Goal: Task Accomplishment & Management: Complete application form

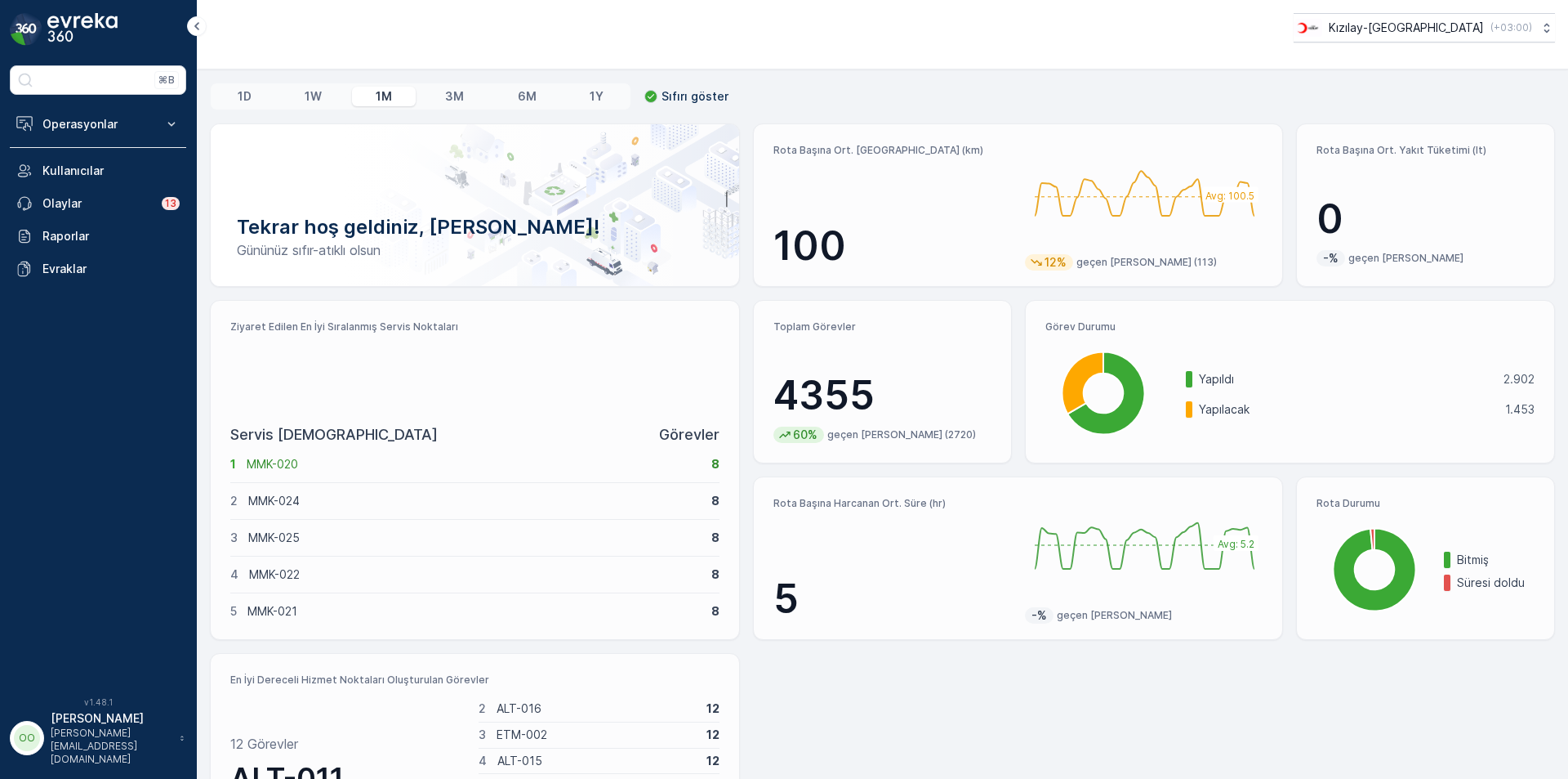
click at [125, 142] on div "Operasyonlar Rapor - Kızılay Planlama Rotalar & Görevler Kokpit Ayarlar Kullanı…" at bounding box center [98, 196] width 176 height 177
click at [94, 103] on div "⌘B Operasyonlar Rapor - Kızılay Planlama Rotalar & Görevler Kokpit Ayarlar Kull…" at bounding box center [98, 371] width 176 height 612
click at [94, 129] on p "Operasyonlar" at bounding box center [98, 125] width 111 height 17
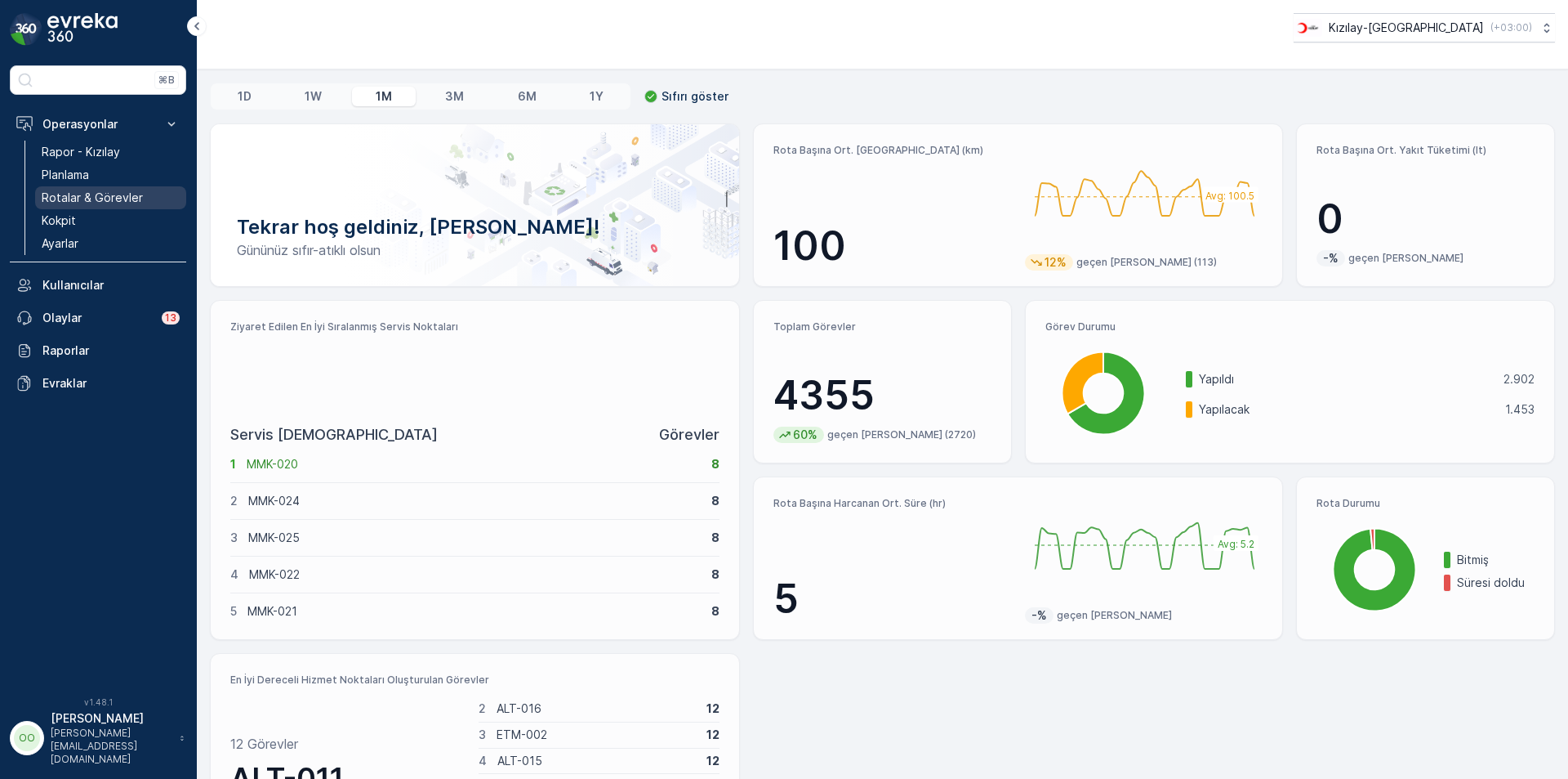
click at [98, 188] on link "Rotalar & Görevler" at bounding box center [110, 197] width 151 height 23
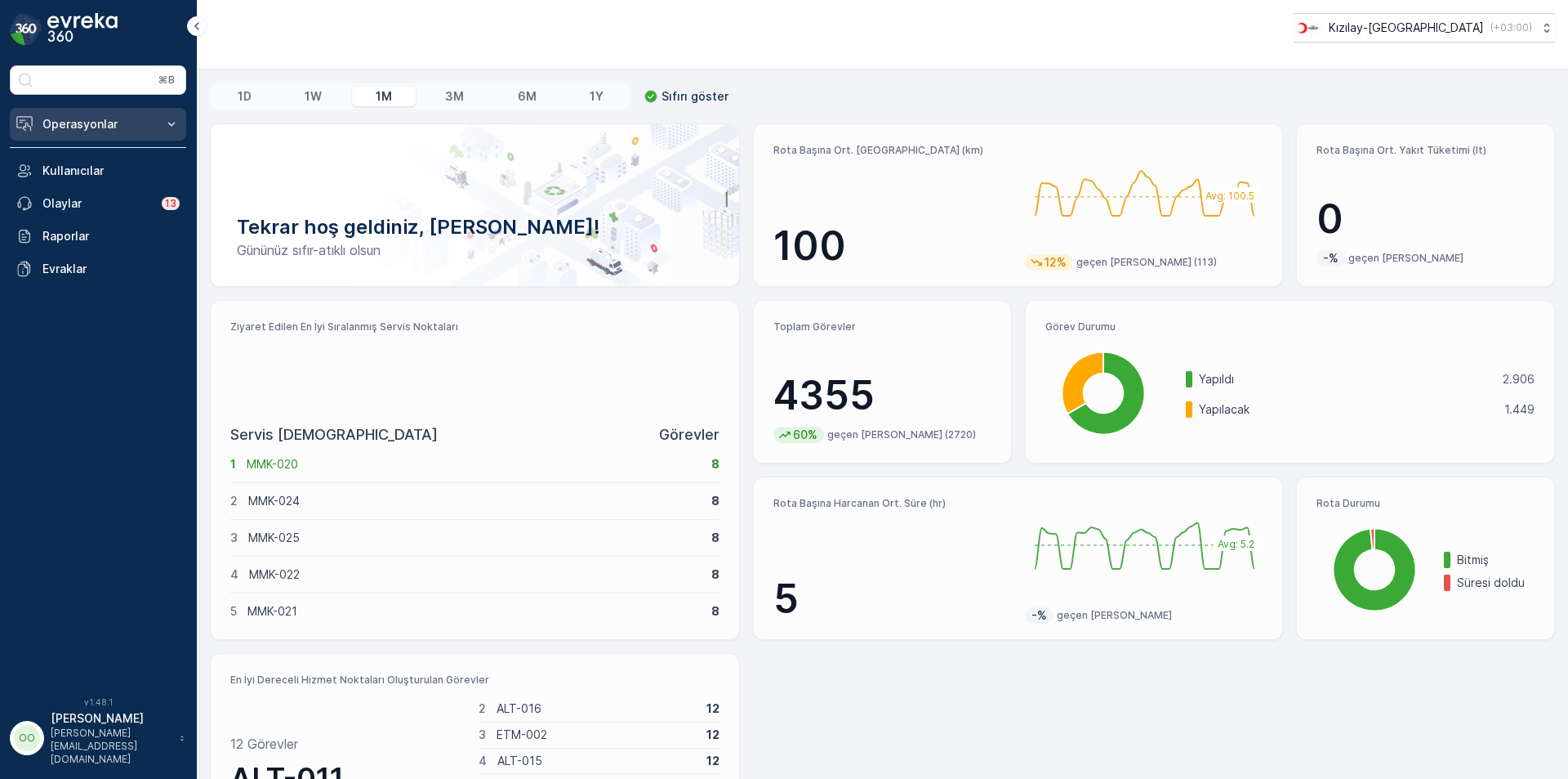
click at [124, 136] on button "Operasyonlar" at bounding box center [98, 124] width 176 height 33
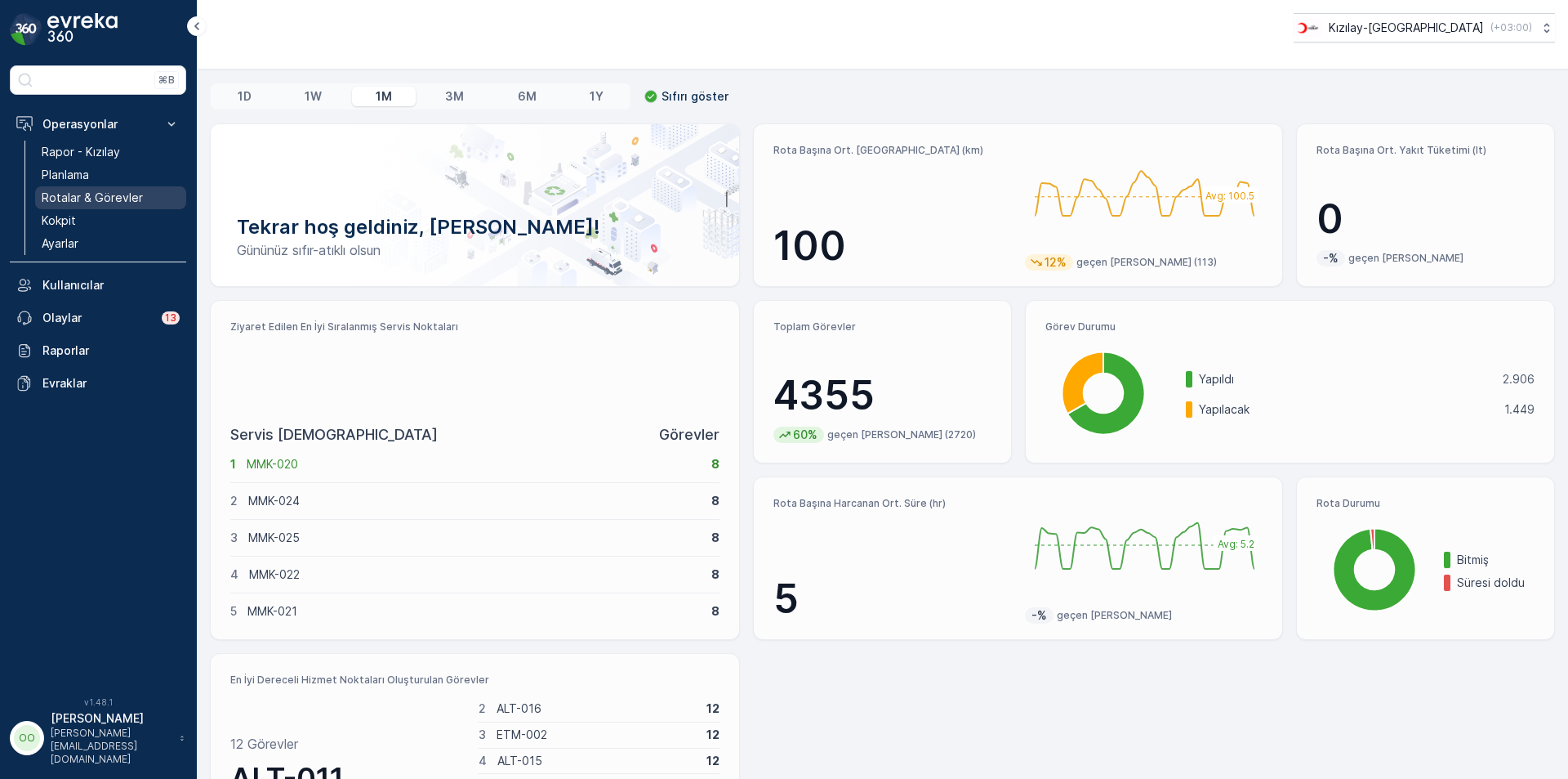
click at [91, 203] on p "Rotalar & Görevler" at bounding box center [92, 198] width 101 height 17
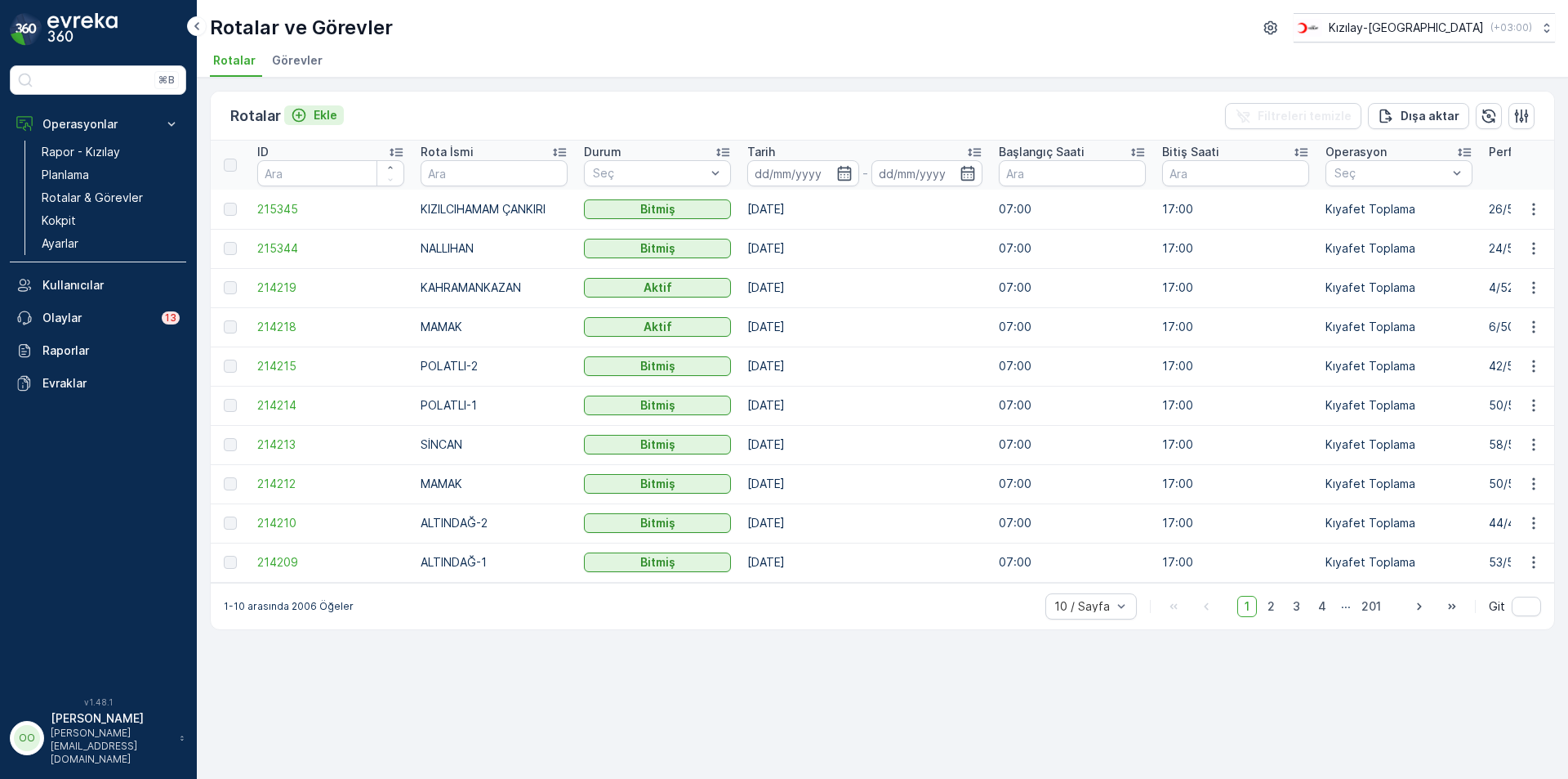
click at [323, 118] on p "Ekle" at bounding box center [325, 115] width 23 height 17
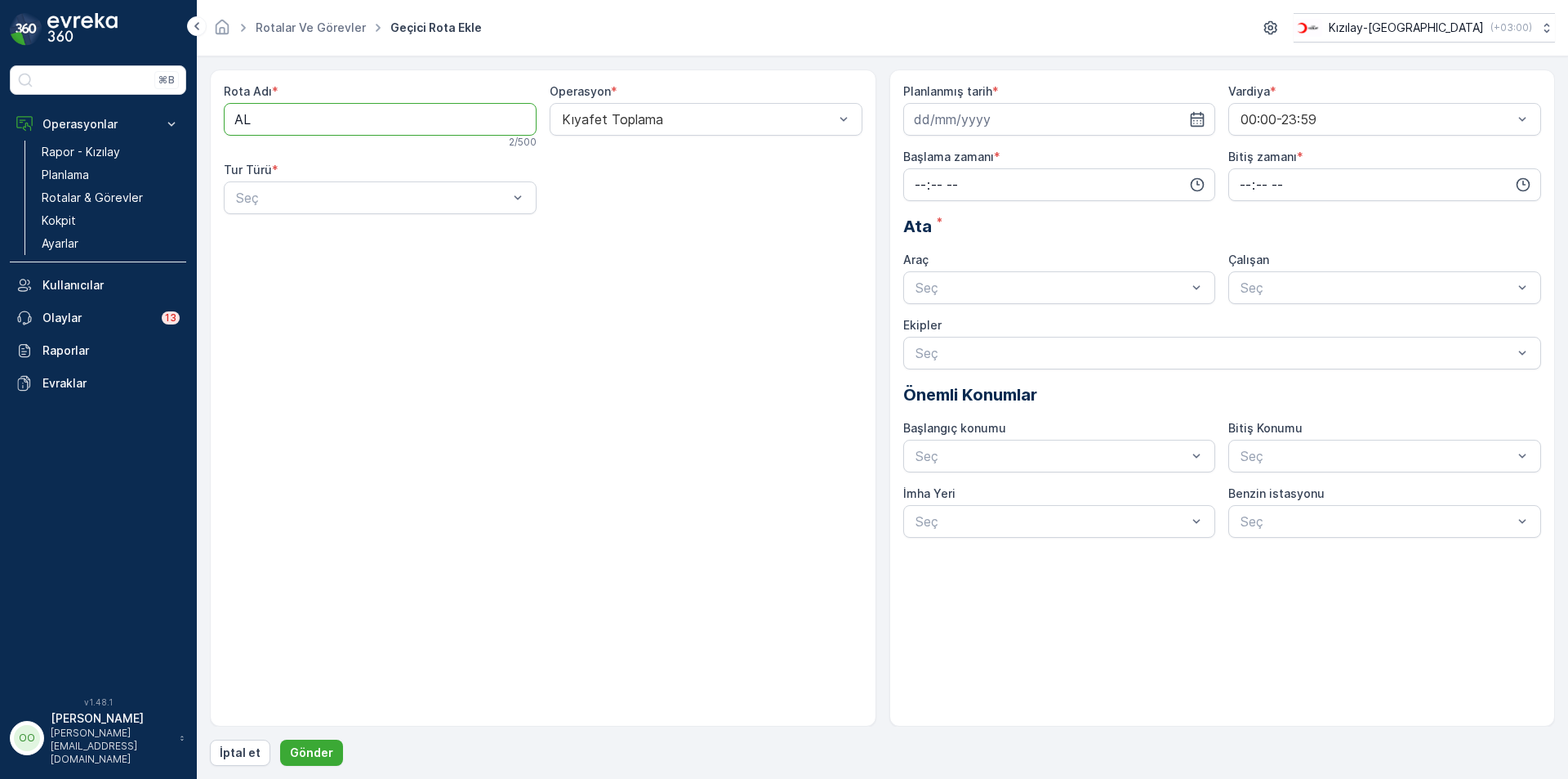
type Adı "ALTINDAĞ-1"
click at [325, 193] on div at bounding box center [372, 198] width 275 height 15
click at [320, 244] on div "Statik" at bounding box center [380, 238] width 293 height 15
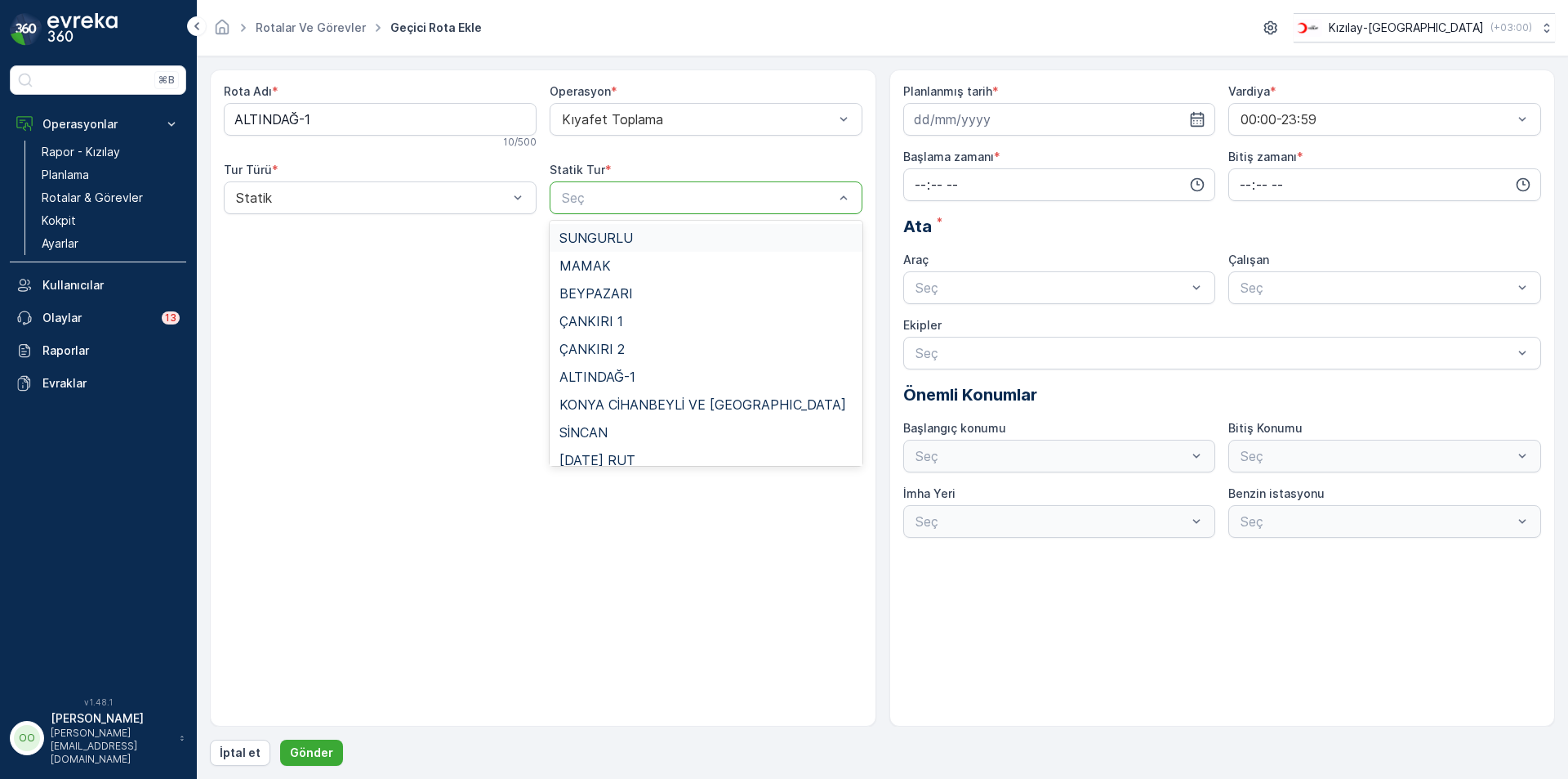
click at [632, 192] on div at bounding box center [698, 198] width 275 height 15
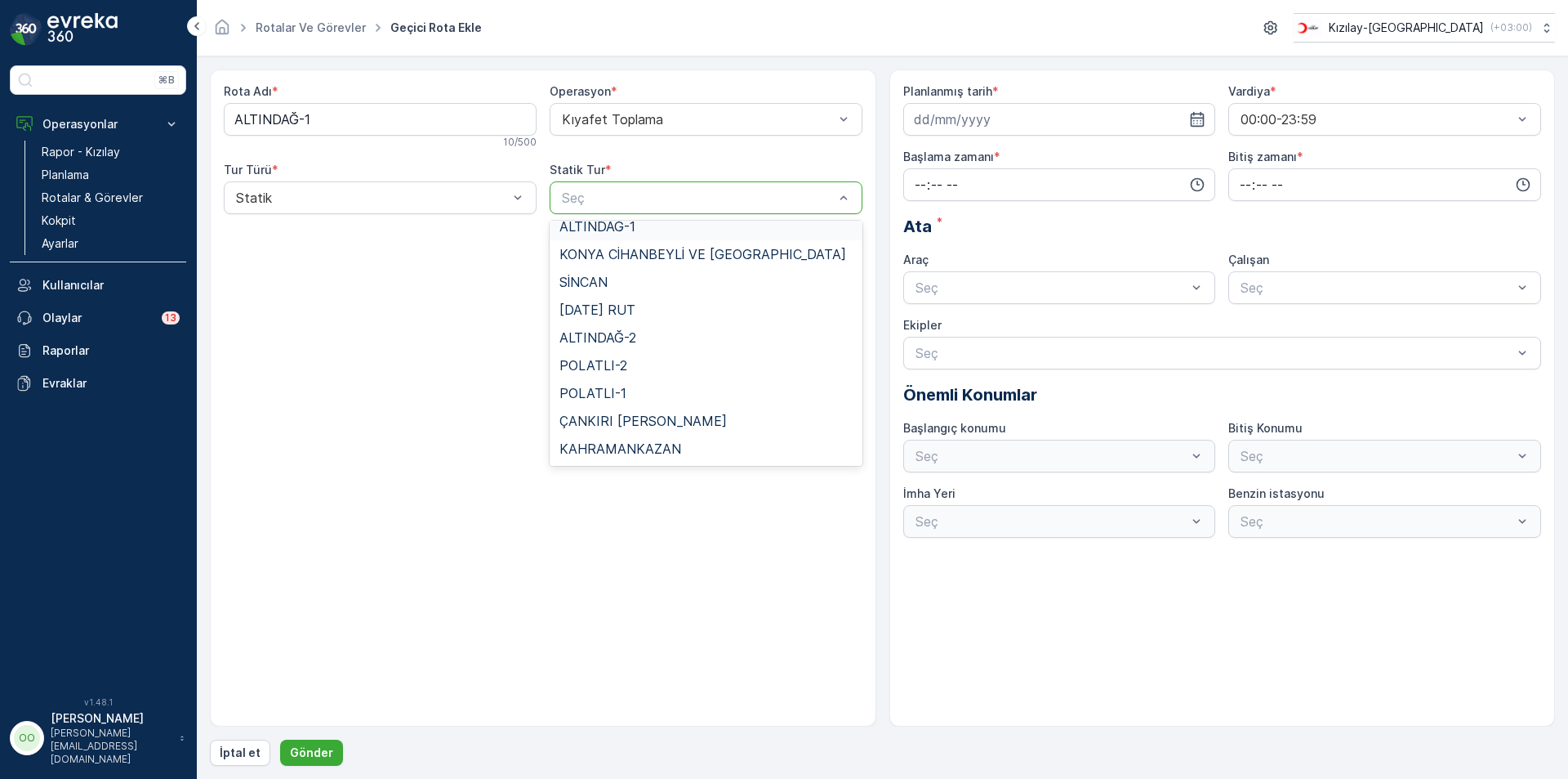
click at [656, 228] on div "ALTINDAĞ-1" at bounding box center [706, 227] width 293 height 15
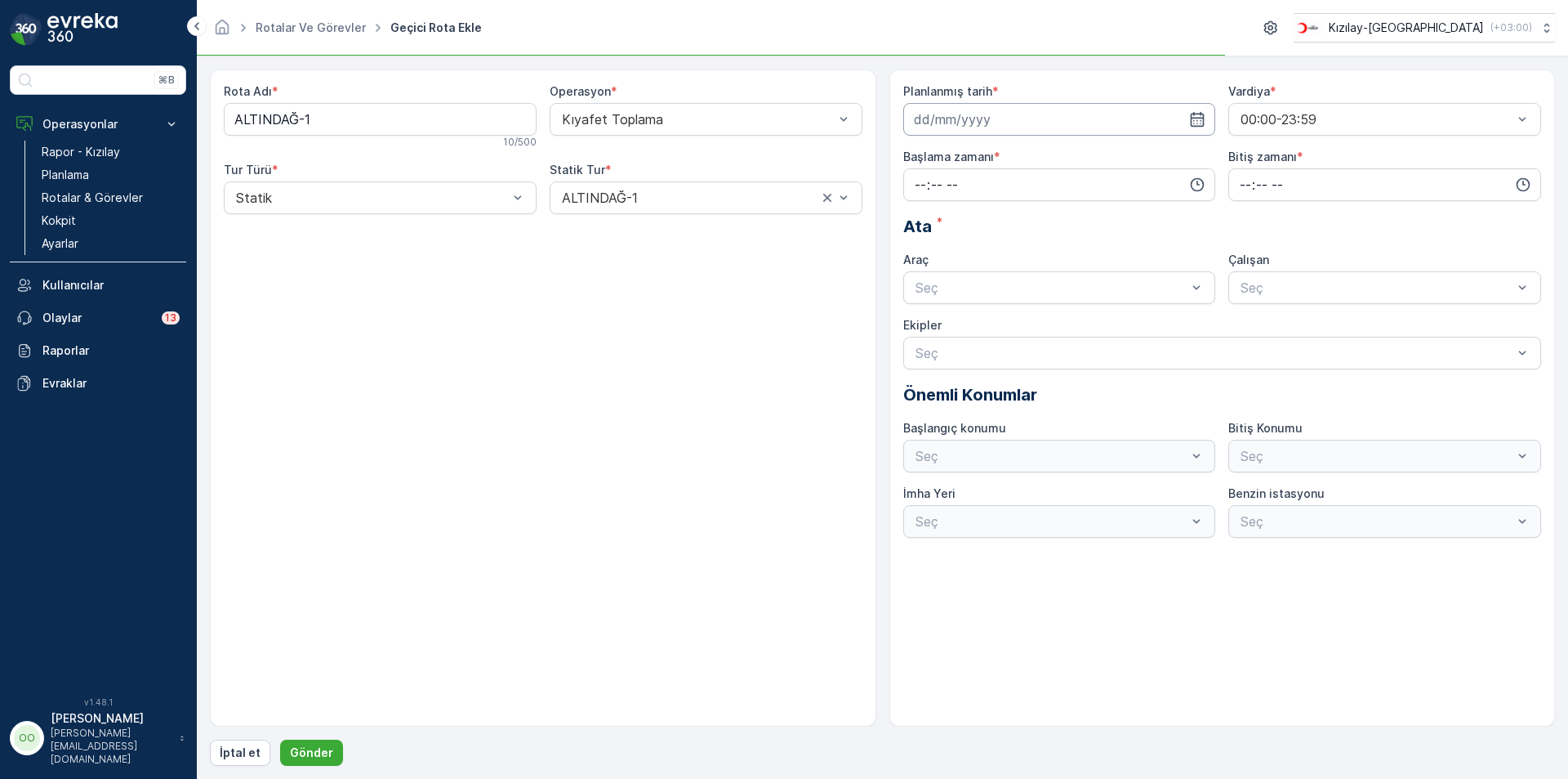
click at [1019, 128] on input at bounding box center [1059, 119] width 312 height 33
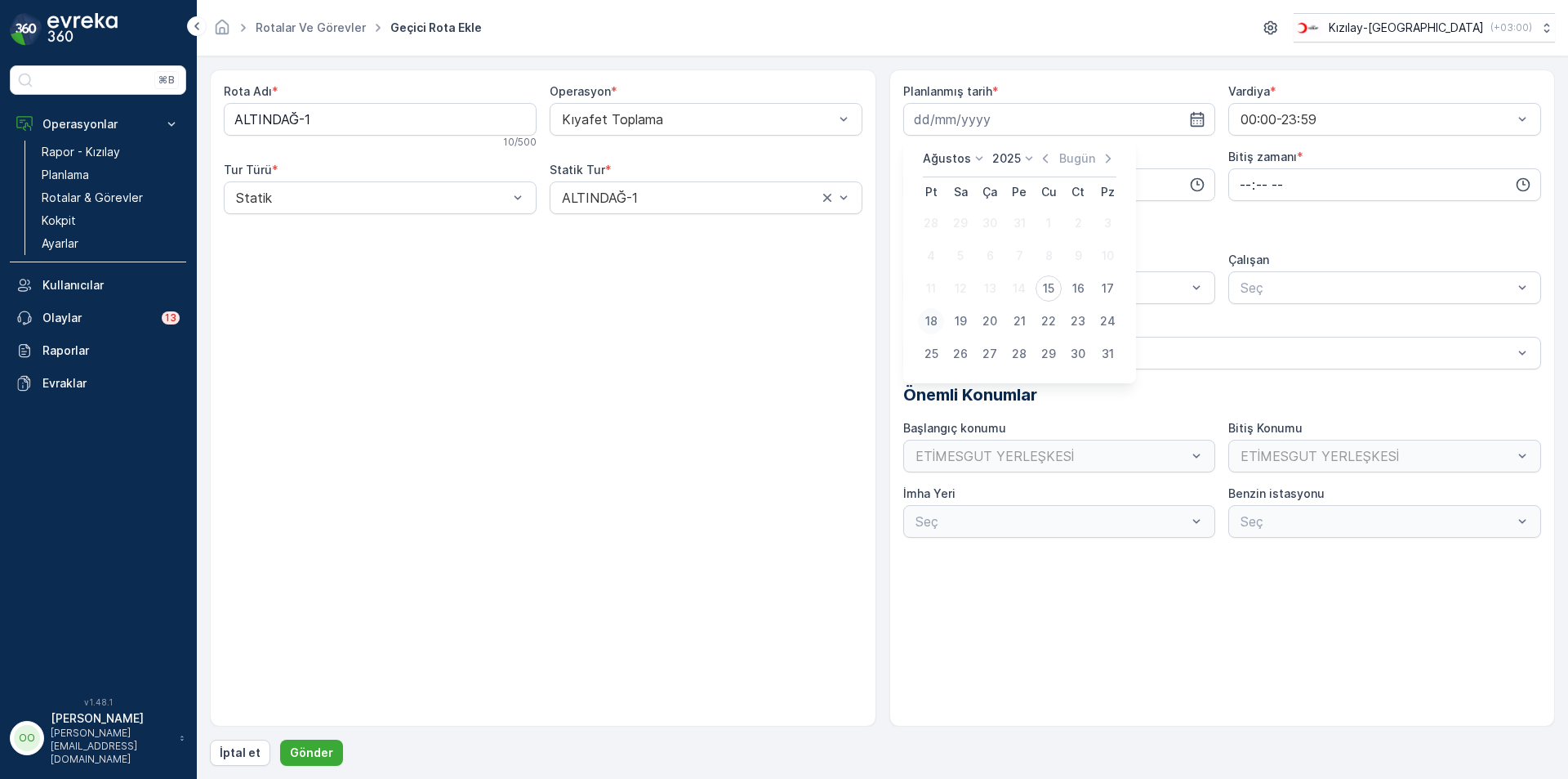
click at [930, 332] on div "18" at bounding box center [931, 321] width 26 height 26
type input "18.08.2025"
click at [916, 192] on input "time" at bounding box center [1059, 184] width 312 height 33
click at [920, 336] on div "05" at bounding box center [920, 326] width 28 height 23
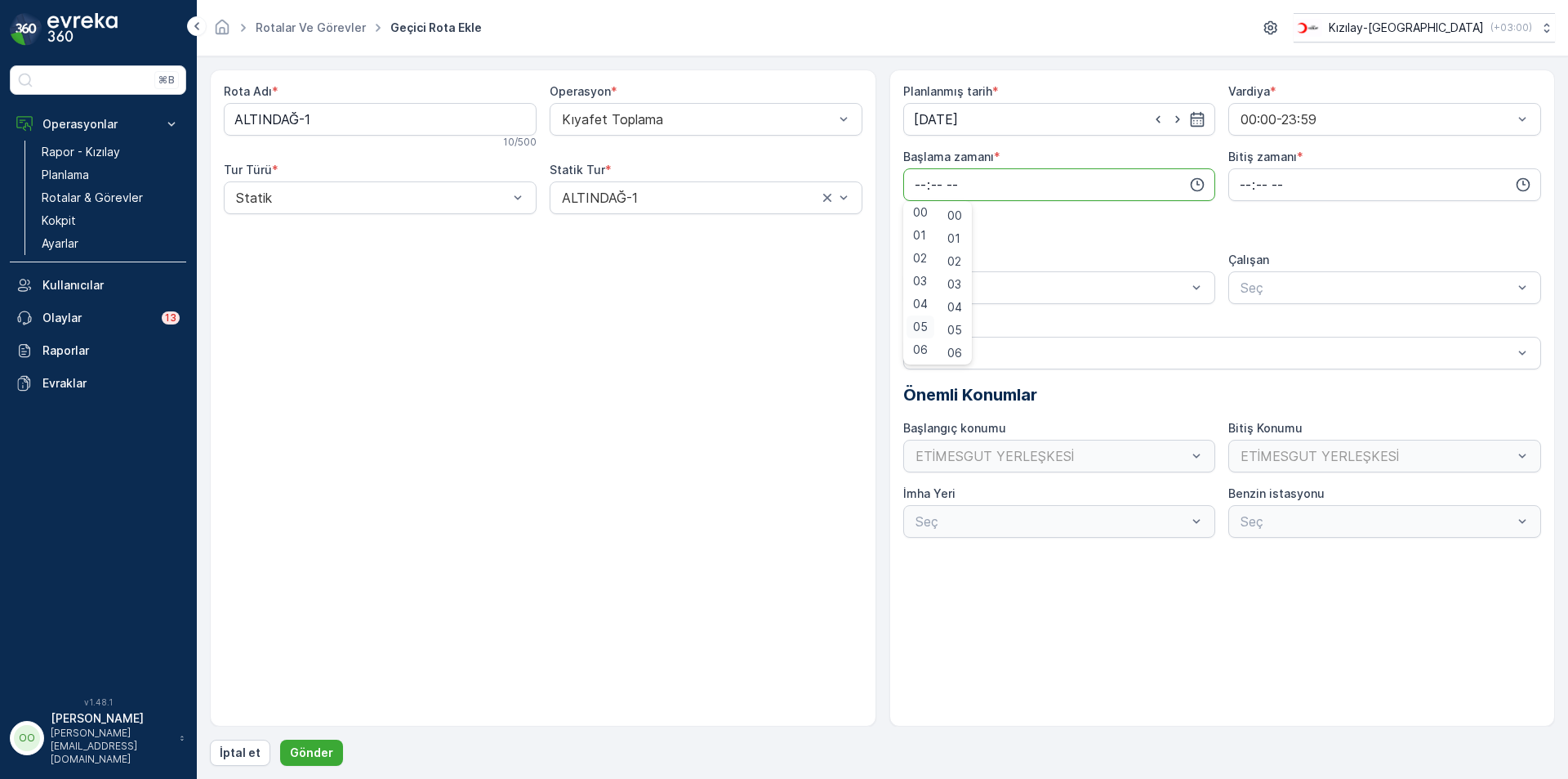
type input "05:00"
click at [1250, 192] on input "time" at bounding box center [1384, 184] width 312 height 33
click at [1242, 358] on div "13" at bounding box center [1245, 349] width 28 height 23
type input "13:00"
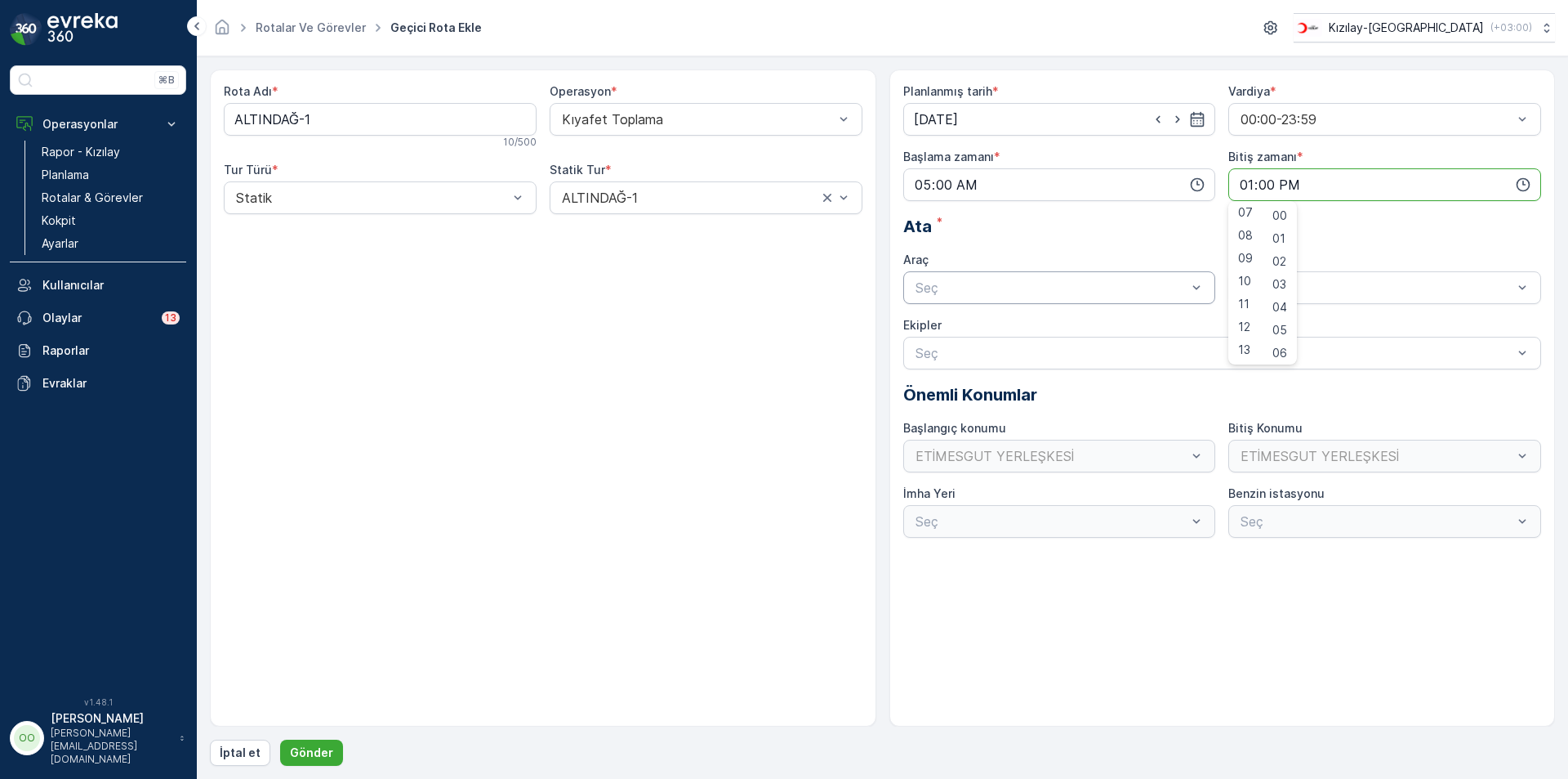
click at [932, 294] on div at bounding box center [1051, 288] width 275 height 15
click at [943, 328] on span "TABLET-1" at bounding box center [943, 328] width 61 height 15
click at [314, 750] on p "Gönder" at bounding box center [312, 753] width 43 height 17
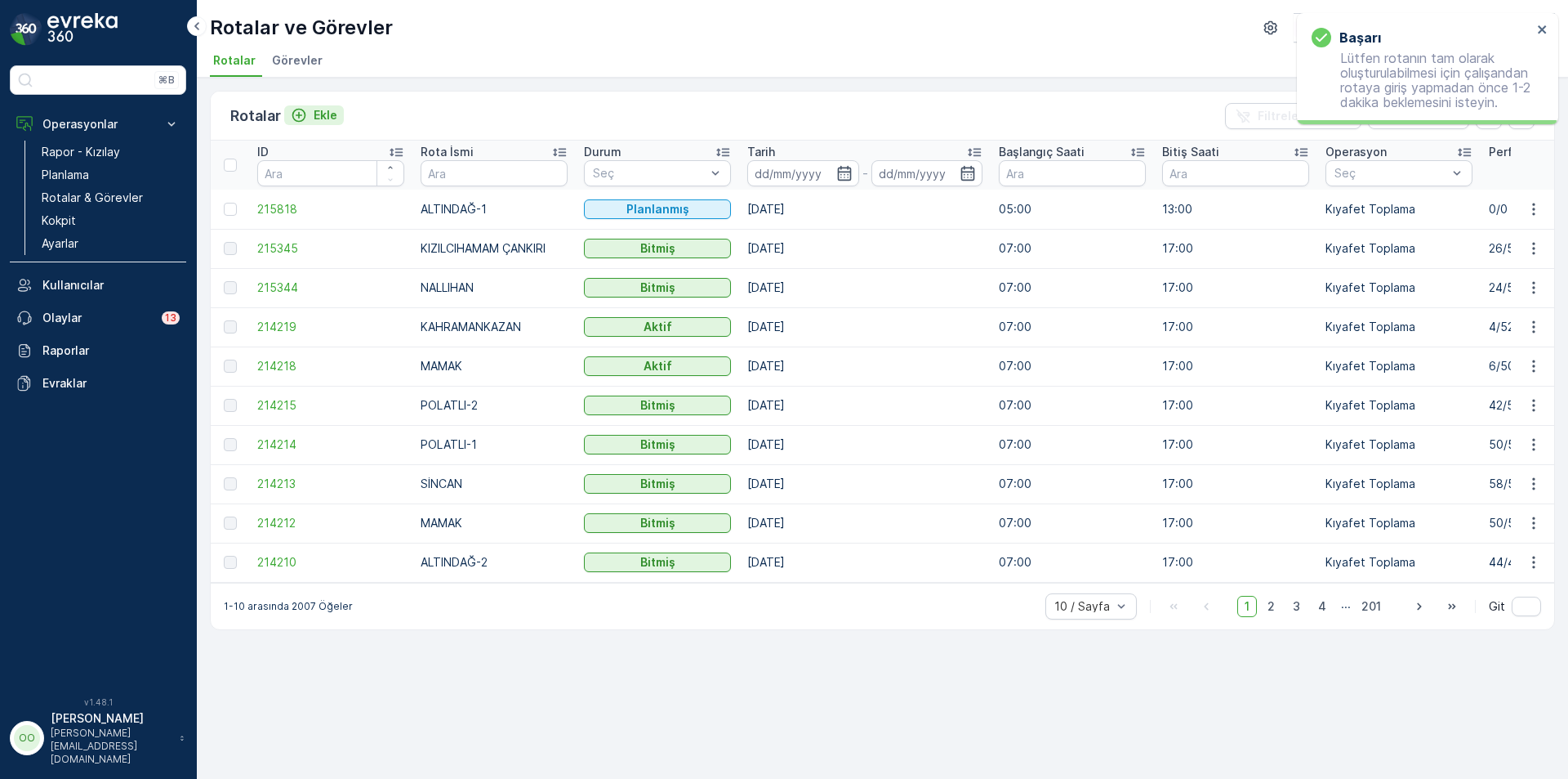
click at [312, 113] on div "Ekle" at bounding box center [314, 115] width 47 height 17
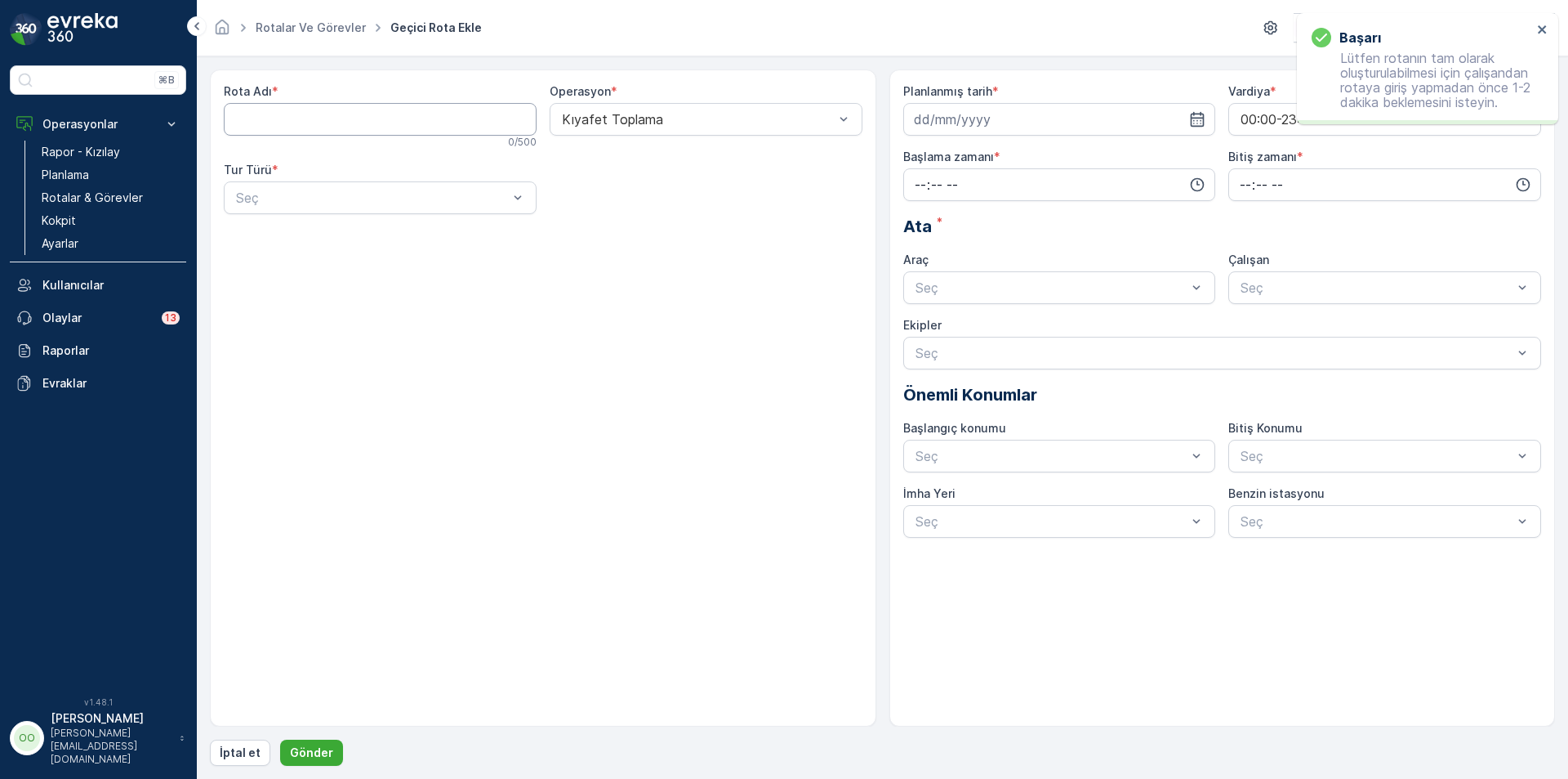
click at [329, 132] on Adı "Rota Adı" at bounding box center [380, 119] width 312 height 33
type Adı "ALTINDAĞ-2"
click at [273, 208] on div "Seç" at bounding box center [380, 197] width 312 height 33
click at [272, 244] on div "Statik" at bounding box center [380, 238] width 293 height 15
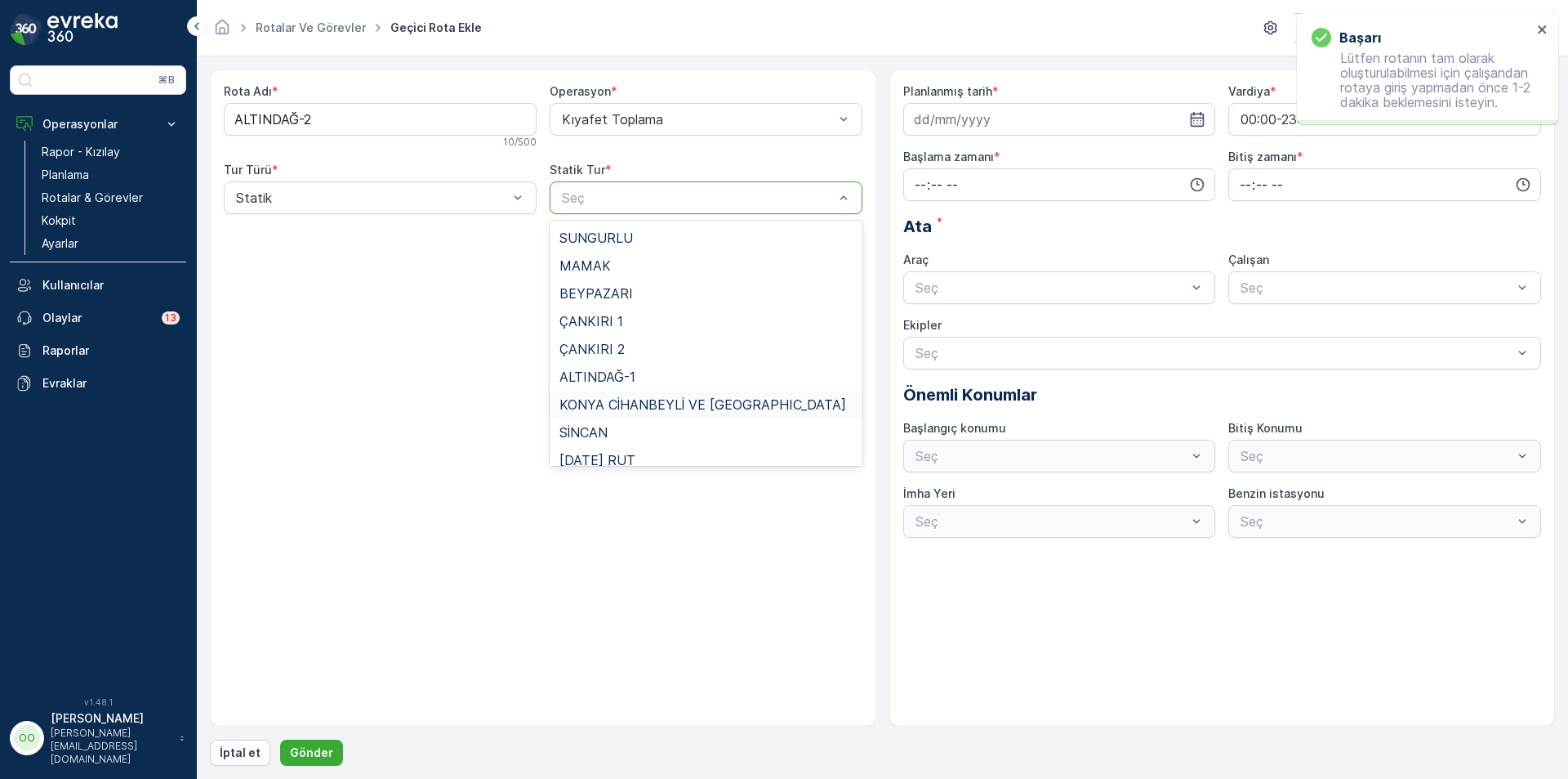
scroll to position [150, 0]
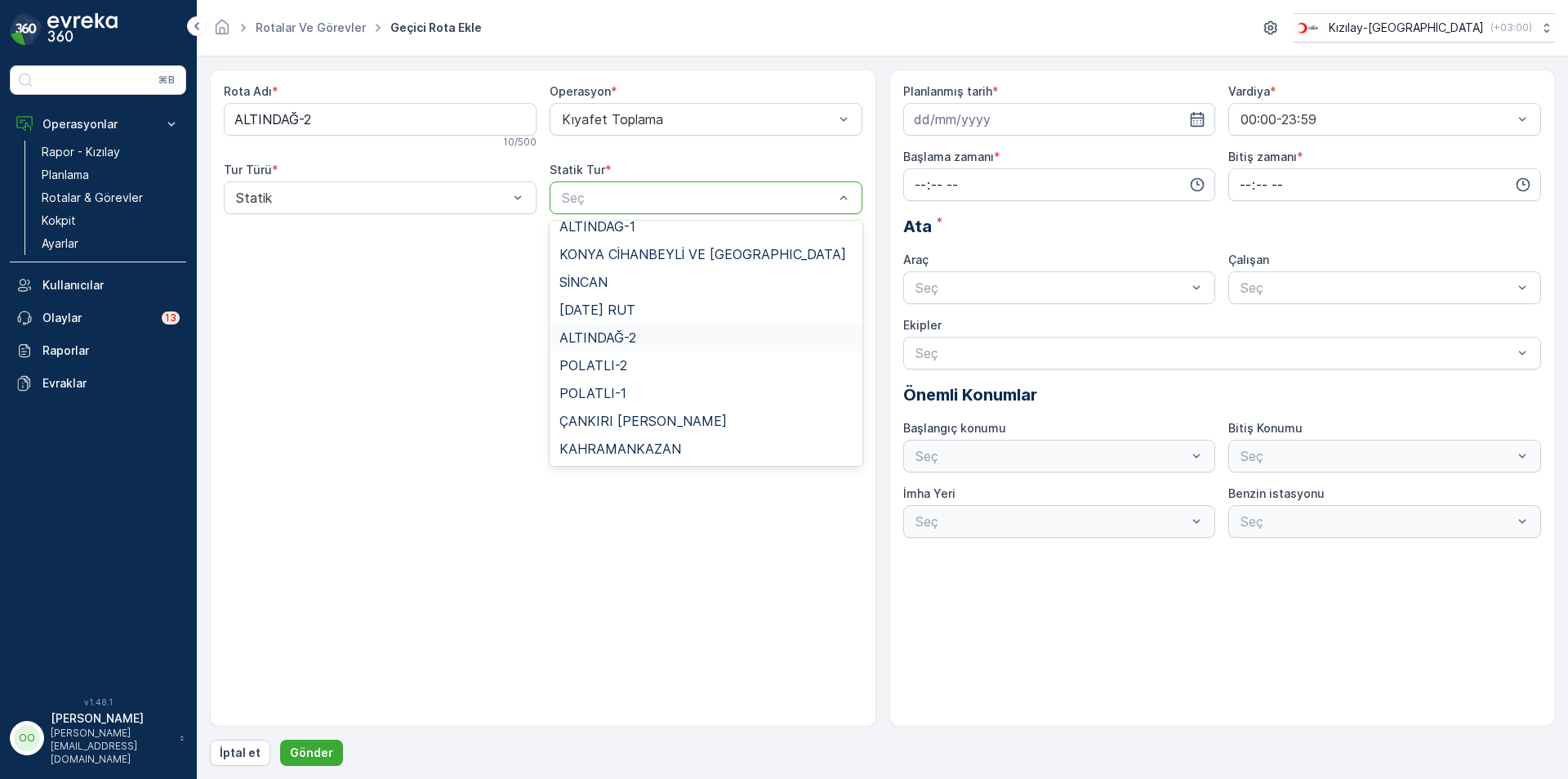
click at [639, 332] on div "ALTINDAĞ-2" at bounding box center [706, 338] width 293 height 15
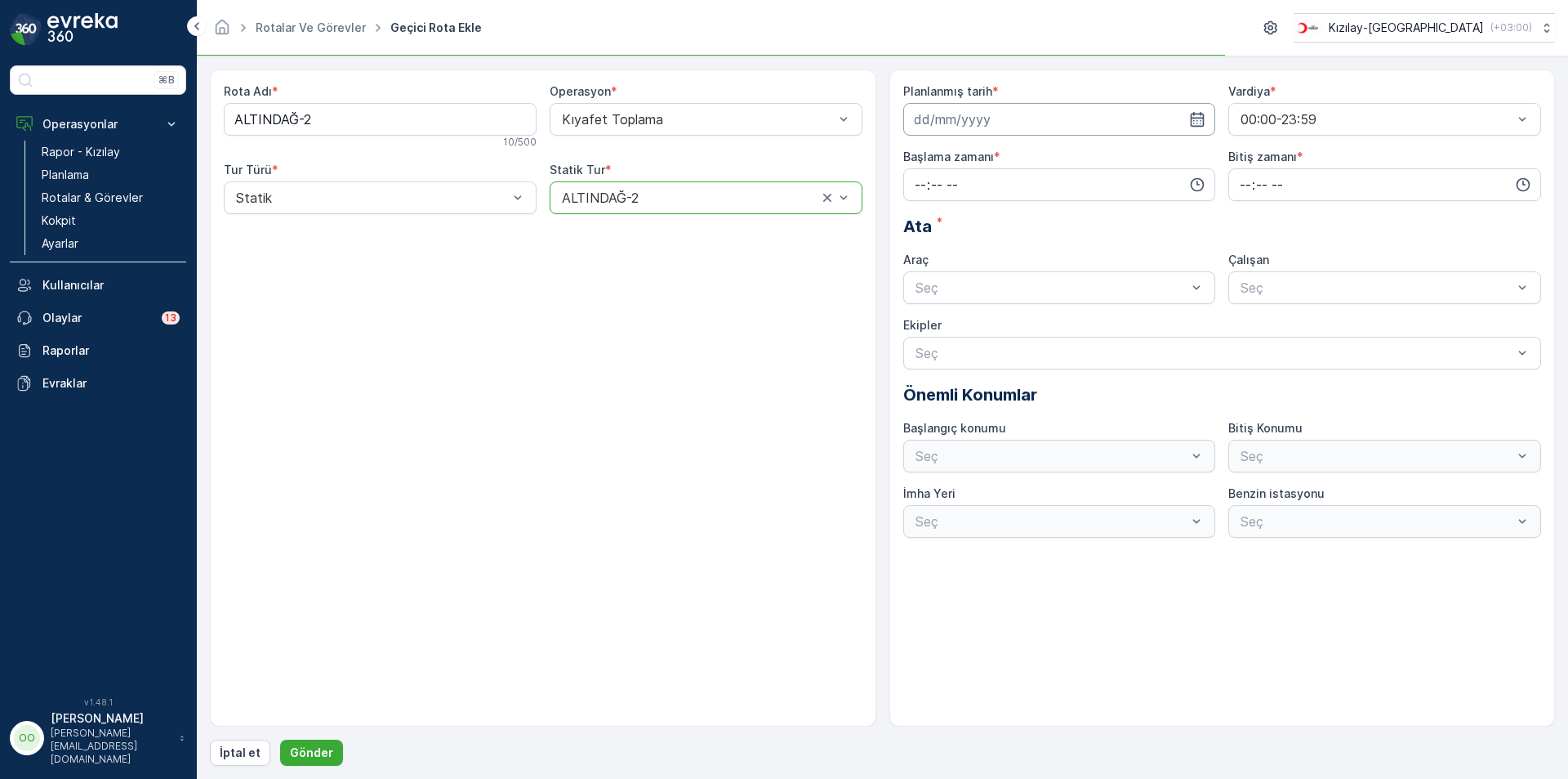
click at [949, 114] on input at bounding box center [1059, 119] width 312 height 33
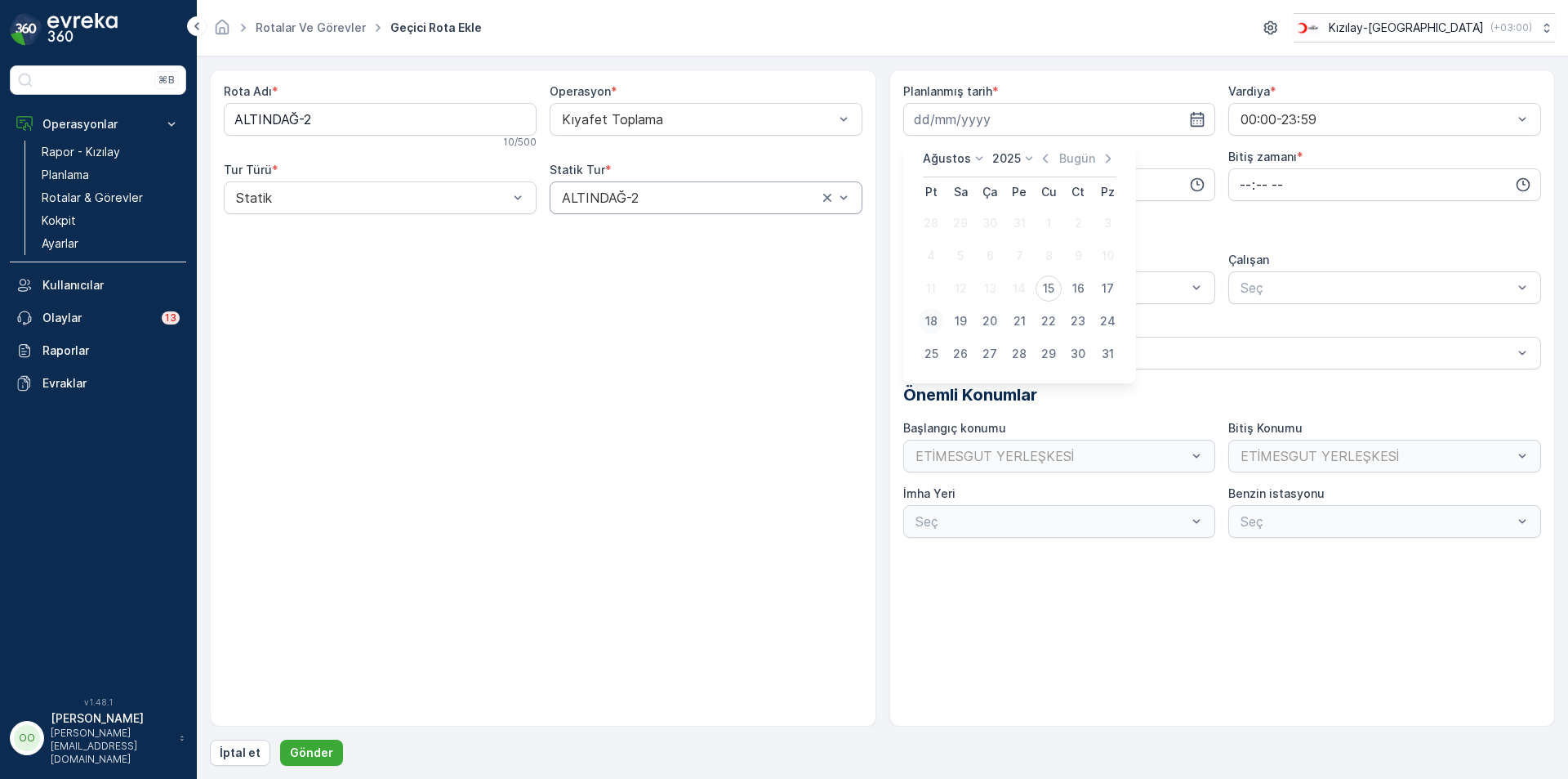
click at [931, 311] on div "18" at bounding box center [931, 321] width 26 height 26
type input "18.08.2025"
click at [911, 175] on input "time" at bounding box center [1059, 184] width 312 height 33
click at [920, 354] on span "13" at bounding box center [919, 350] width 13 height 17
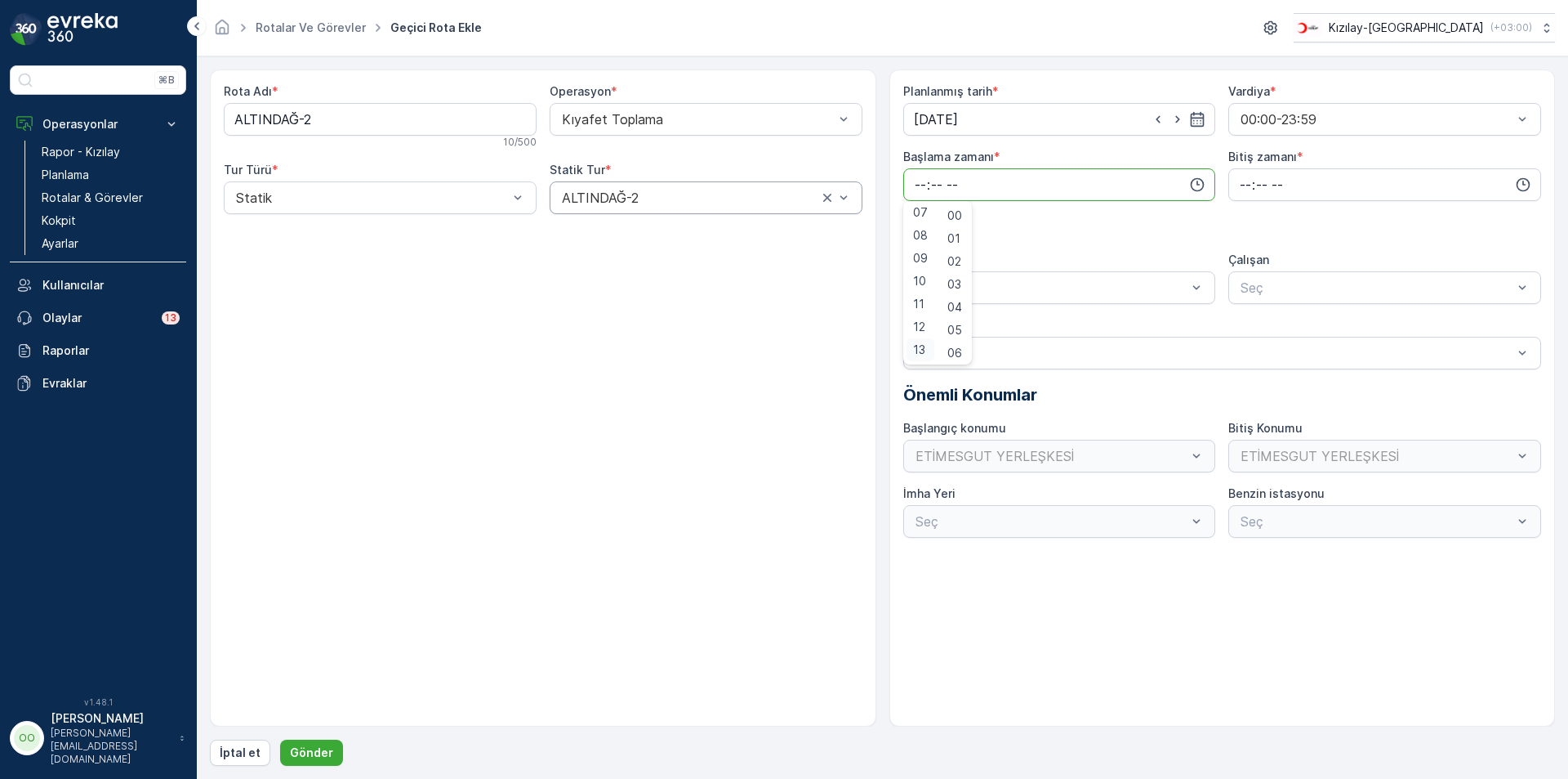
type input "13:00"
click at [1239, 190] on input "time" at bounding box center [1384, 184] width 312 height 33
click at [1246, 354] on span "20" at bounding box center [1245, 347] width 14 height 17
type input "20:00"
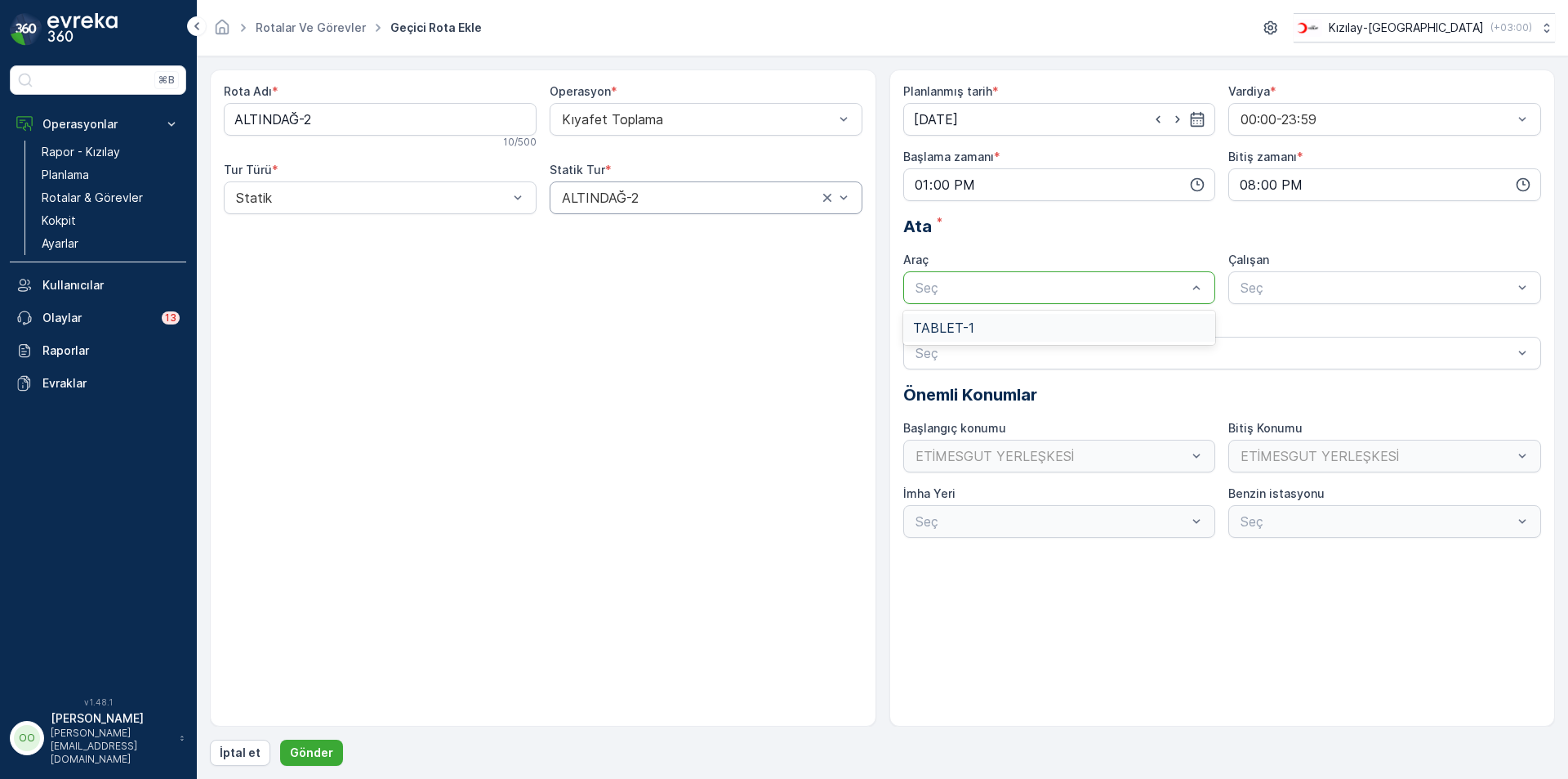
click at [950, 324] on span "TABLET-1" at bounding box center [943, 328] width 61 height 15
click at [315, 750] on p "Gönder" at bounding box center [312, 753] width 43 height 17
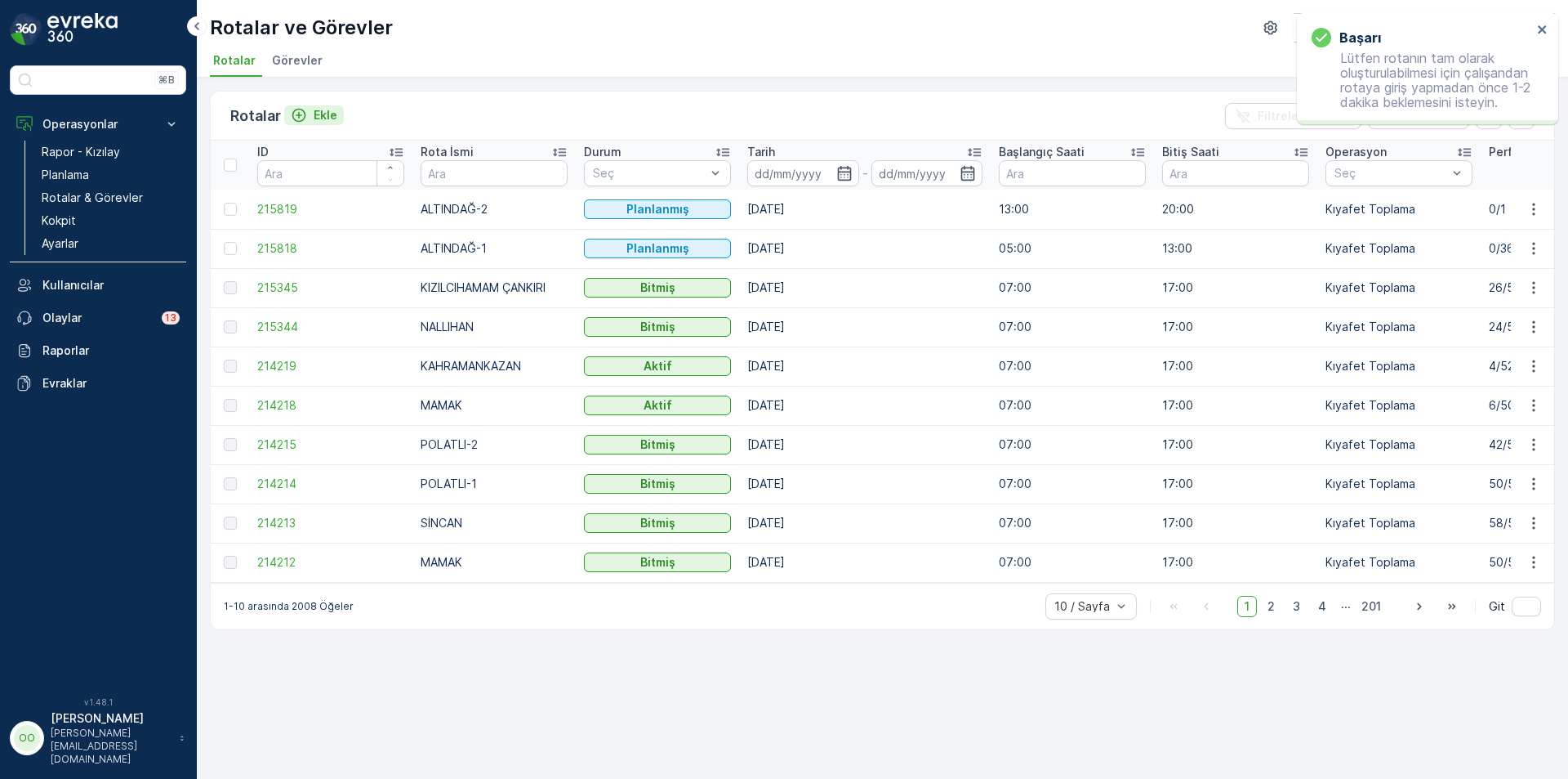
click at [308, 118] on div "Ekle" at bounding box center [314, 115] width 47 height 17
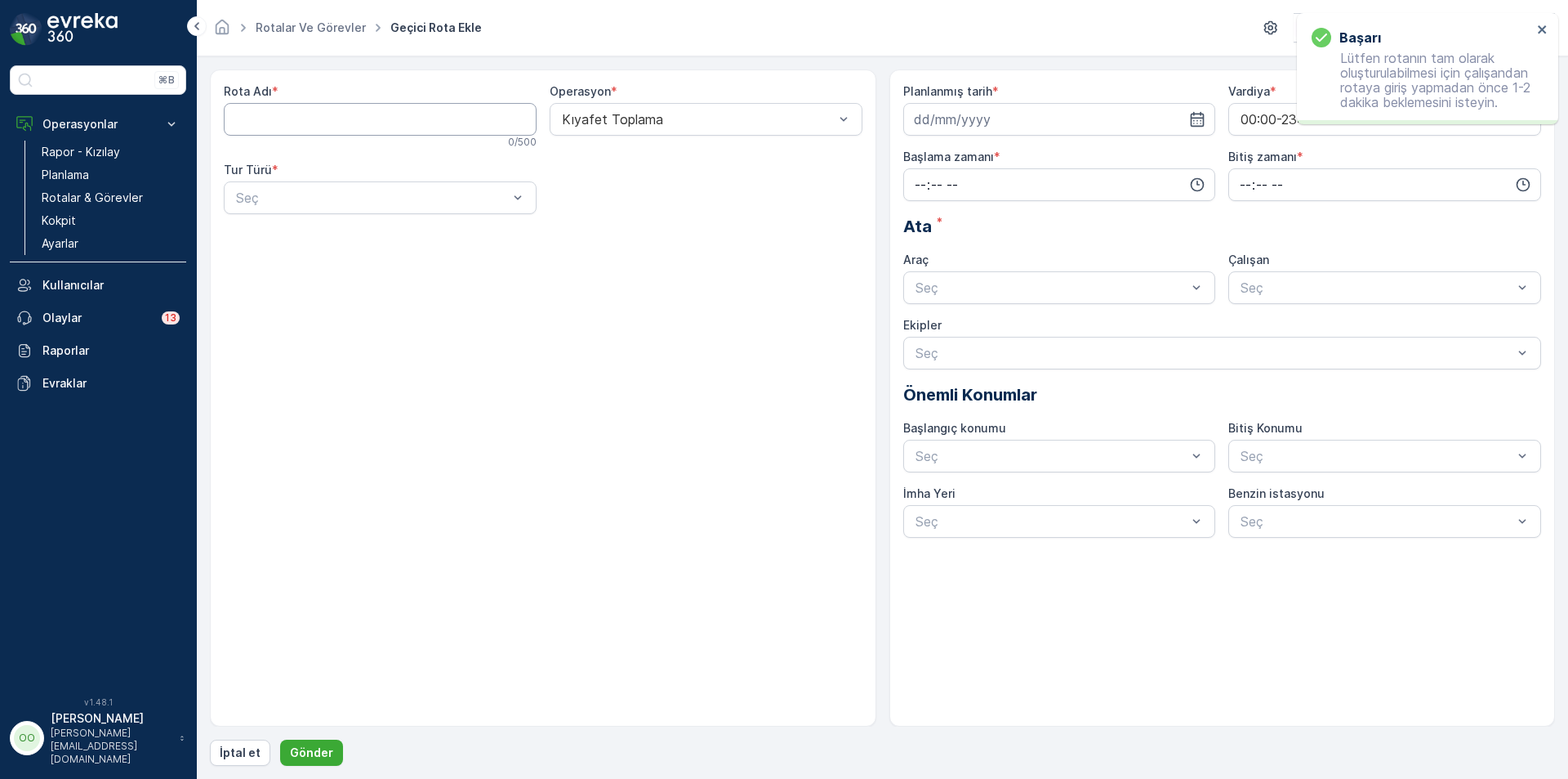
click at [308, 118] on Adı "Rota Adı" at bounding box center [380, 119] width 312 height 33
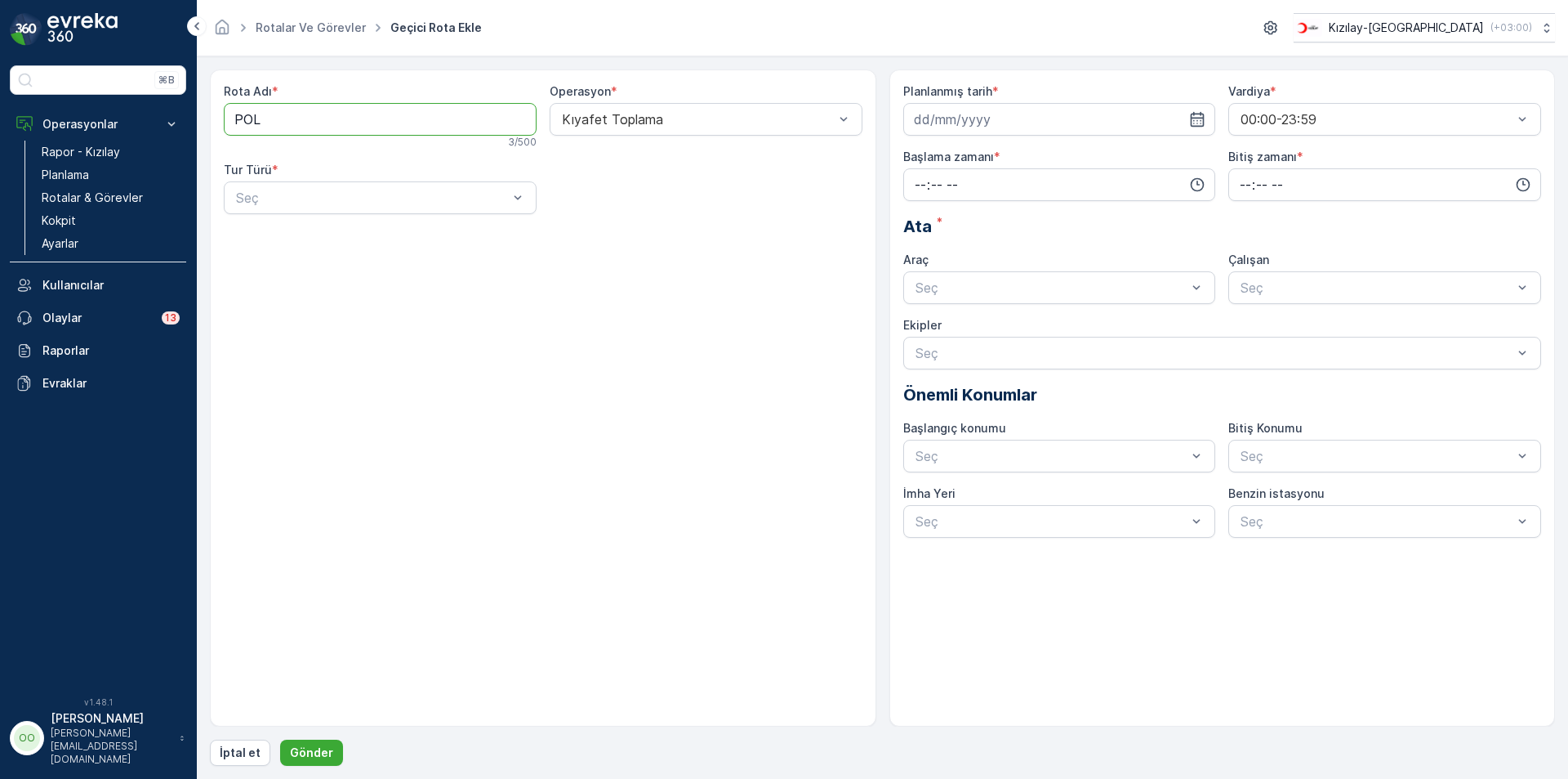
type Adı "POLATLI-1"
click at [295, 197] on div at bounding box center [372, 198] width 275 height 15
click at [280, 231] on div "Statik" at bounding box center [380, 238] width 293 height 15
click at [626, 211] on div "Seç" at bounding box center [706, 197] width 312 height 33
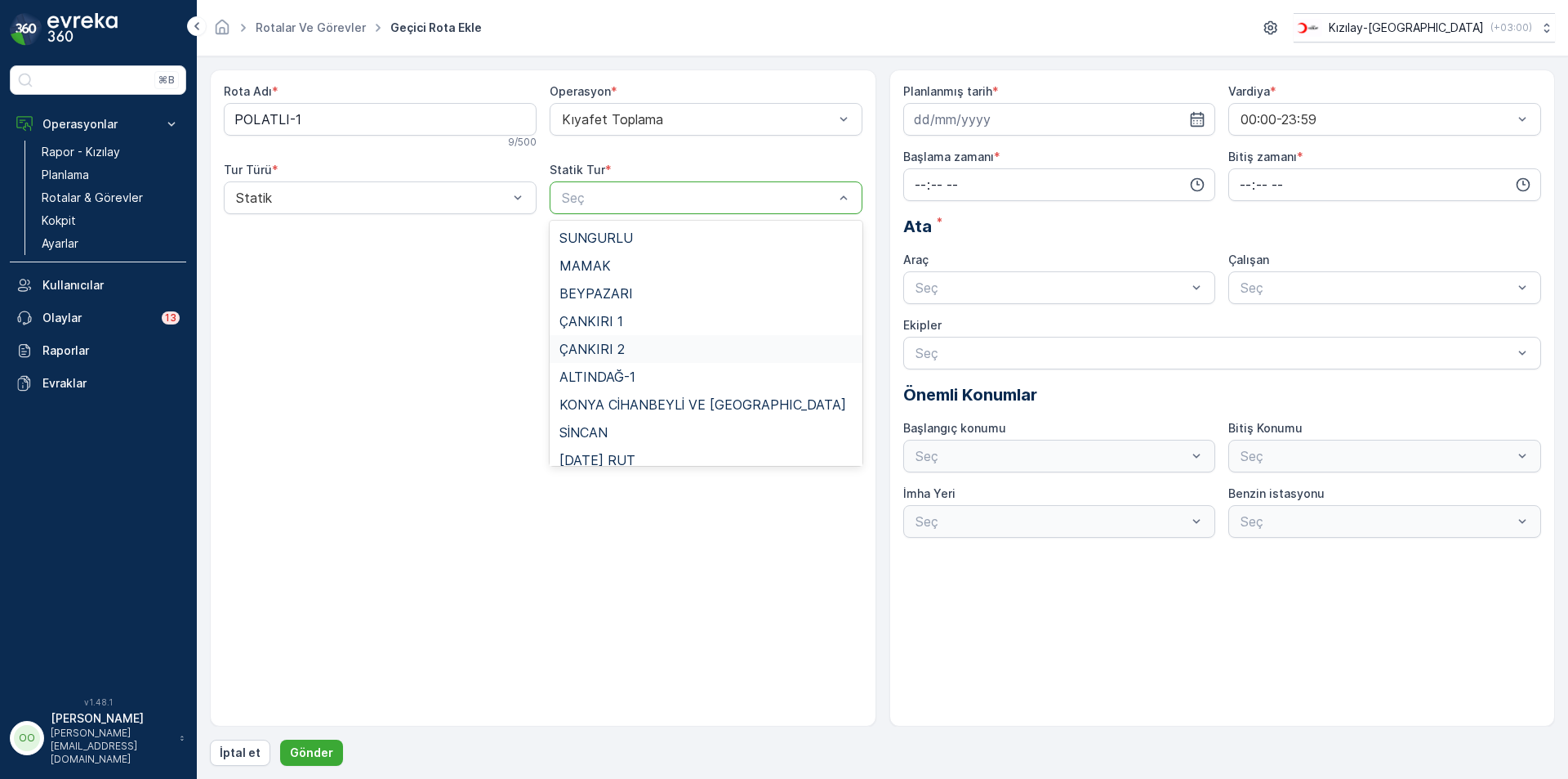
scroll to position [150, 0]
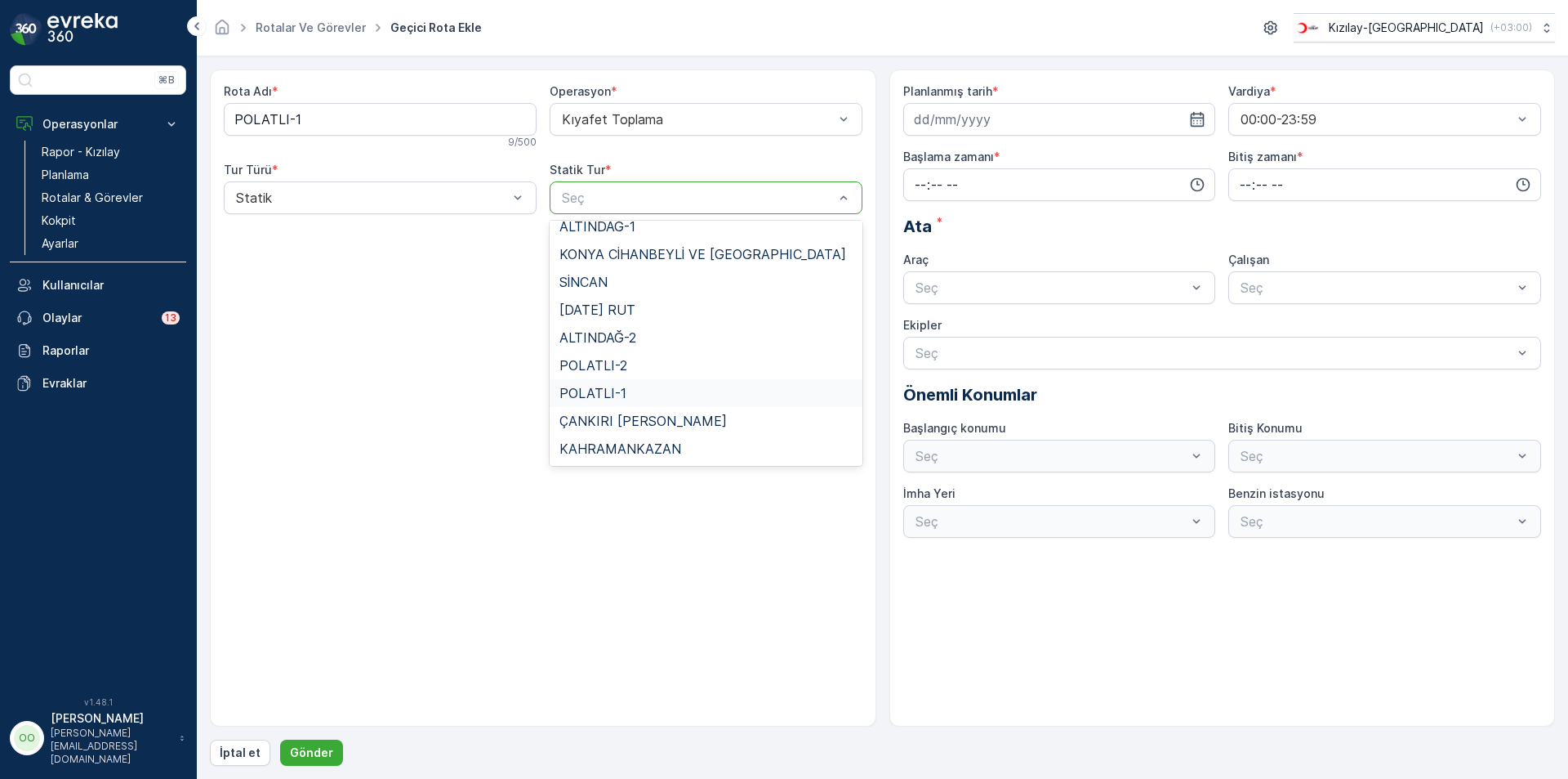
click at [645, 399] on div "POLATLI-1" at bounding box center [706, 393] width 293 height 15
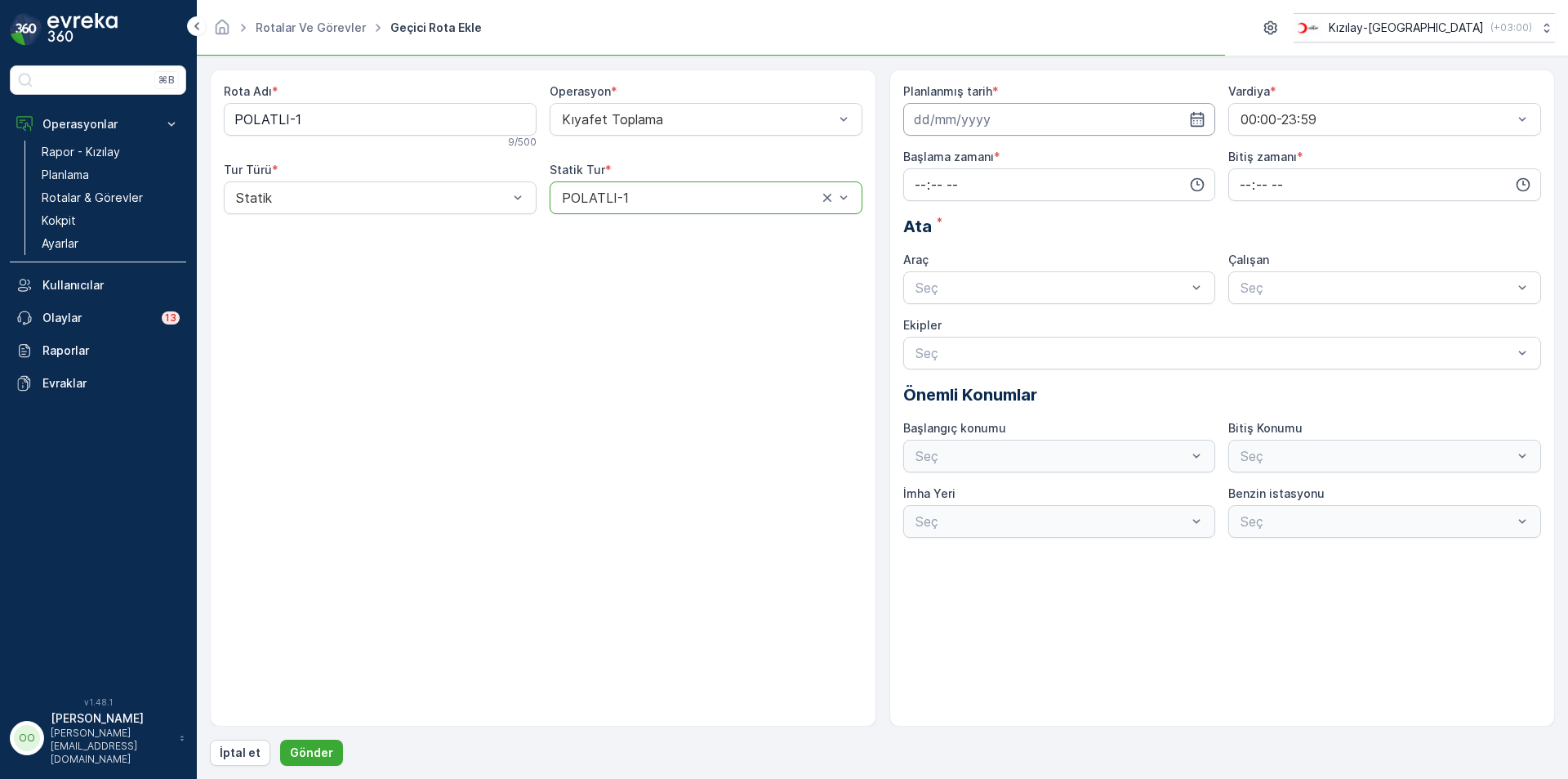
click at [1053, 129] on input at bounding box center [1059, 119] width 312 height 33
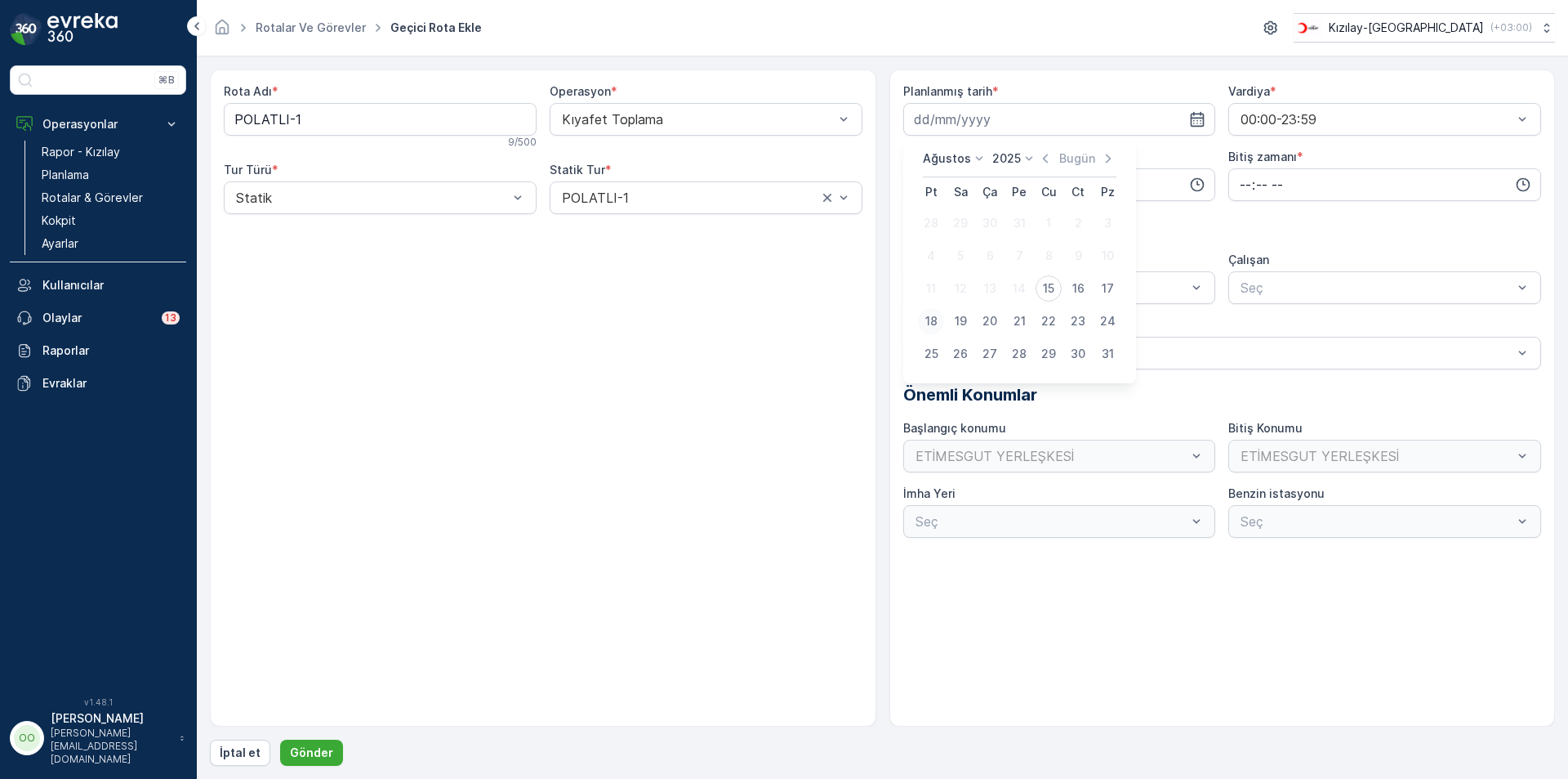
click at [933, 323] on div "18" at bounding box center [931, 321] width 26 height 26
type input "18.08.2025"
click at [906, 181] on input "time" at bounding box center [1059, 184] width 312 height 33
click at [921, 325] on span "05" at bounding box center [921, 330] width 15 height 17
type input "05:00"
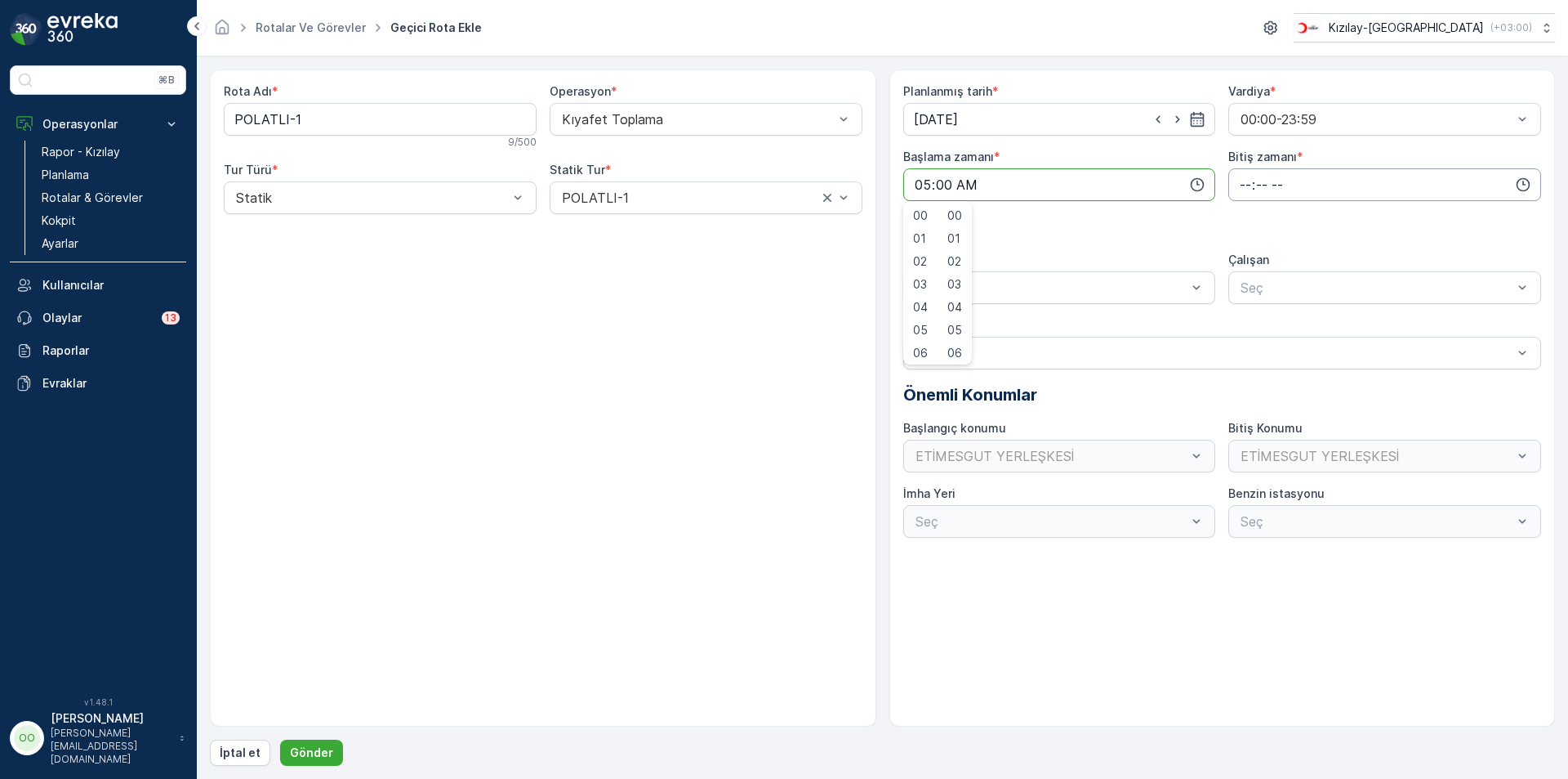
click at [1245, 186] on input "time" at bounding box center [1384, 184] width 312 height 33
click at [1250, 347] on span "13" at bounding box center [1244, 350] width 13 height 17
type input "13:00"
click at [1035, 291] on div at bounding box center [1051, 288] width 275 height 15
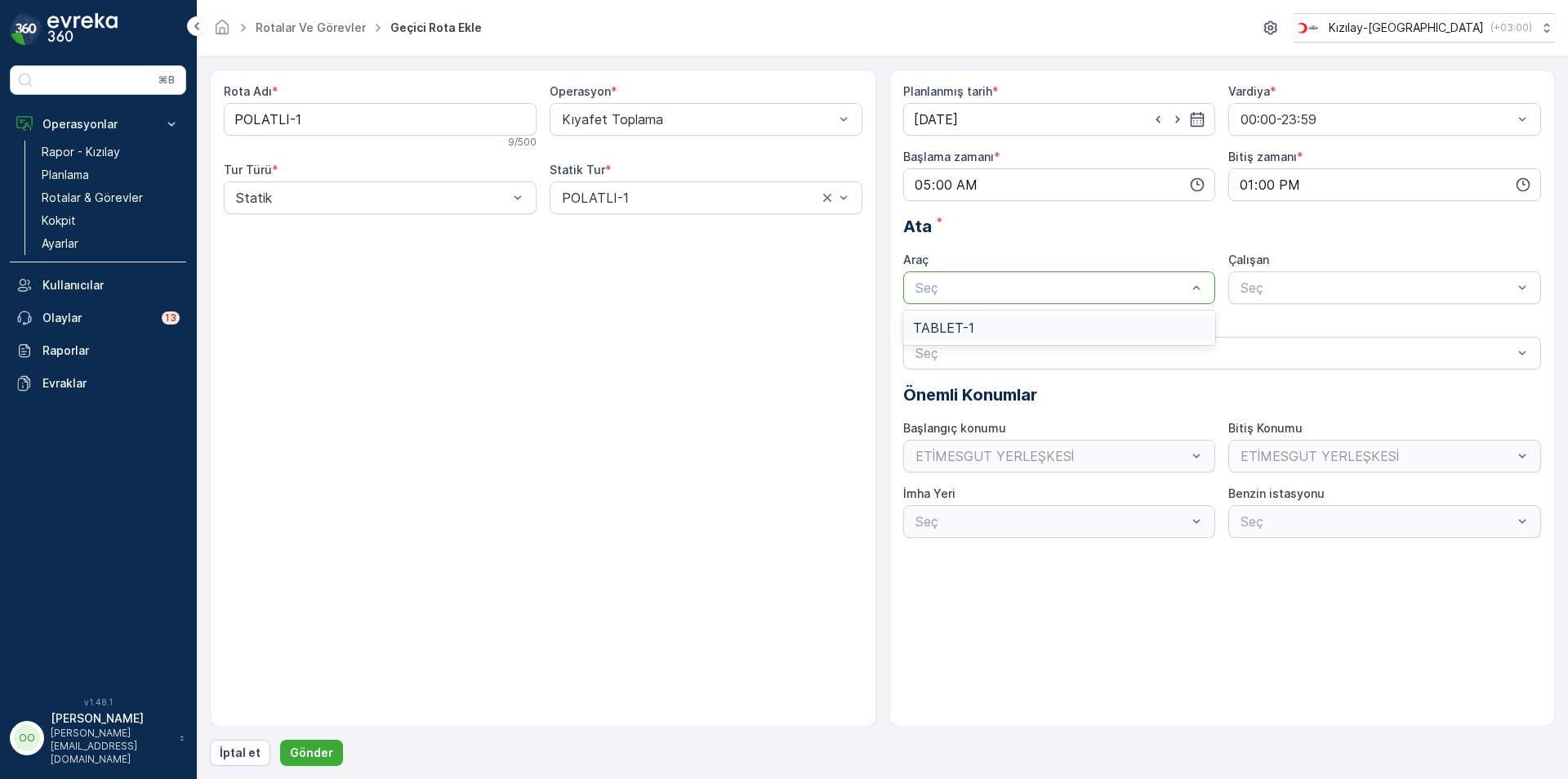
click at [994, 313] on div "TABLET-1" at bounding box center [1059, 327] width 312 height 28
click at [332, 750] on button "Gönder" at bounding box center [311, 752] width 63 height 26
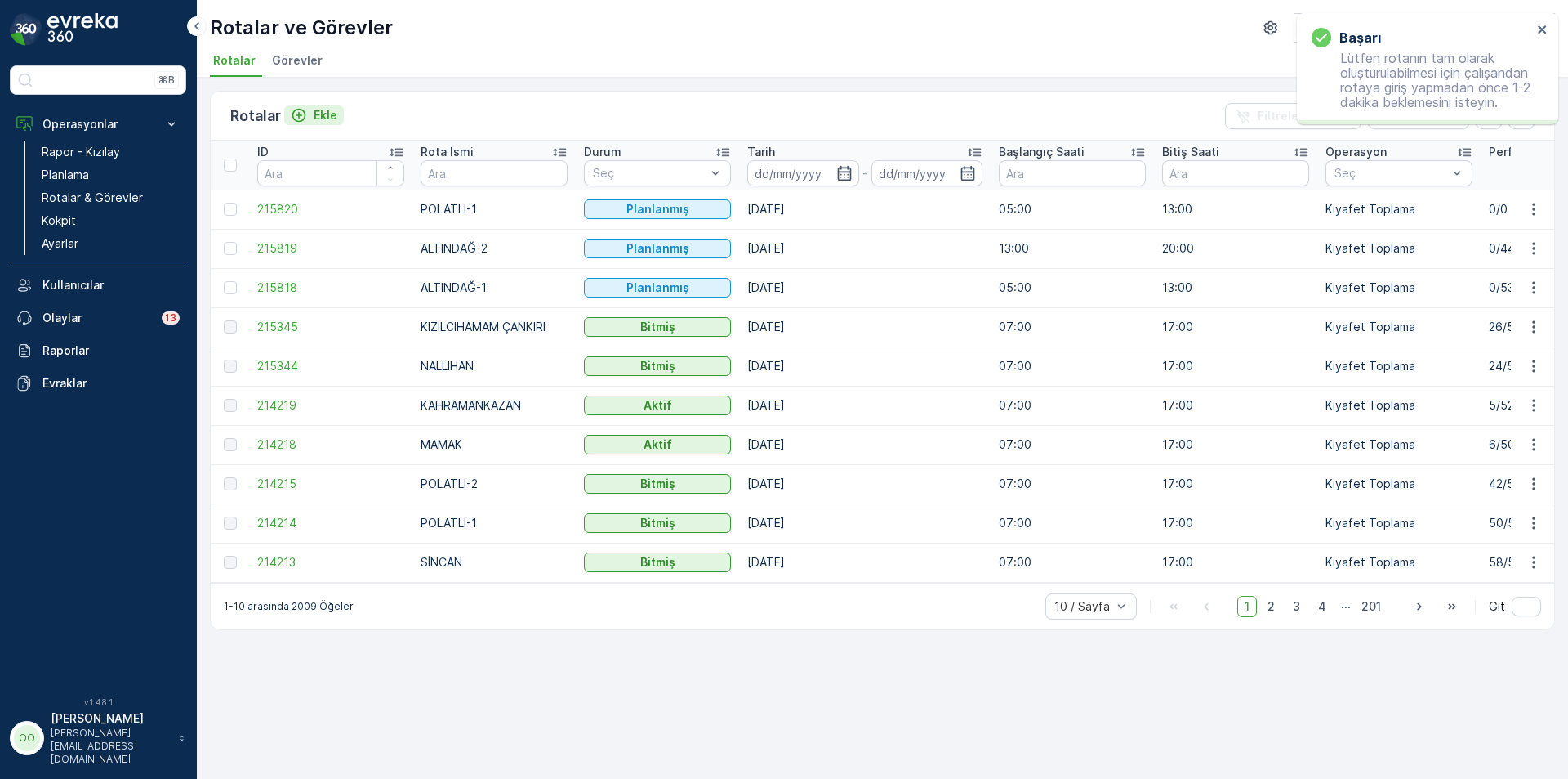
click at [305, 118] on icon "Ekle" at bounding box center [299, 115] width 14 height 14
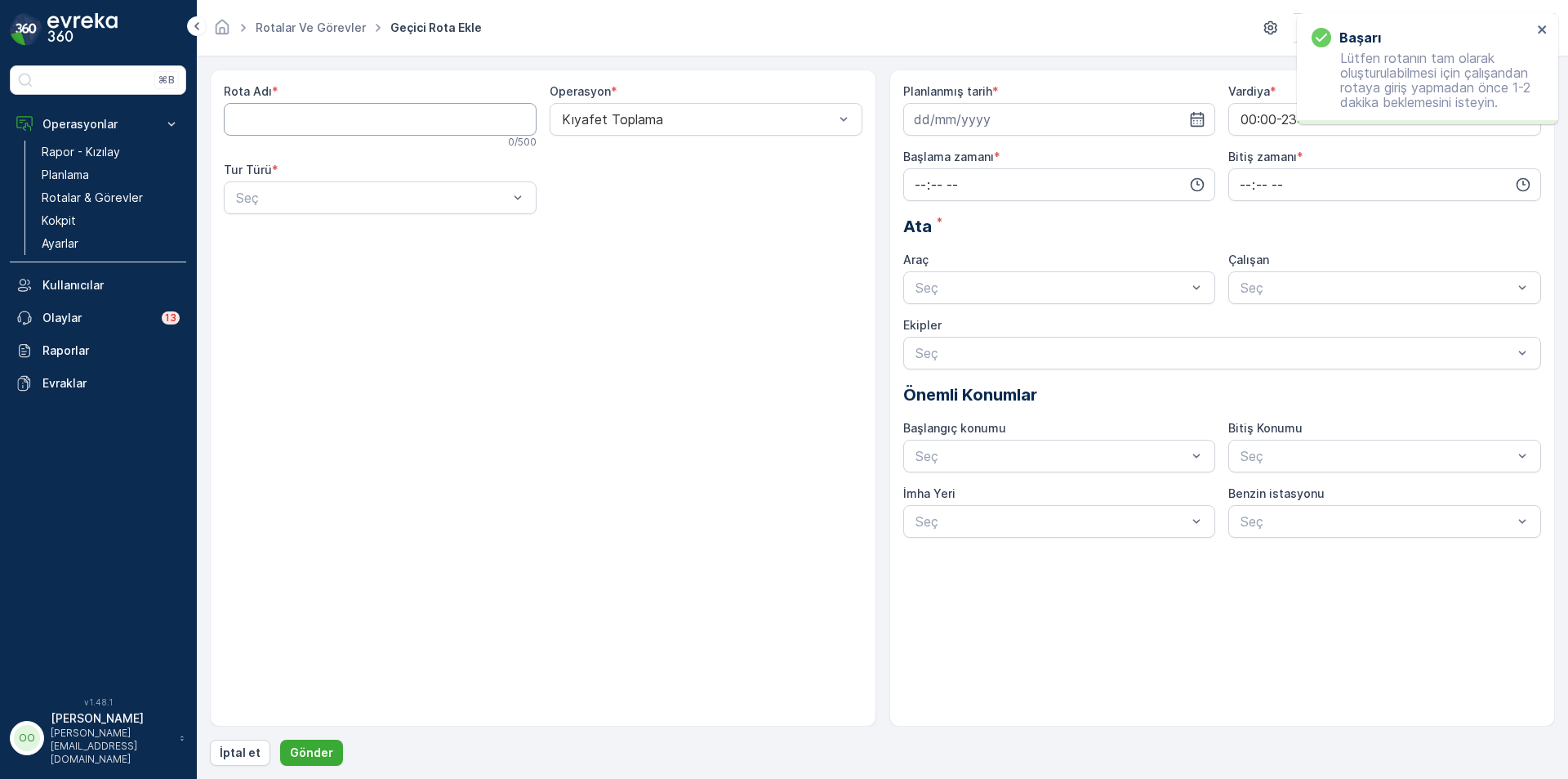
click at [305, 118] on Adı "Rota Adı" at bounding box center [380, 119] width 312 height 33
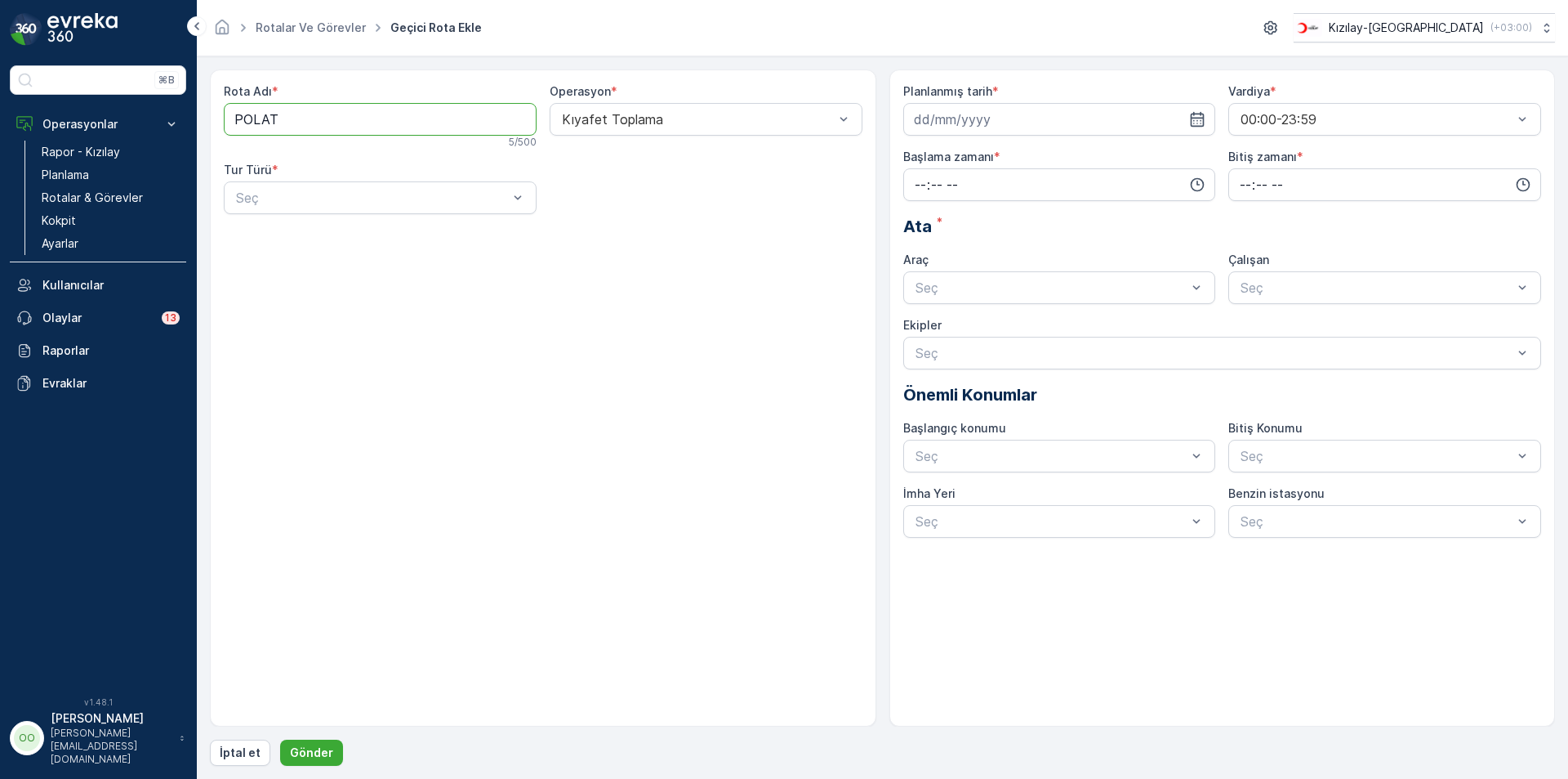
type Adı "POLATLI-2"
click at [349, 211] on div "Seç" at bounding box center [380, 197] width 312 height 33
click at [347, 236] on div "Statik" at bounding box center [380, 238] width 293 height 15
click at [632, 197] on div at bounding box center [698, 198] width 275 height 15
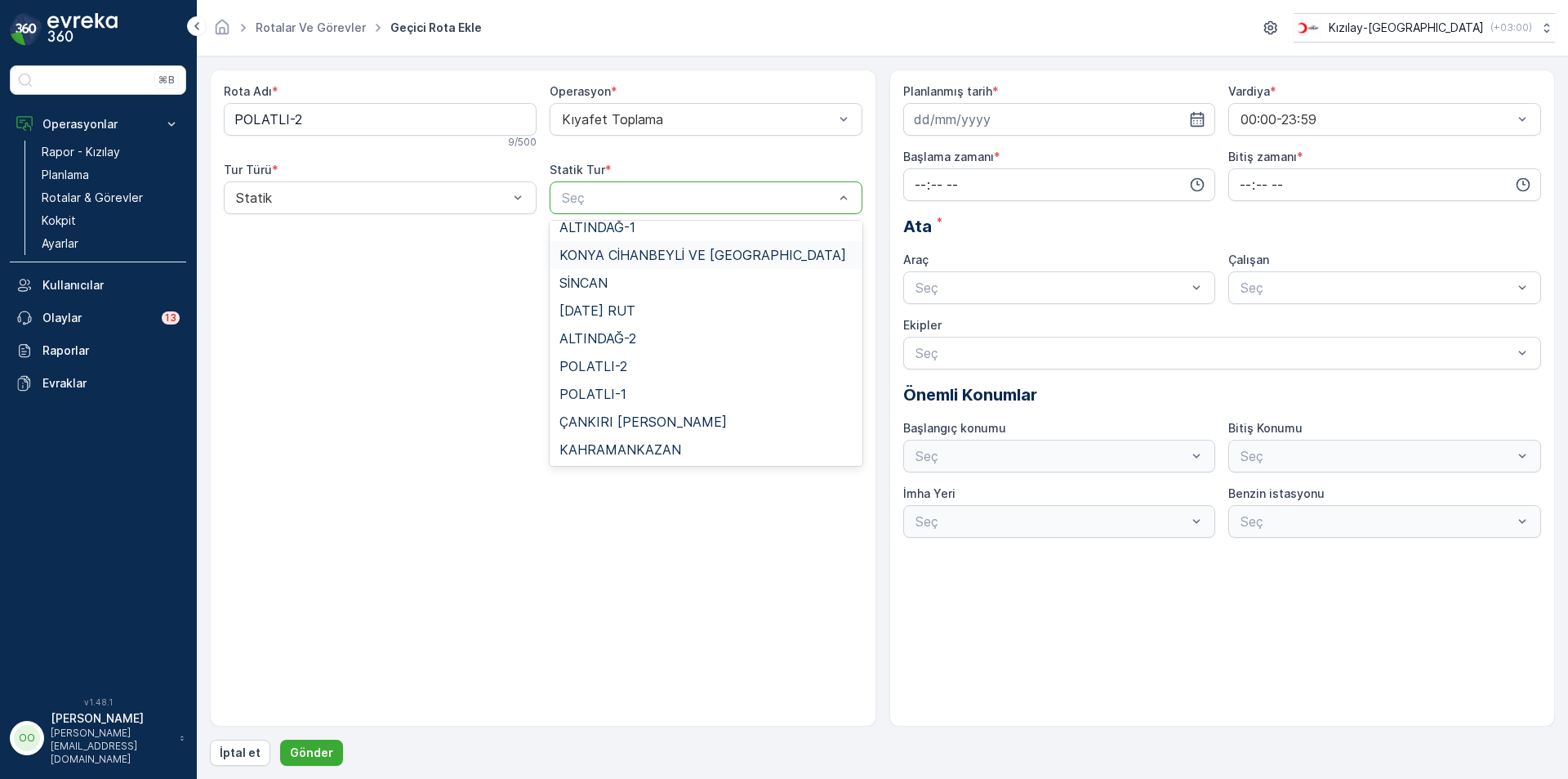
scroll to position [150, 0]
click at [683, 374] on div "POLATLI-2" at bounding box center [706, 364] width 312 height 28
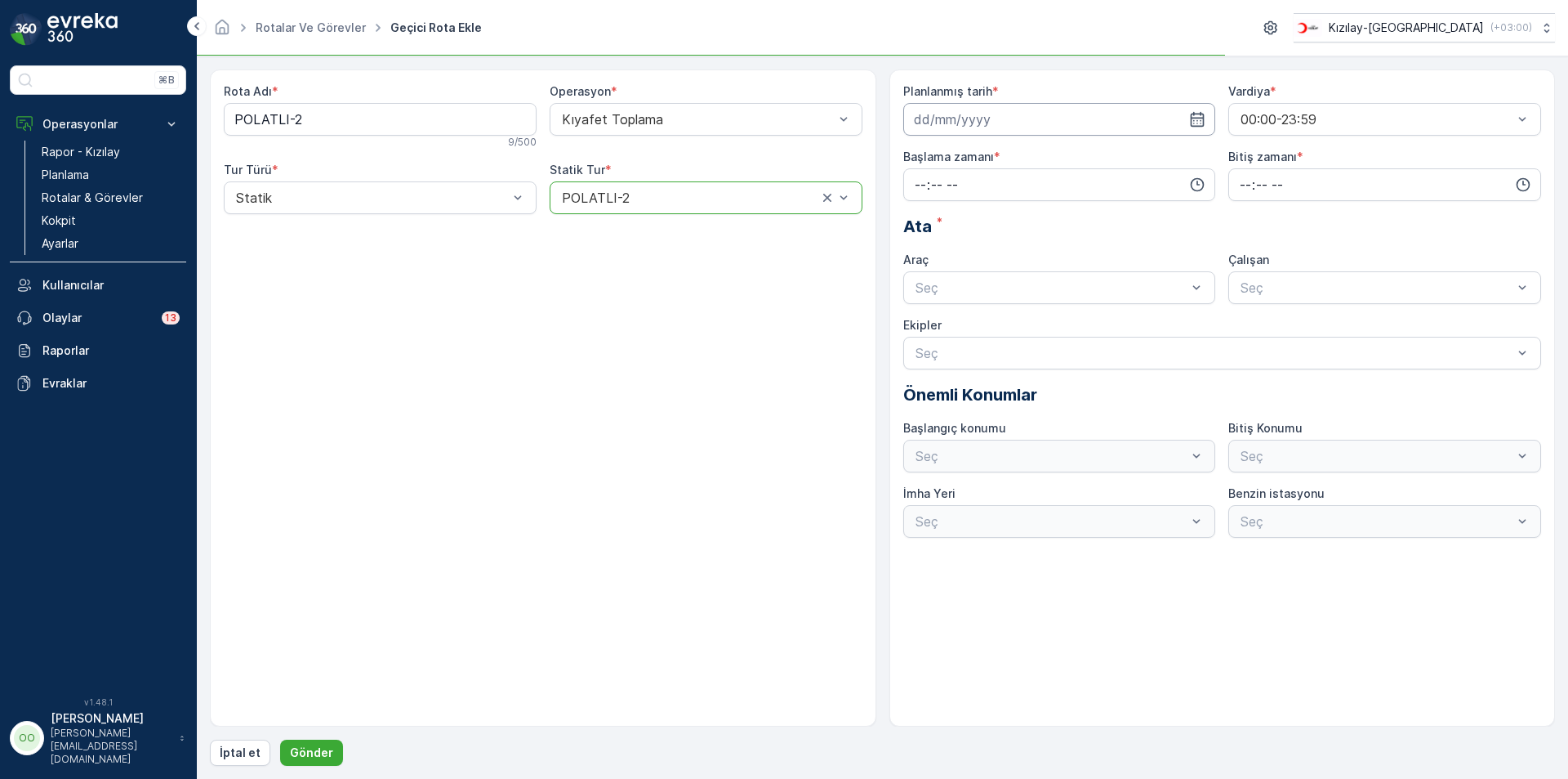
click at [920, 129] on input at bounding box center [1059, 119] width 312 height 33
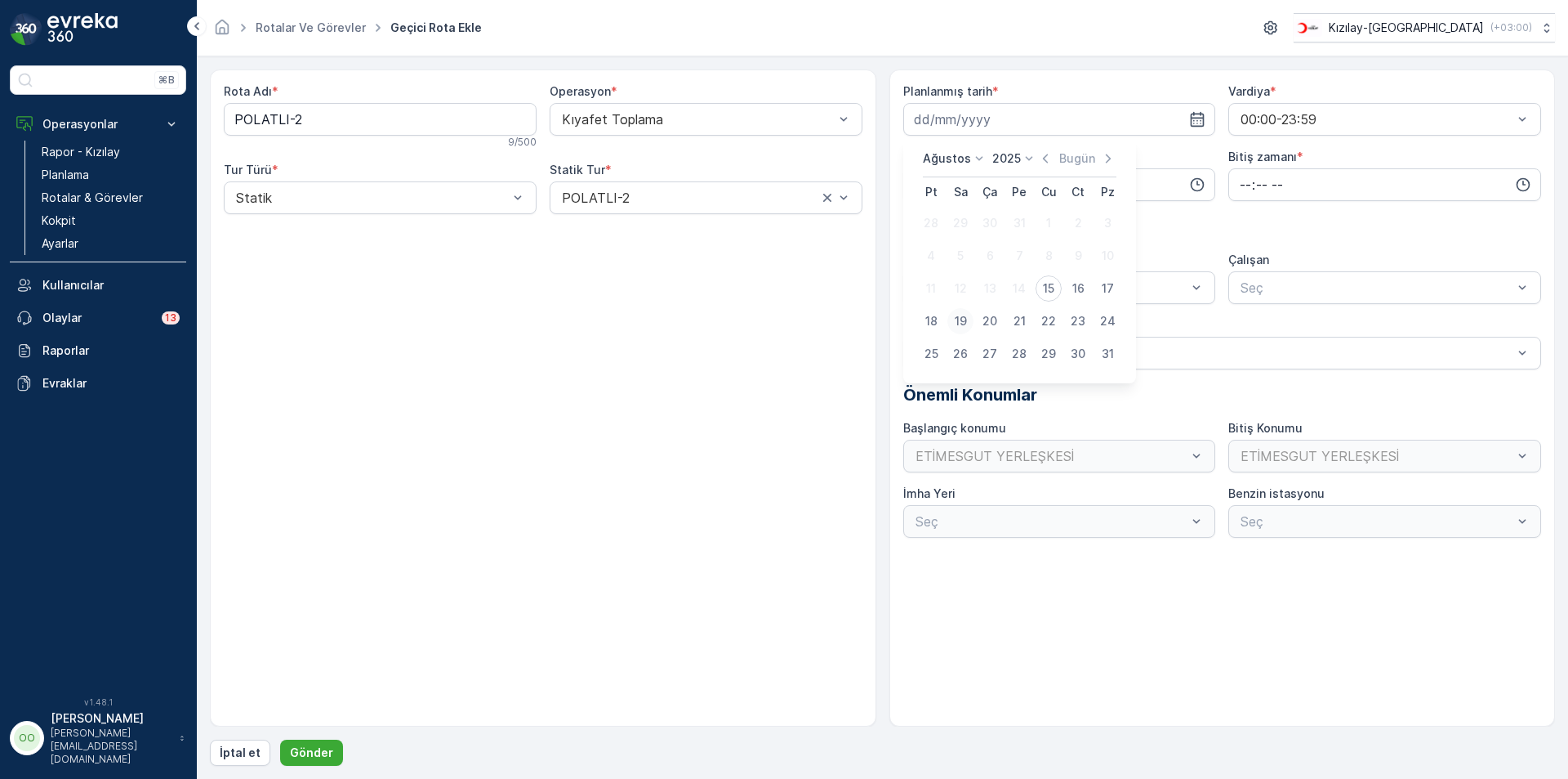
click at [958, 311] on div "19" at bounding box center [960, 321] width 26 height 26
type input "19.08.2025"
click at [919, 188] on input "time" at bounding box center [1059, 184] width 312 height 33
click at [931, 270] on div "13" at bounding box center [920, 267] width 28 height 23
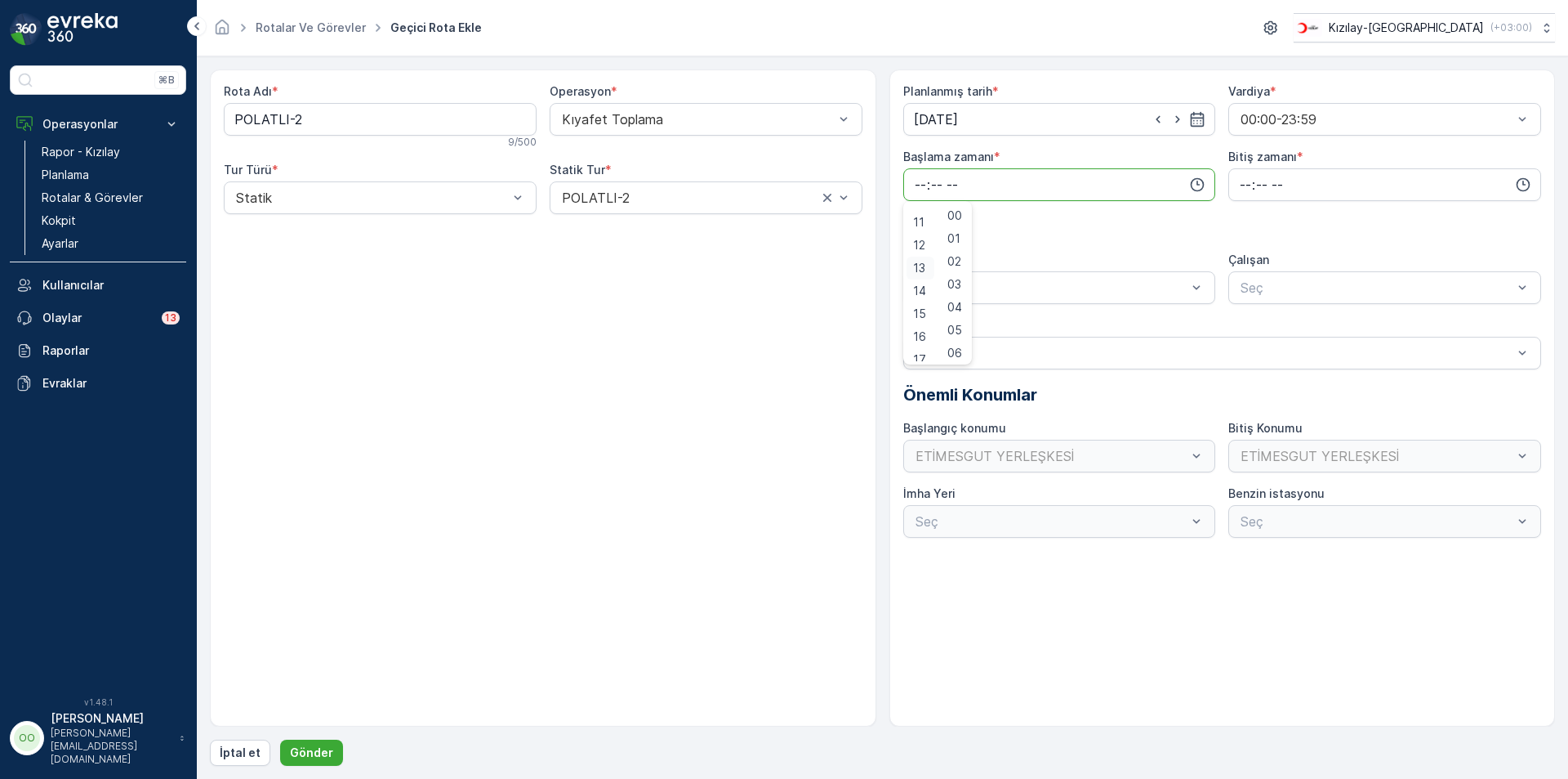
type input "13:00"
click at [1247, 195] on input "time" at bounding box center [1384, 184] width 312 height 33
click at [1251, 286] on span "20" at bounding box center [1245, 282] width 14 height 17
type input "20:00"
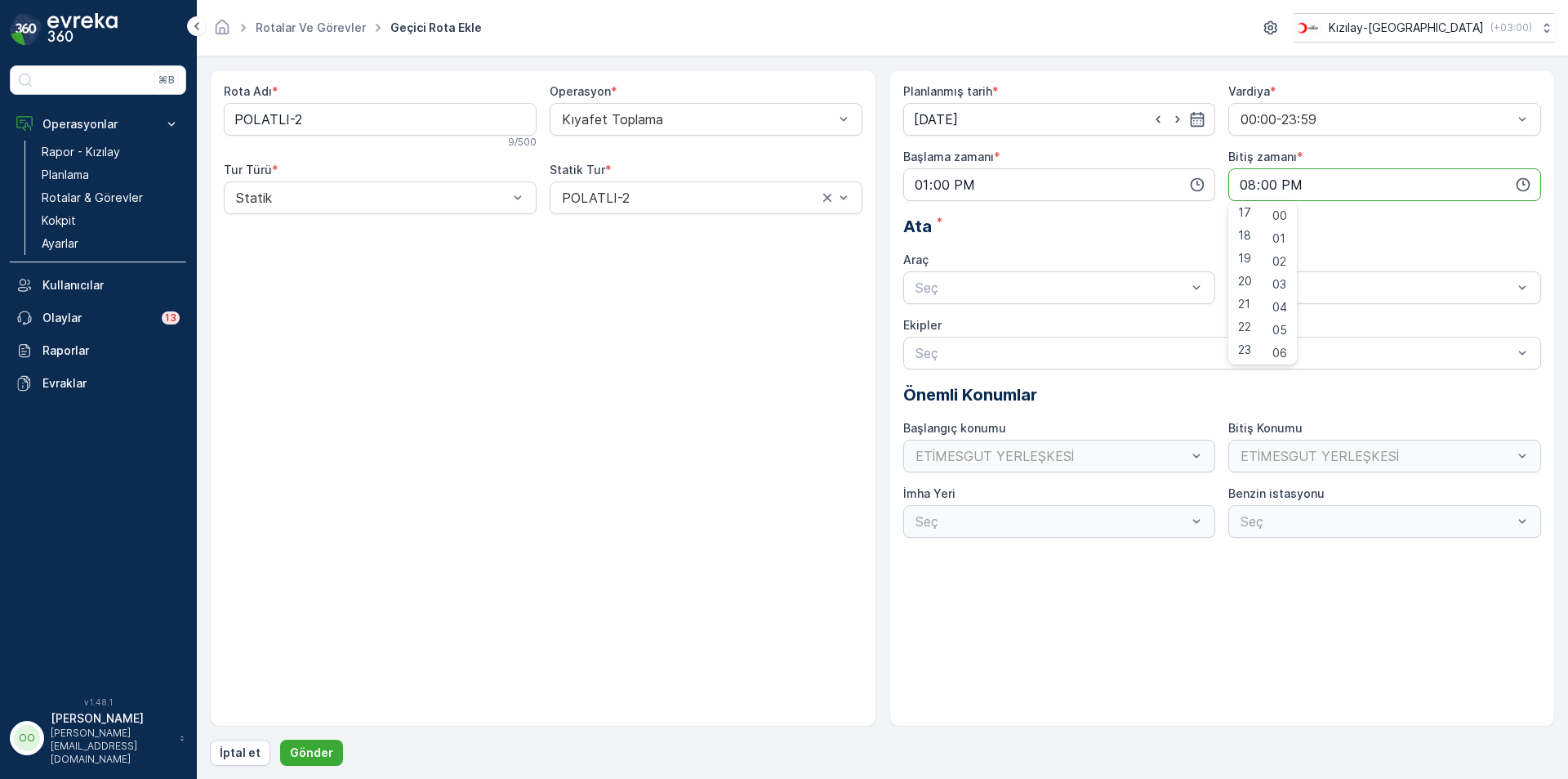
drag, startPoint x: 1083, startPoint y: 288, endPoint x: 1031, endPoint y: 310, distance: 56.5
click at [1083, 288] on div at bounding box center [1051, 288] width 275 height 15
click at [960, 332] on span "TABLET-1" at bounding box center [943, 328] width 61 height 15
click at [321, 748] on p "Gönder" at bounding box center [312, 753] width 43 height 17
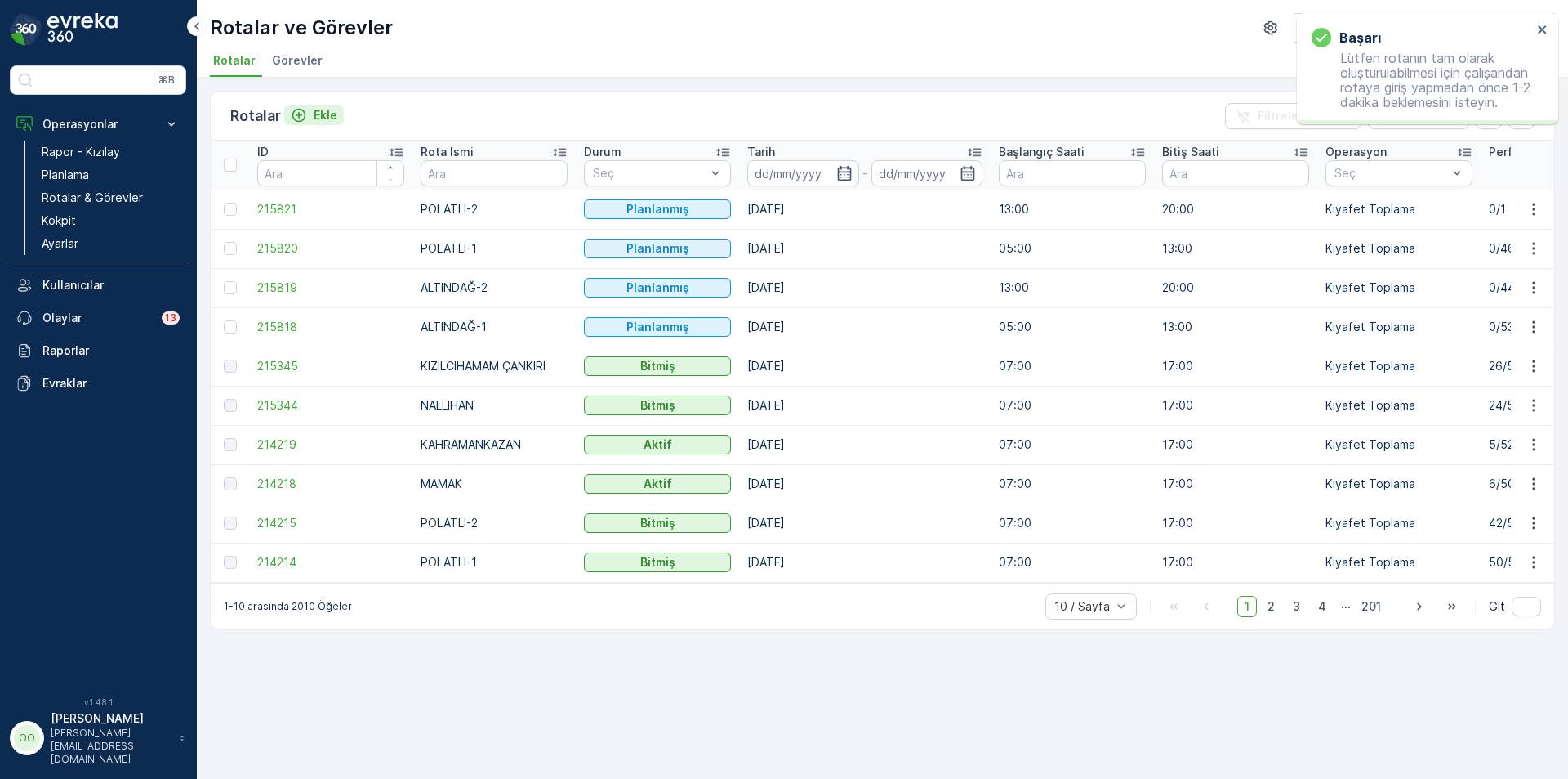
click at [319, 120] on p "Ekle" at bounding box center [325, 115] width 23 height 17
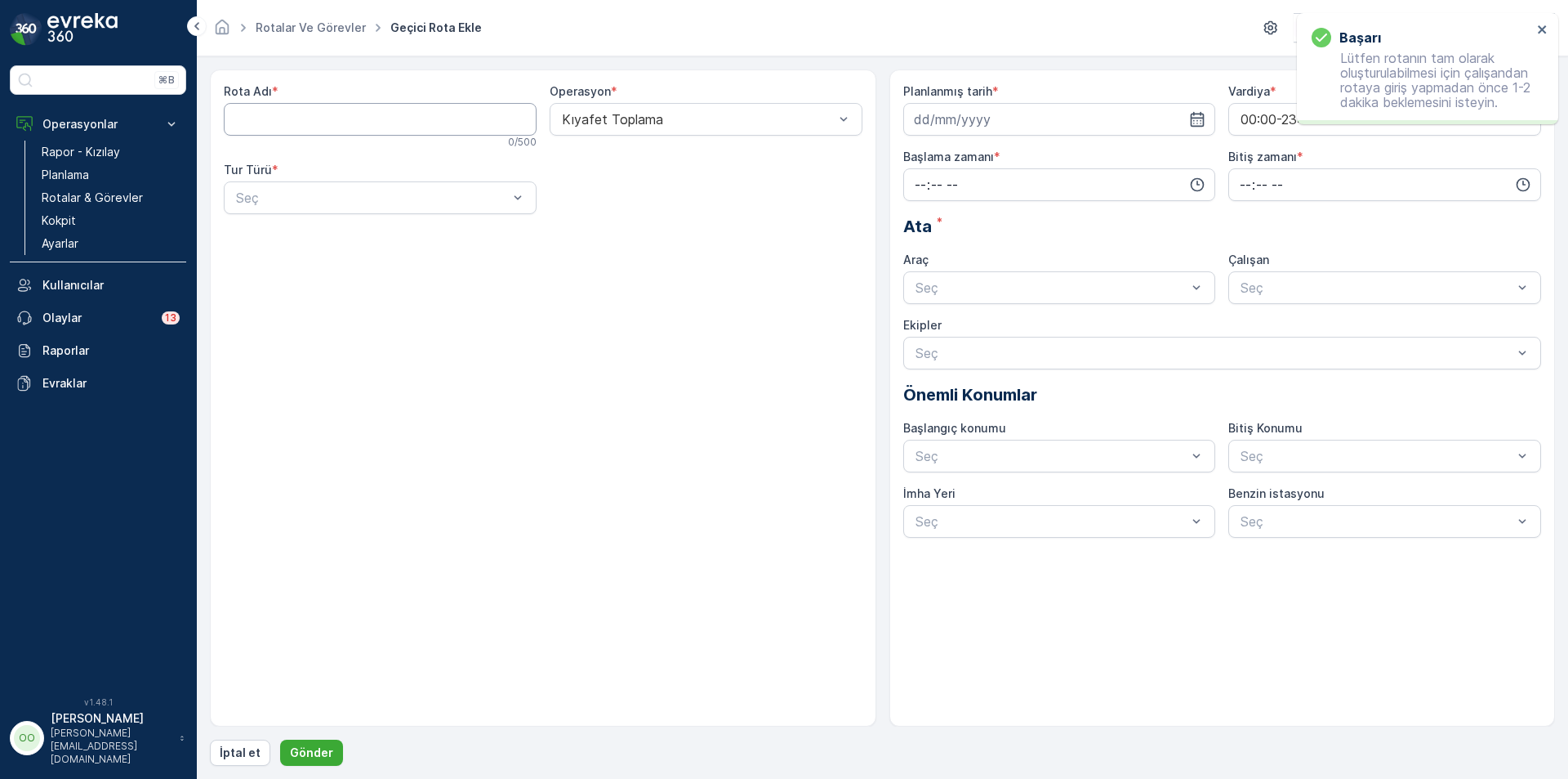
click at [319, 120] on Adı "Rota Adı" at bounding box center [380, 119] width 312 height 33
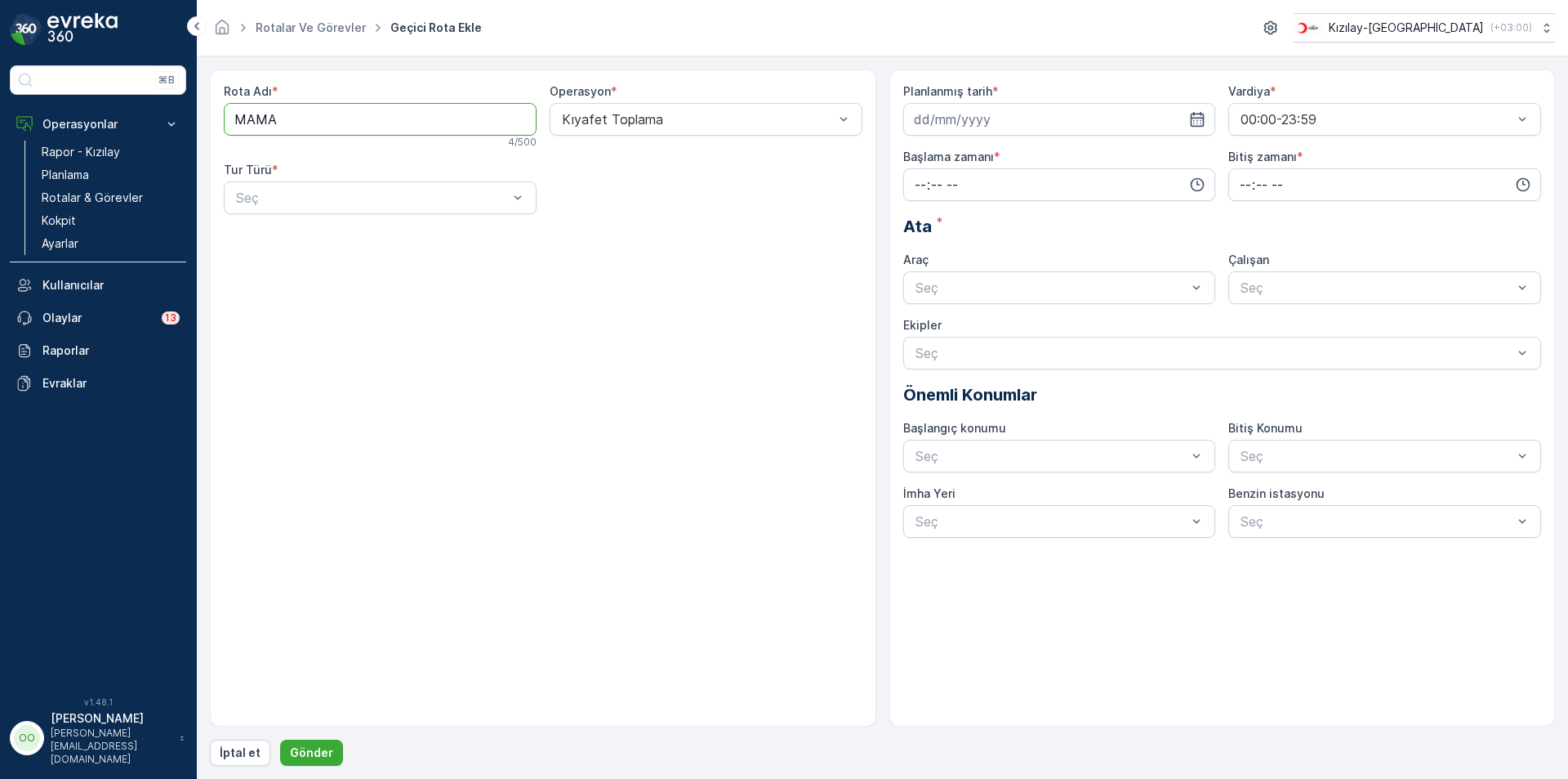
type Adı "MAMAK"
click at [316, 210] on div "Seç" at bounding box center [380, 197] width 312 height 33
click at [263, 241] on span "Statik" at bounding box center [251, 238] width 36 height 15
click at [674, 194] on div at bounding box center [698, 198] width 275 height 15
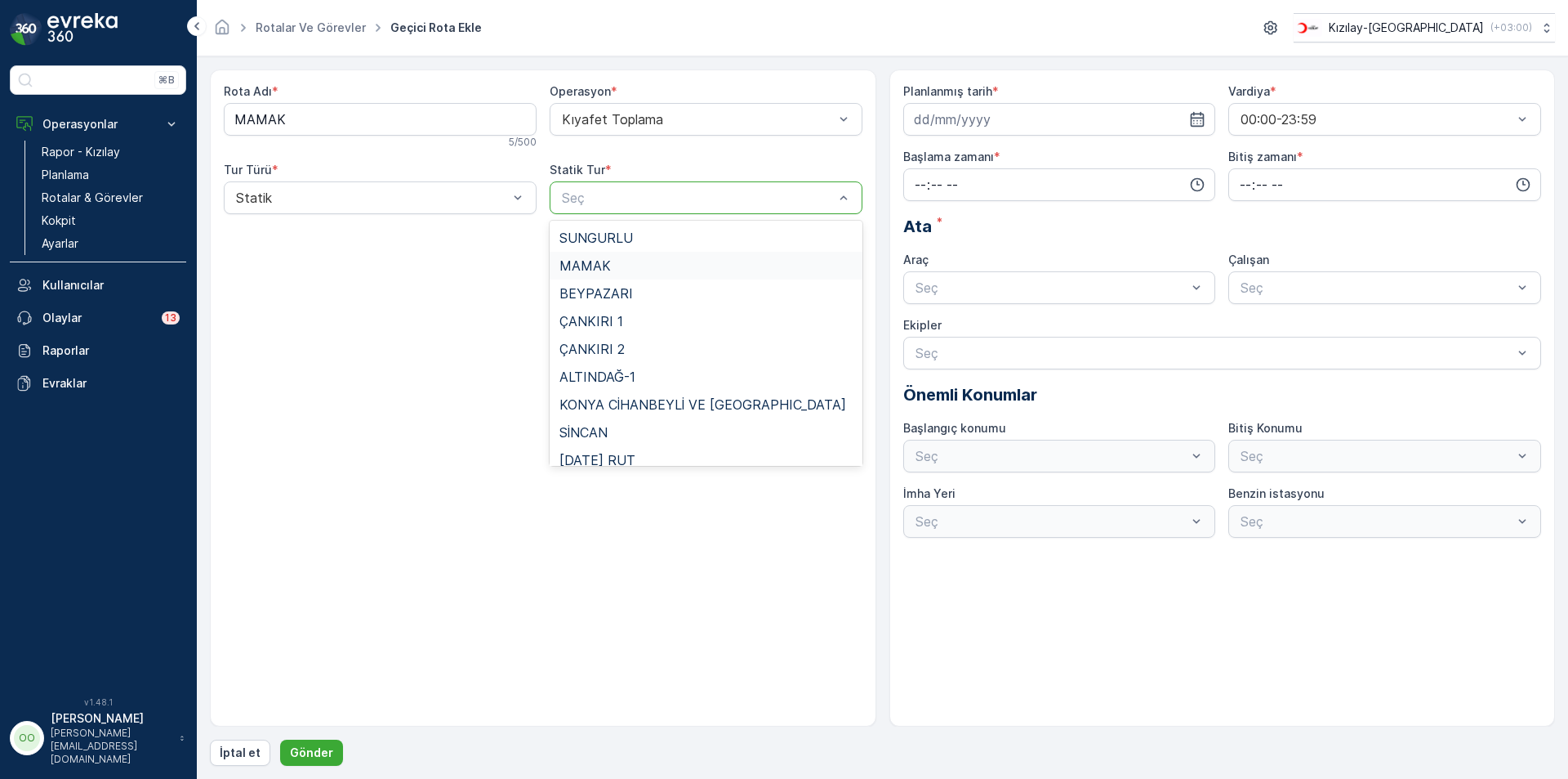
click at [644, 277] on div "MAMAK" at bounding box center [706, 265] width 312 height 28
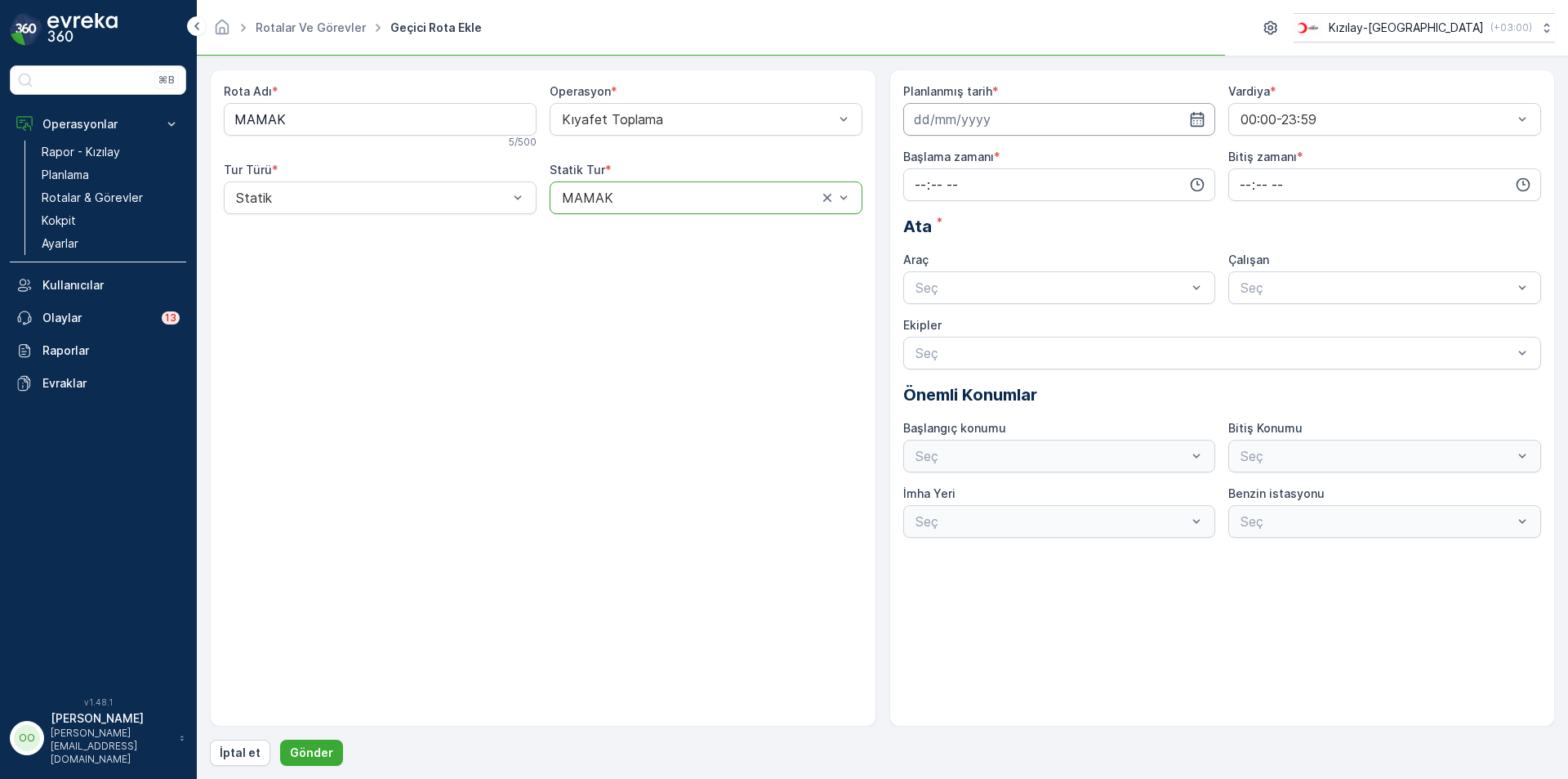
click at [970, 118] on input at bounding box center [1059, 119] width 312 height 33
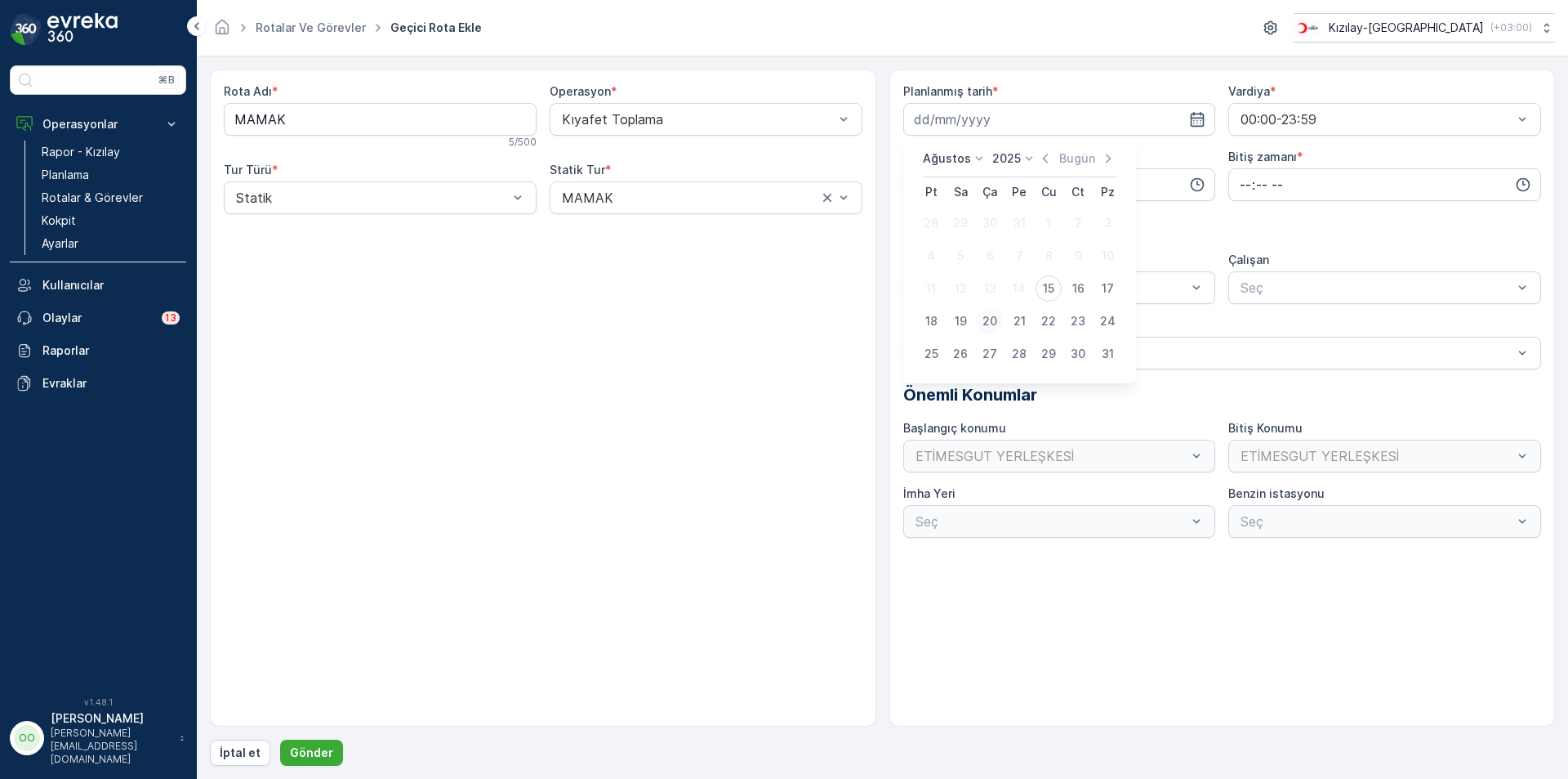
click at [992, 333] on div "20" at bounding box center [989, 321] width 26 height 26
type input "20.08.2025"
click at [919, 186] on input "time" at bounding box center [1059, 184] width 312 height 33
click at [919, 331] on span "05" at bounding box center [921, 327] width 15 height 17
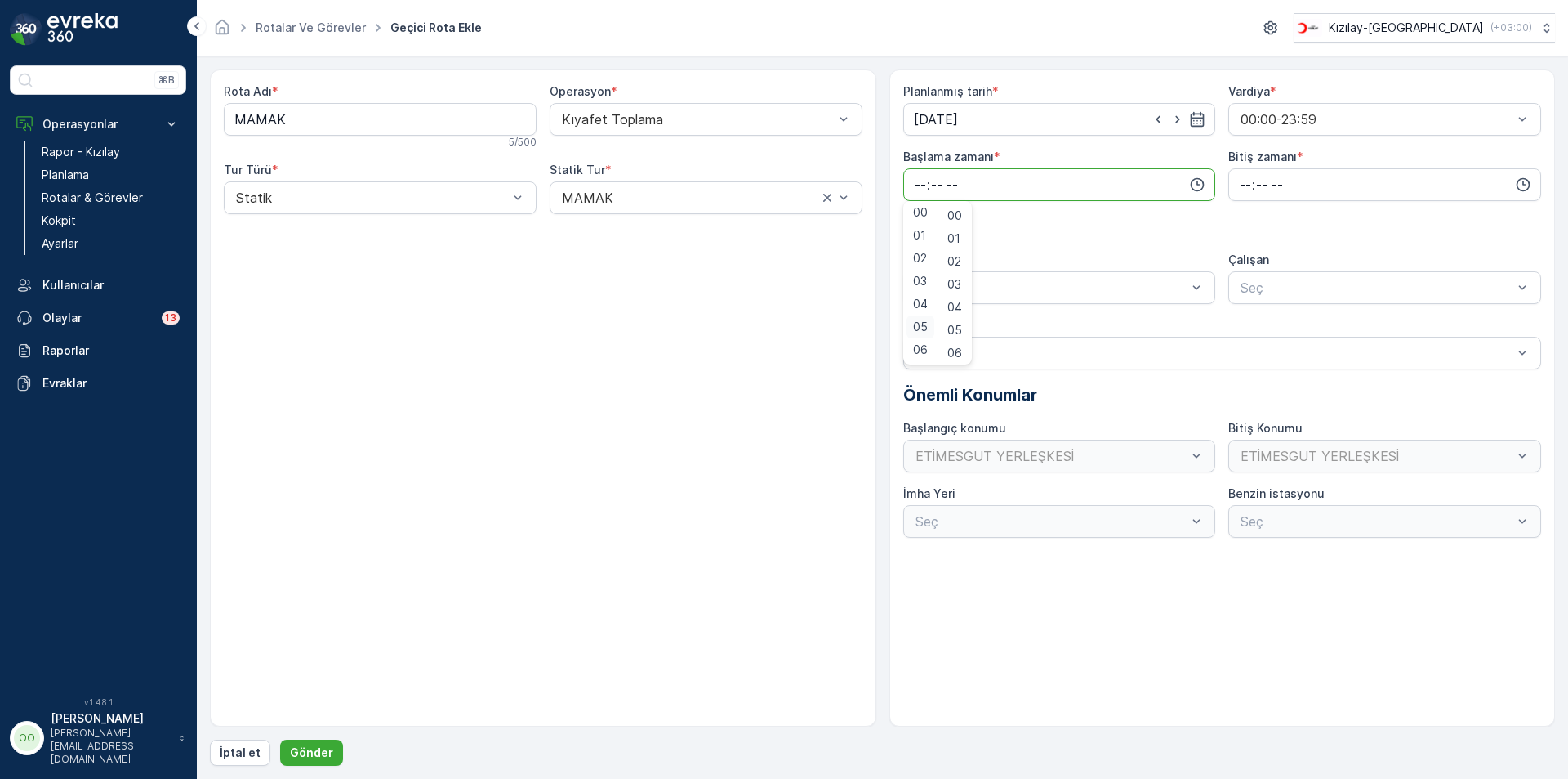
type input "05:00"
click at [1248, 193] on input "time" at bounding box center [1384, 184] width 312 height 33
click at [1245, 247] on span "13" at bounding box center [1244, 255] width 13 height 17
type input "13:00"
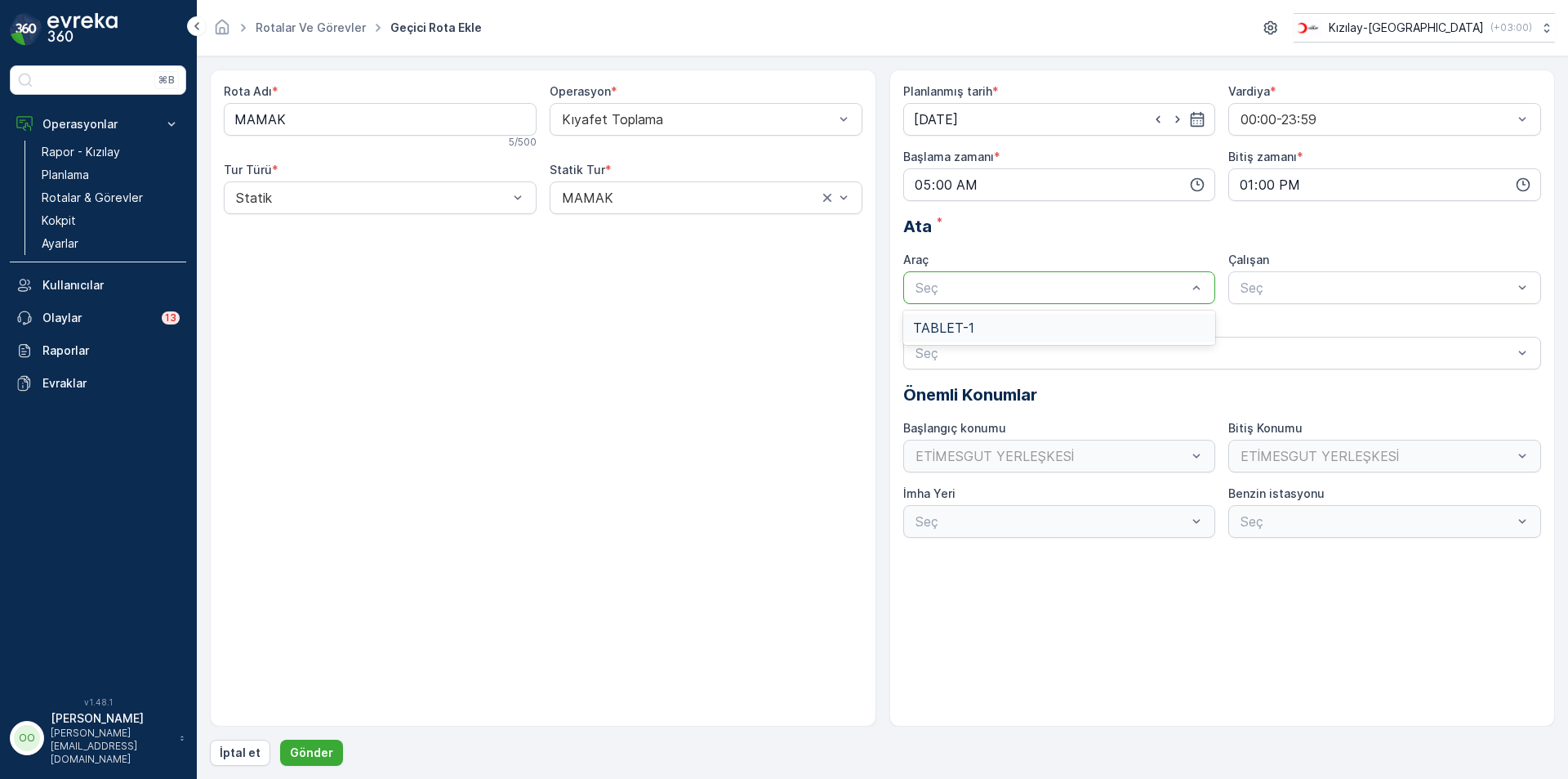
drag, startPoint x: 1083, startPoint y: 287, endPoint x: 1004, endPoint y: 304, distance: 80.8
click at [1083, 287] on div at bounding box center [1051, 288] width 275 height 15
click at [958, 311] on div "TABLET-1" at bounding box center [1059, 328] width 312 height 34
drag, startPoint x: 954, startPoint y: 324, endPoint x: 895, endPoint y: 365, distance: 71.8
click at [954, 325] on span "TABLET-1" at bounding box center [943, 328] width 61 height 15
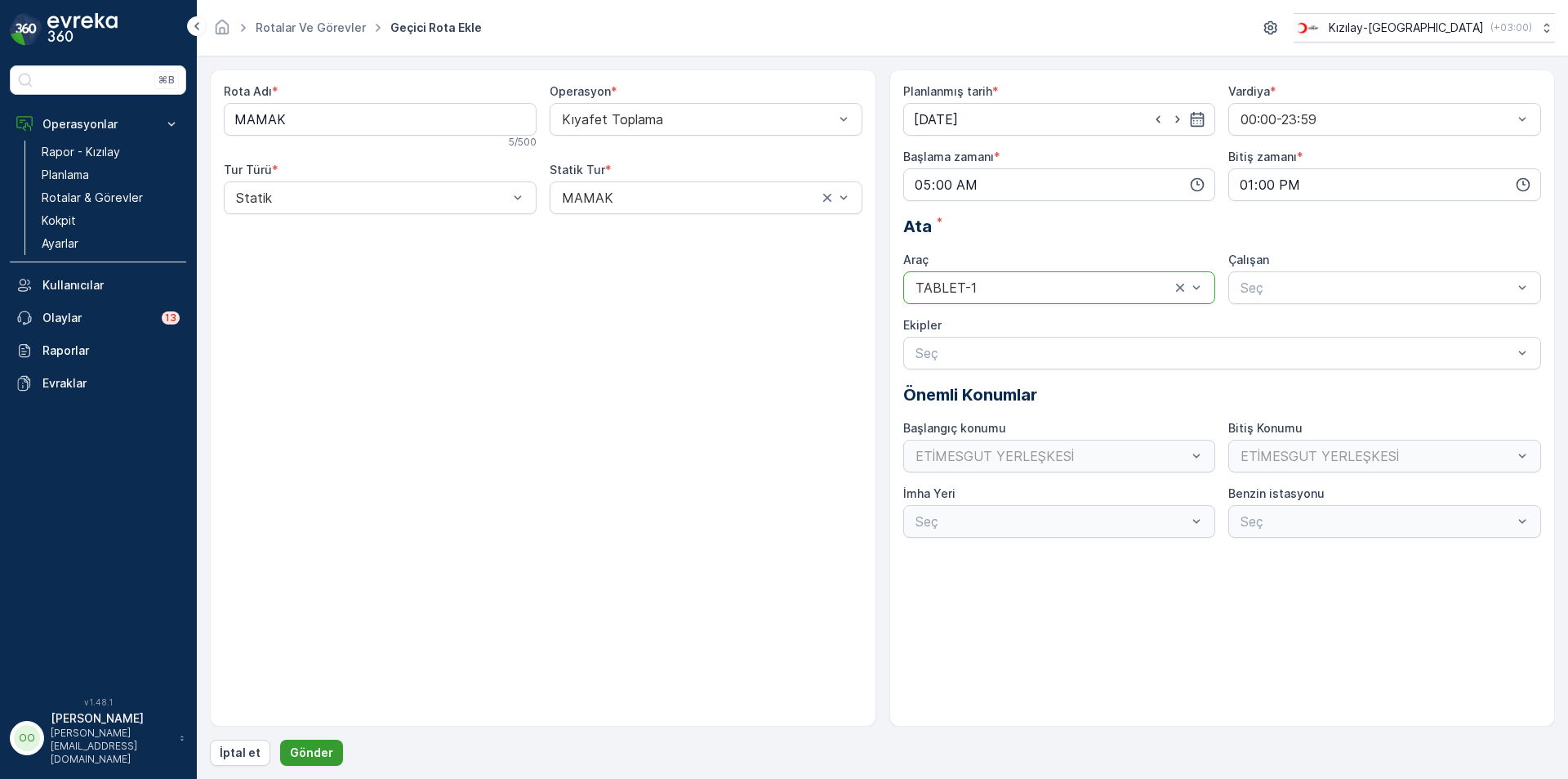
click at [312, 750] on p "Gönder" at bounding box center [312, 753] width 43 height 17
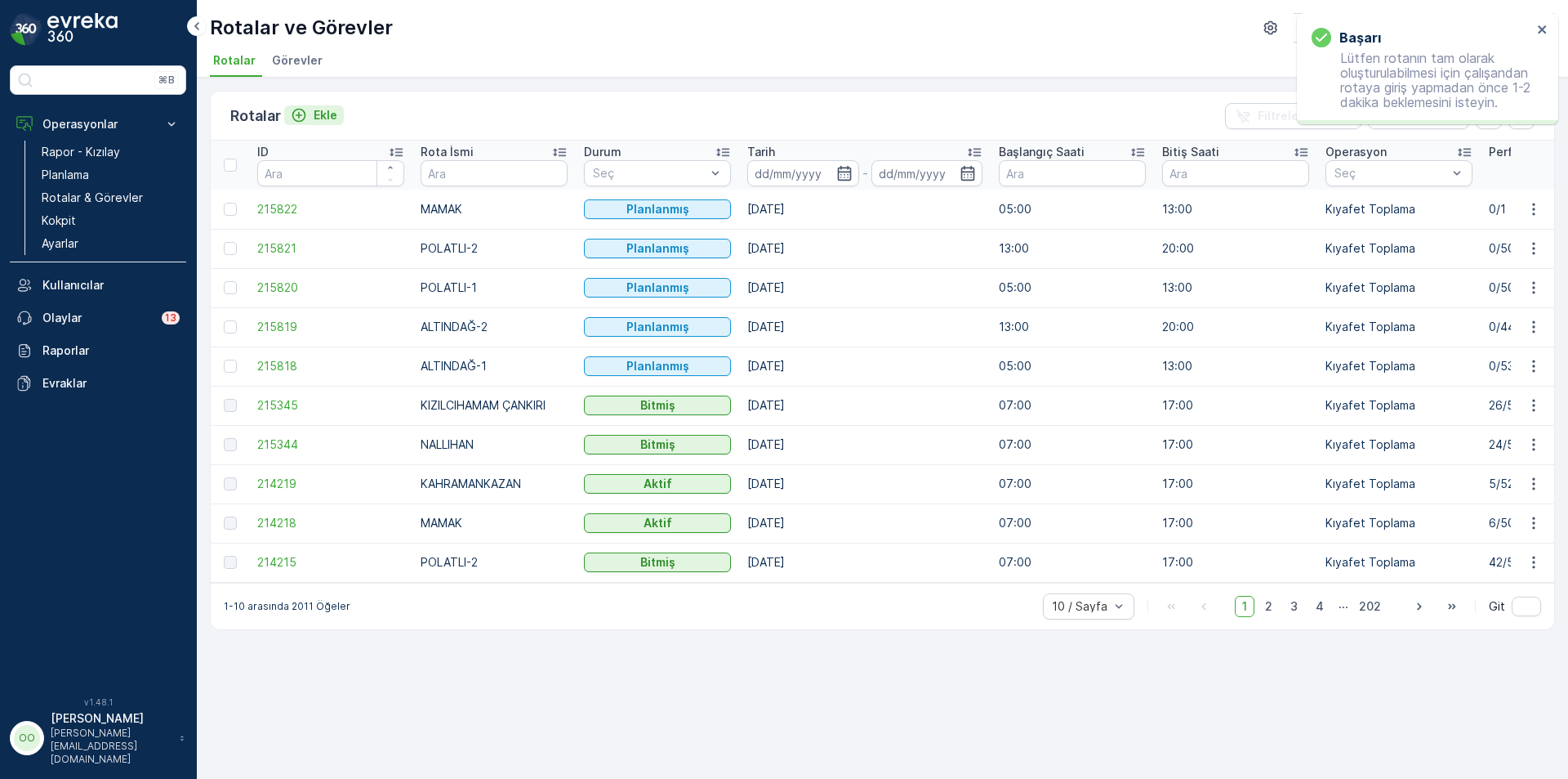
click at [313, 117] on p "Ekle" at bounding box center [325, 115] width 23 height 17
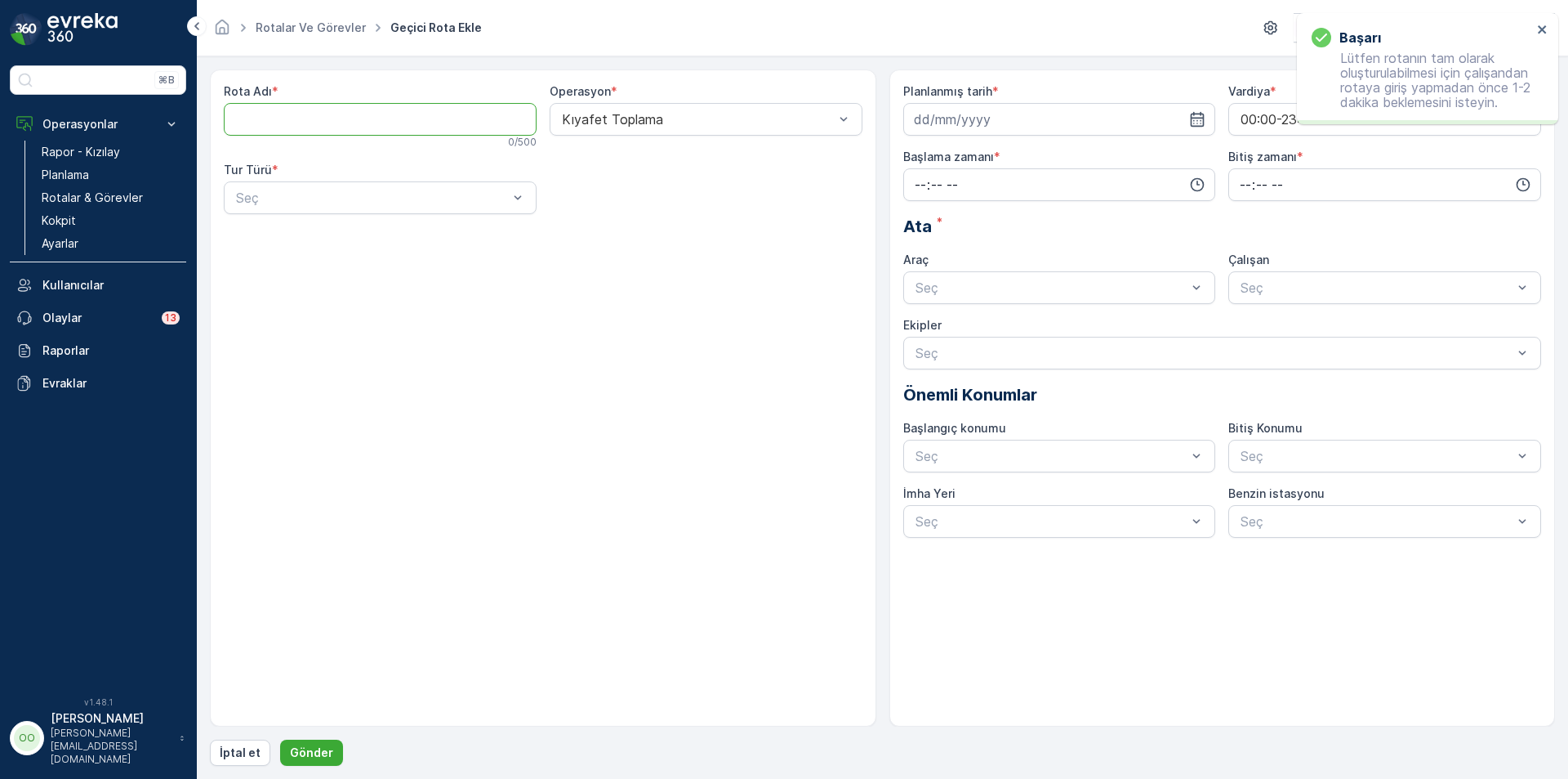
click at [313, 117] on Adı "Rota Adı" at bounding box center [380, 119] width 312 height 33
type Adı "SİNCAN"
click at [282, 200] on div at bounding box center [372, 198] width 275 height 15
click at [279, 232] on div "Statik" at bounding box center [380, 238] width 293 height 15
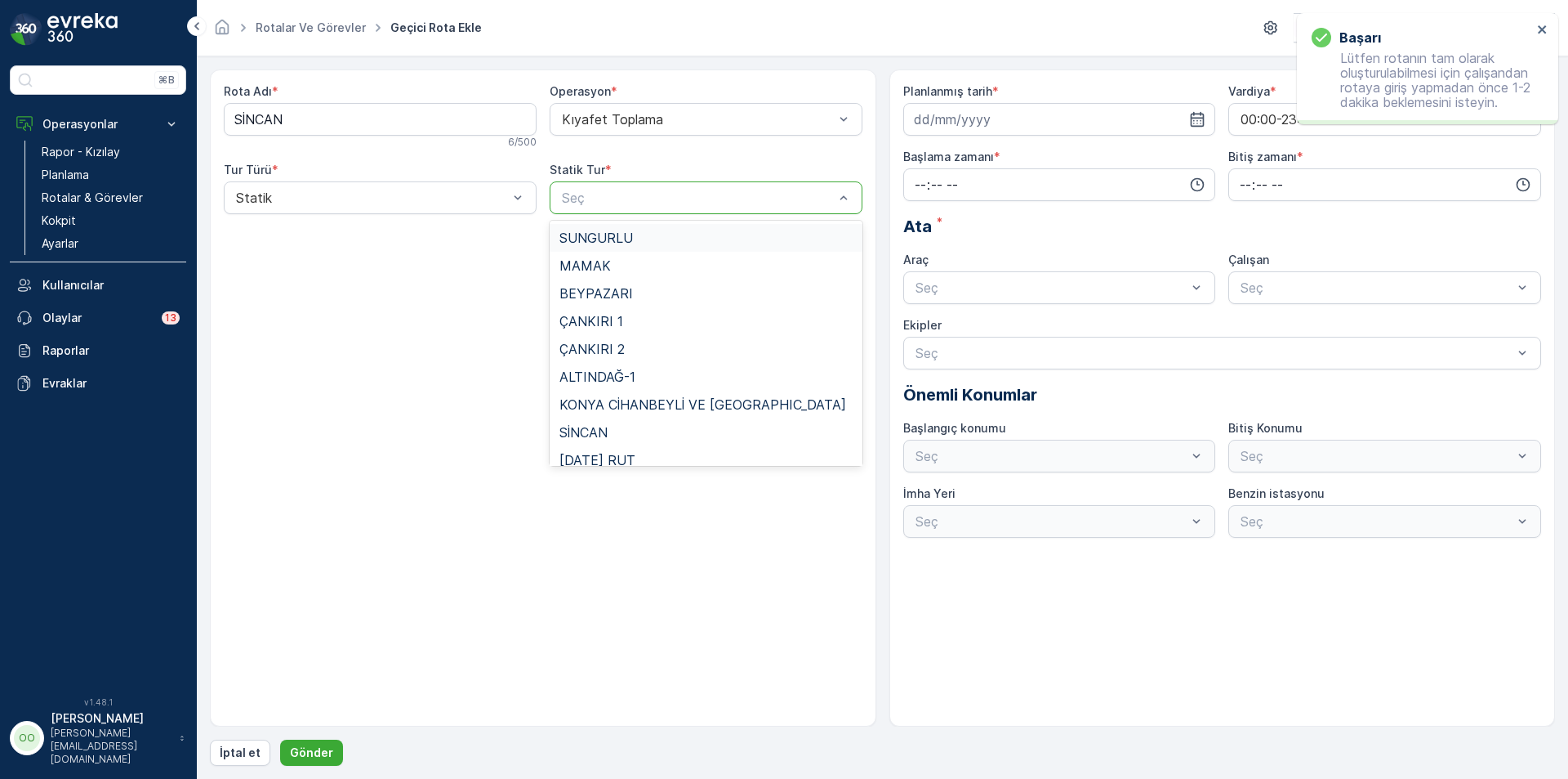
click at [586, 202] on div at bounding box center [698, 198] width 275 height 15
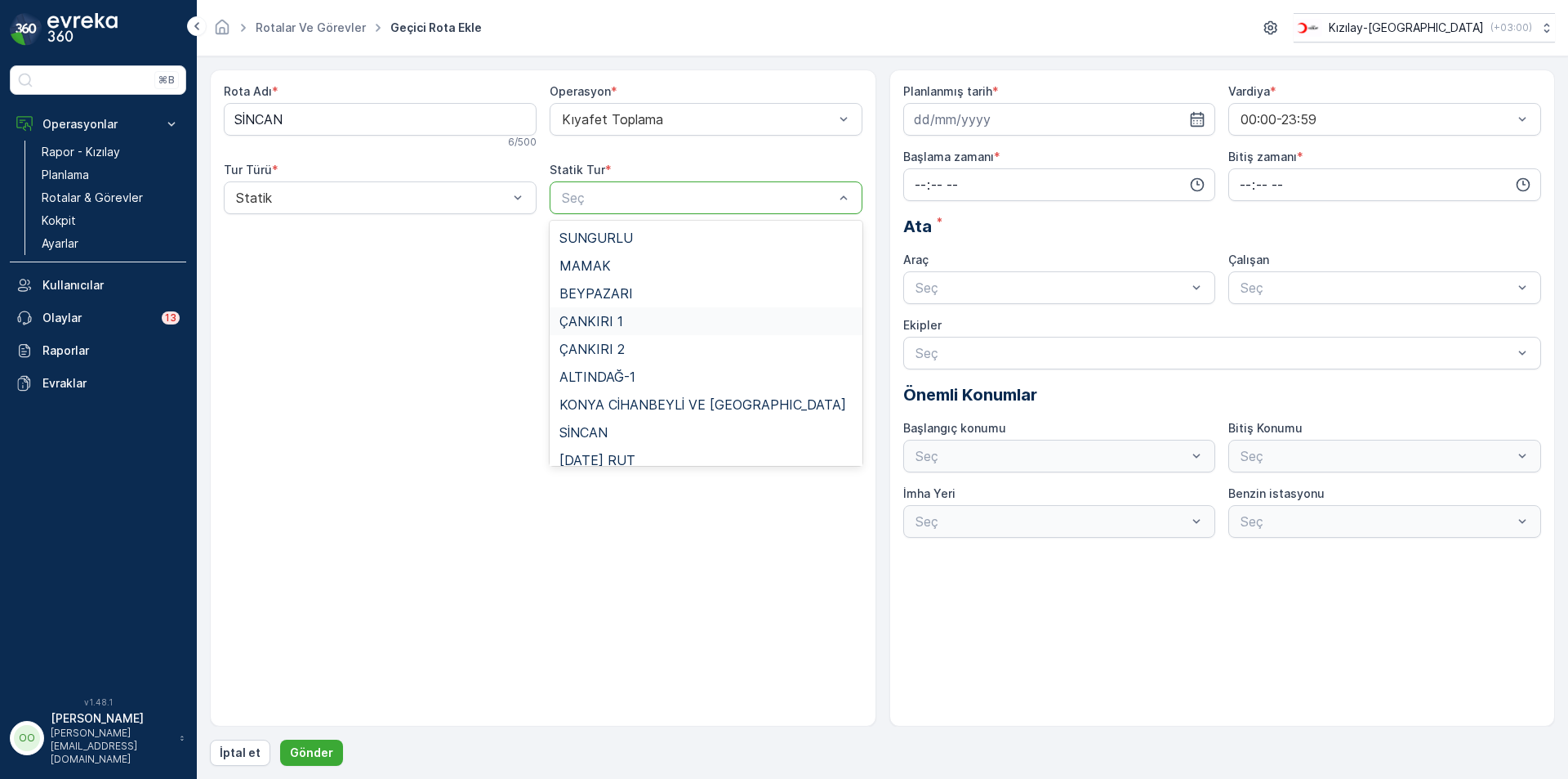
scroll to position [150, 0]
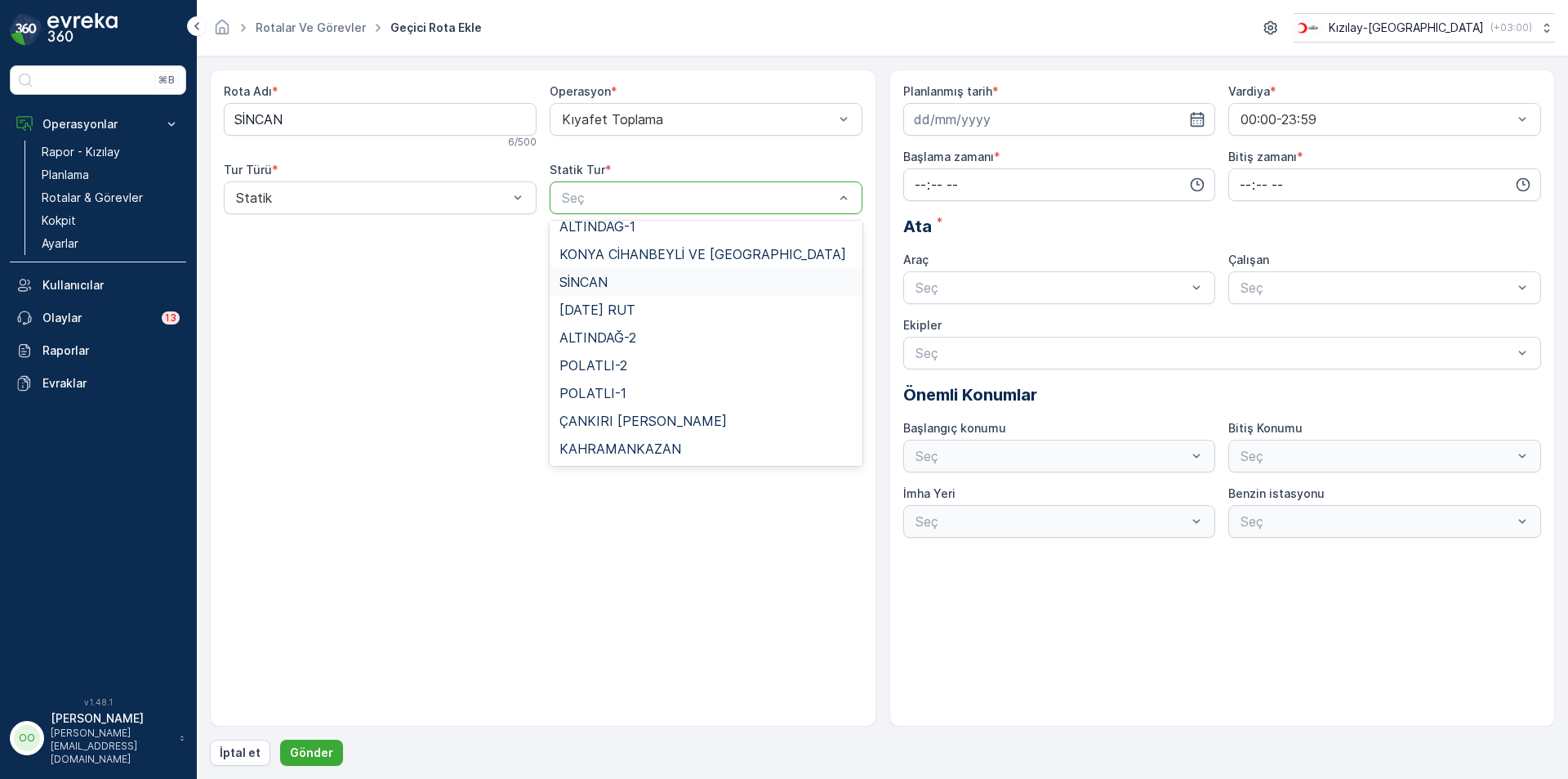
click at [601, 283] on span "SİNCAN" at bounding box center [584, 282] width 48 height 15
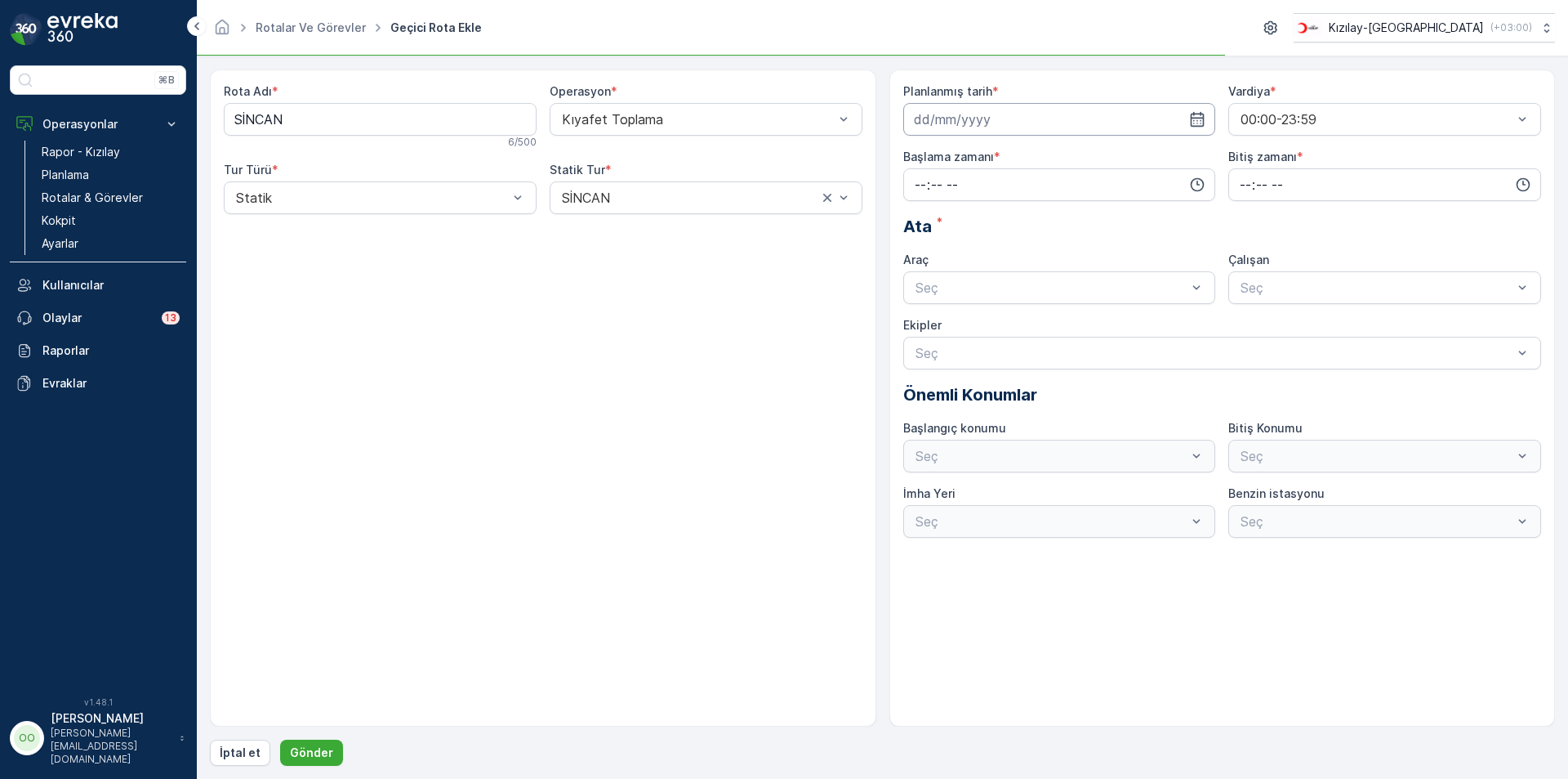
click at [959, 120] on input at bounding box center [1059, 119] width 312 height 33
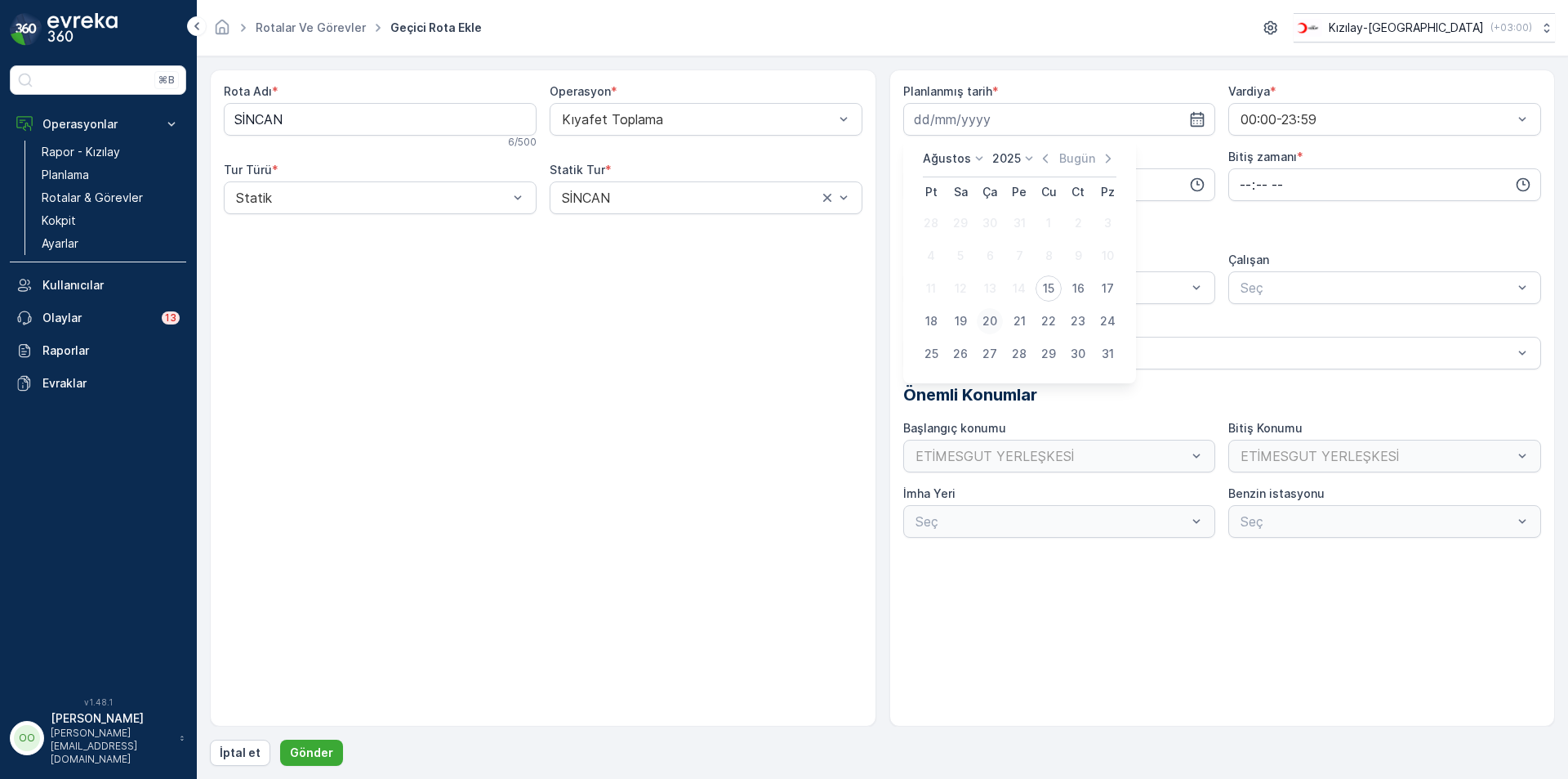
click at [980, 332] on button "20" at bounding box center [989, 321] width 29 height 29
type input "20.08.2025"
click at [915, 180] on input "time" at bounding box center [1059, 184] width 312 height 33
click at [914, 270] on span "13" at bounding box center [919, 268] width 13 height 17
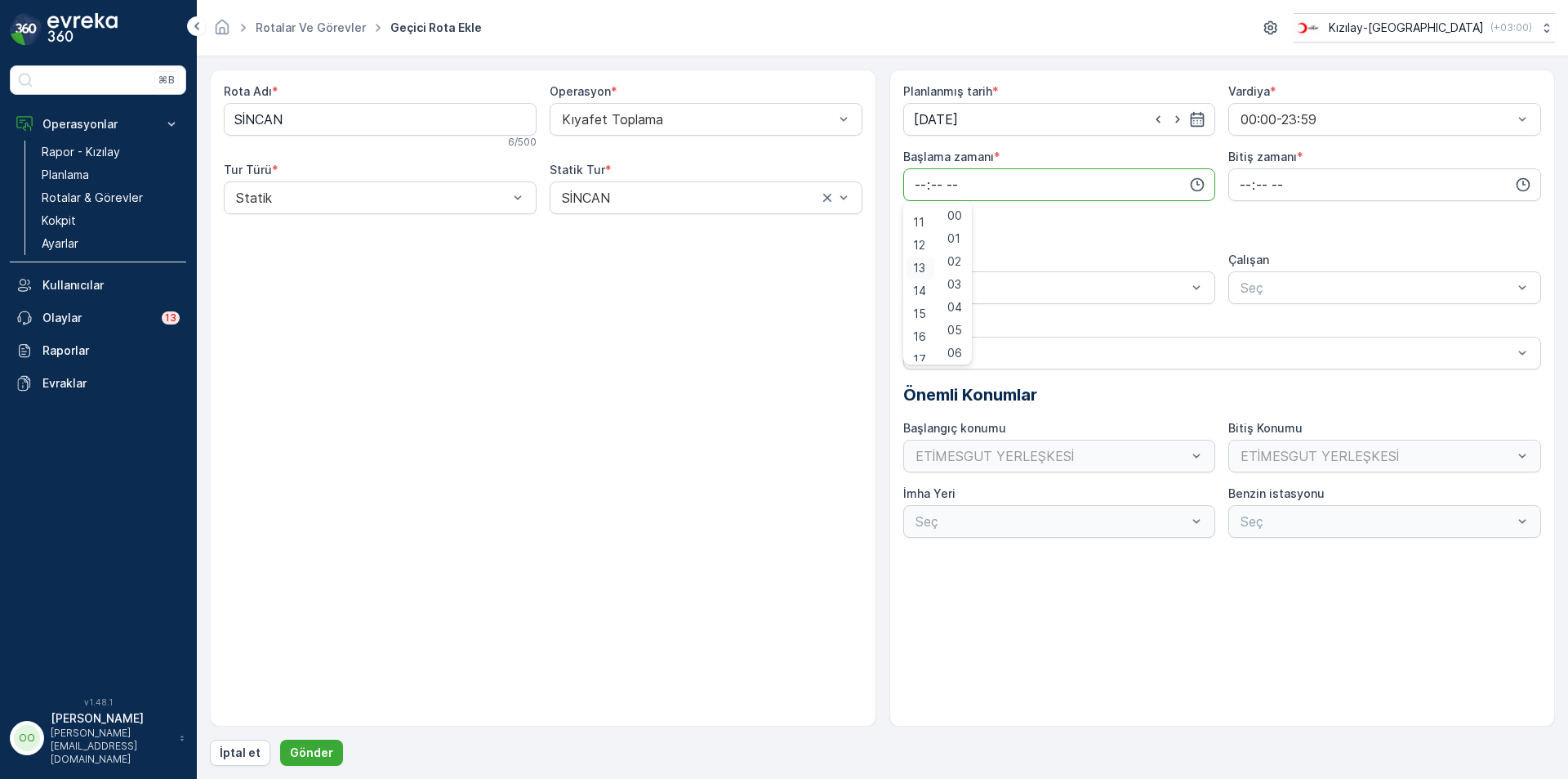
type input "13:00"
click at [1246, 181] on input "time" at bounding box center [1384, 184] width 312 height 33
click at [1256, 286] on div "20" at bounding box center [1245, 281] width 28 height 23
type input "20:00"
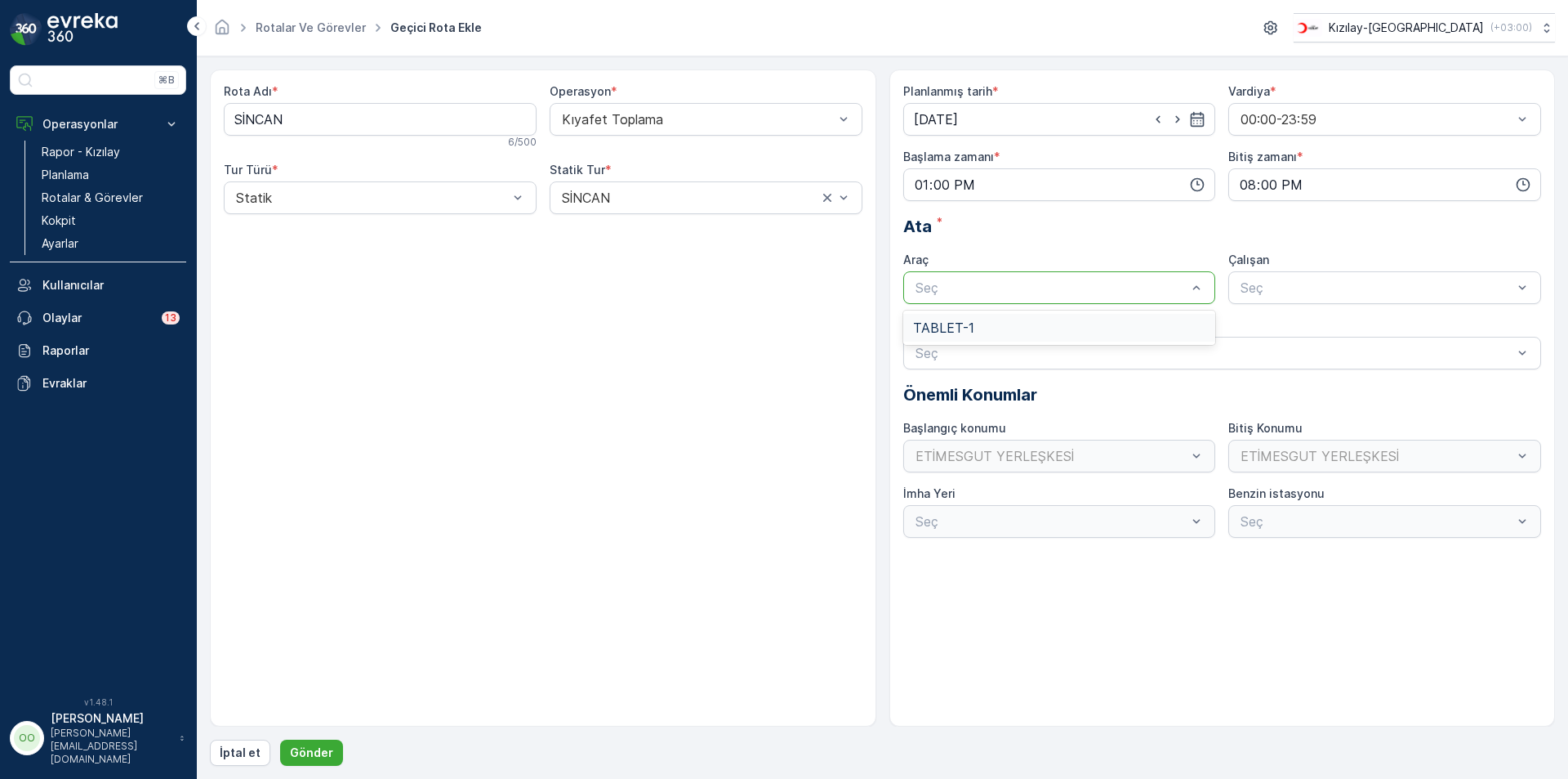
click at [976, 330] on div "TABLET-1" at bounding box center [1059, 328] width 293 height 15
click at [318, 750] on p "Gönder" at bounding box center [312, 753] width 43 height 17
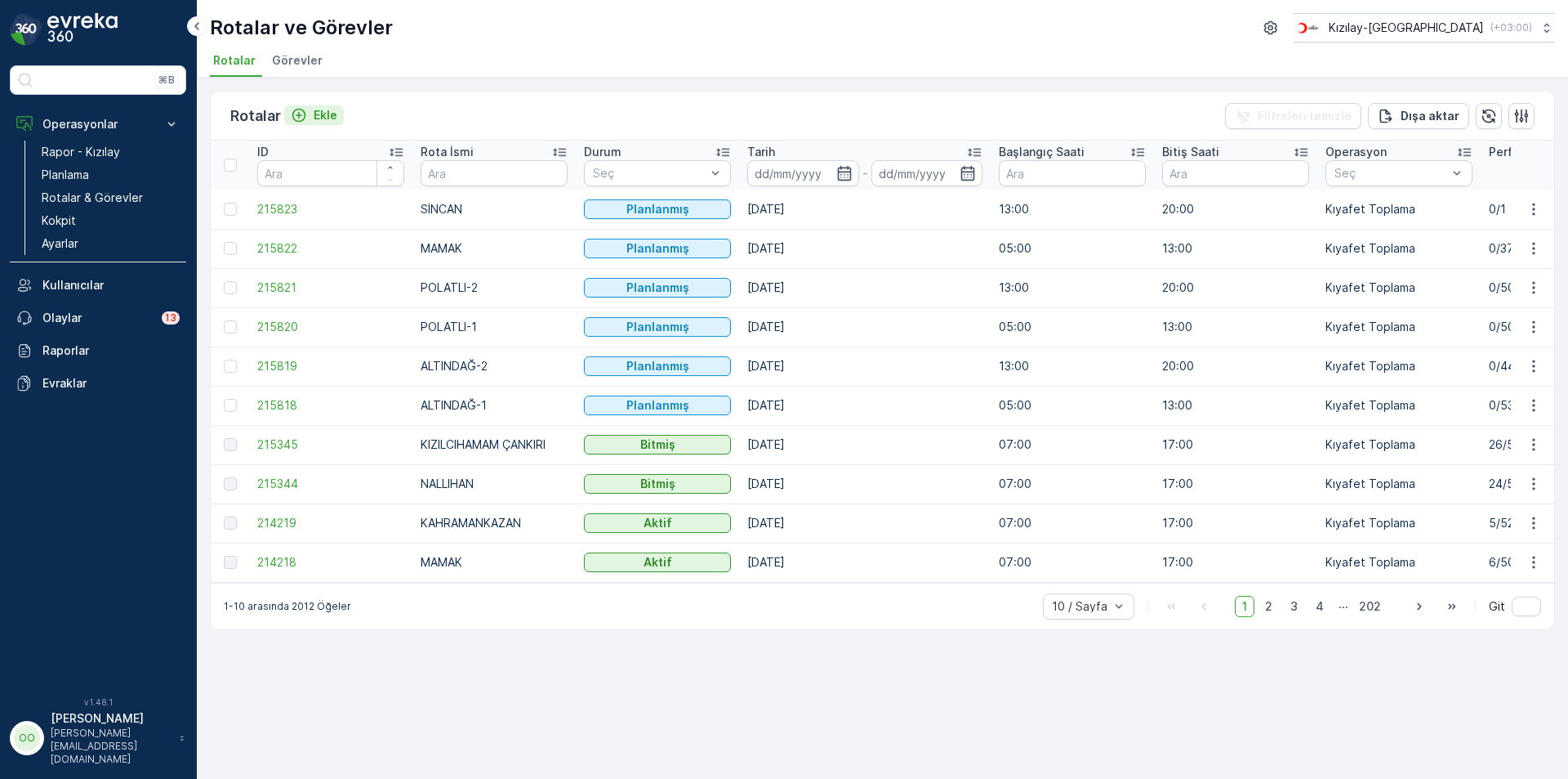
click at [330, 105] on button "Ekle" at bounding box center [313, 115] width 59 height 19
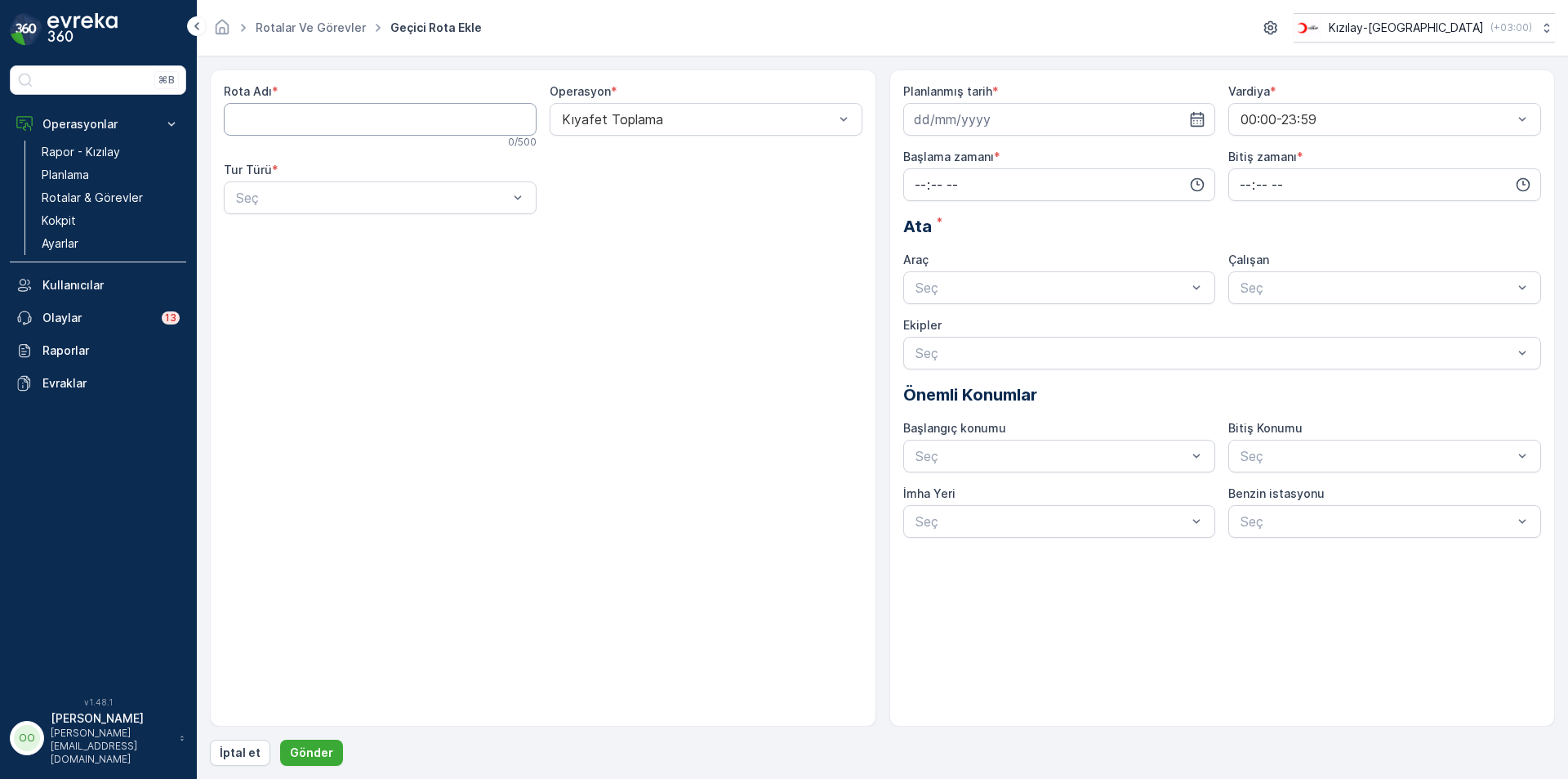
click at [331, 130] on Adı "Rota Adı" at bounding box center [380, 119] width 312 height 33
type Adı "SUNGURLU"
click at [322, 201] on div at bounding box center [372, 198] width 275 height 15
click at [318, 241] on div "Statik" at bounding box center [380, 238] width 293 height 15
click at [661, 201] on div at bounding box center [698, 198] width 275 height 15
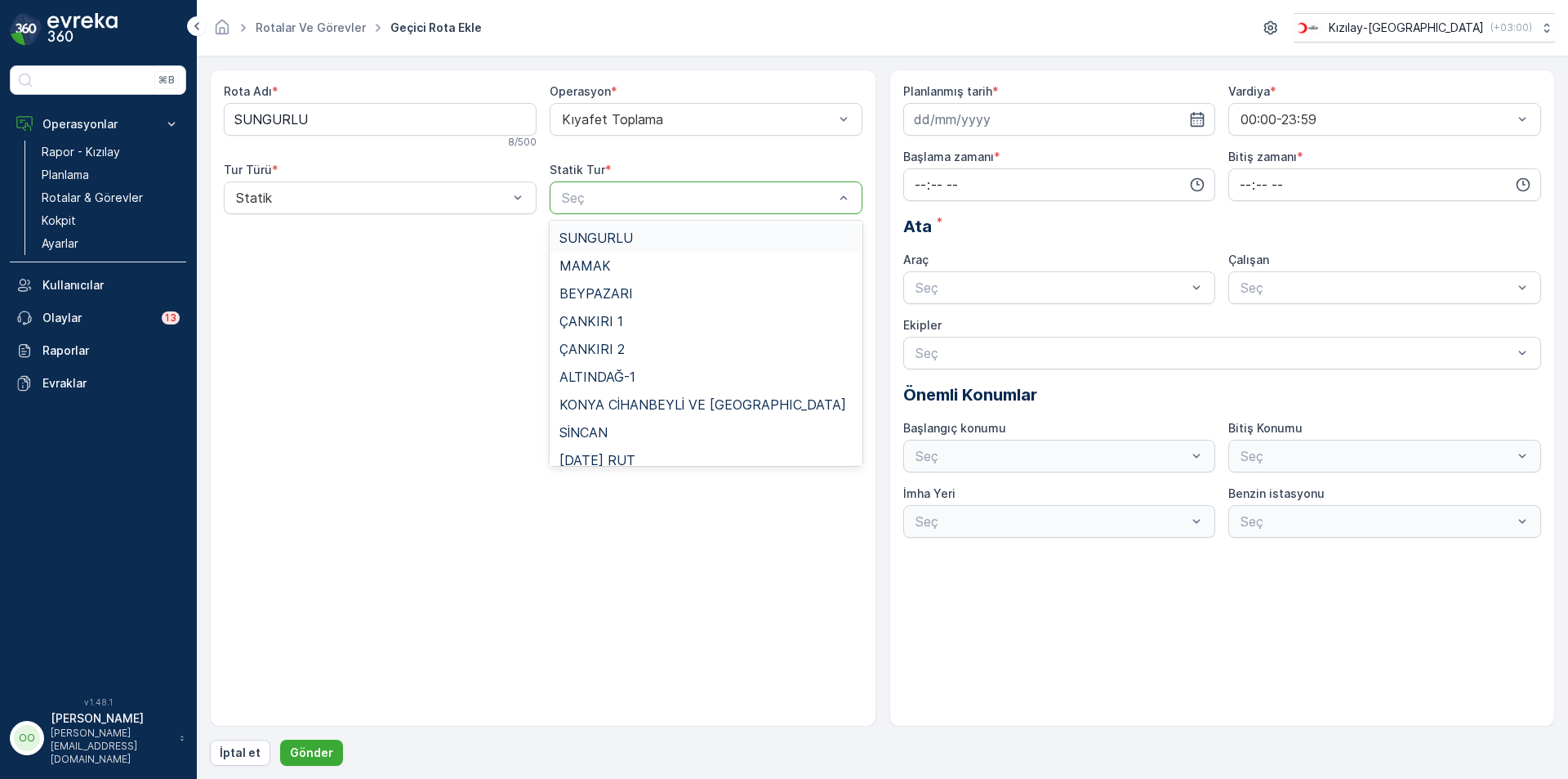
click at [639, 229] on div "SUNGURLU" at bounding box center [706, 237] width 312 height 28
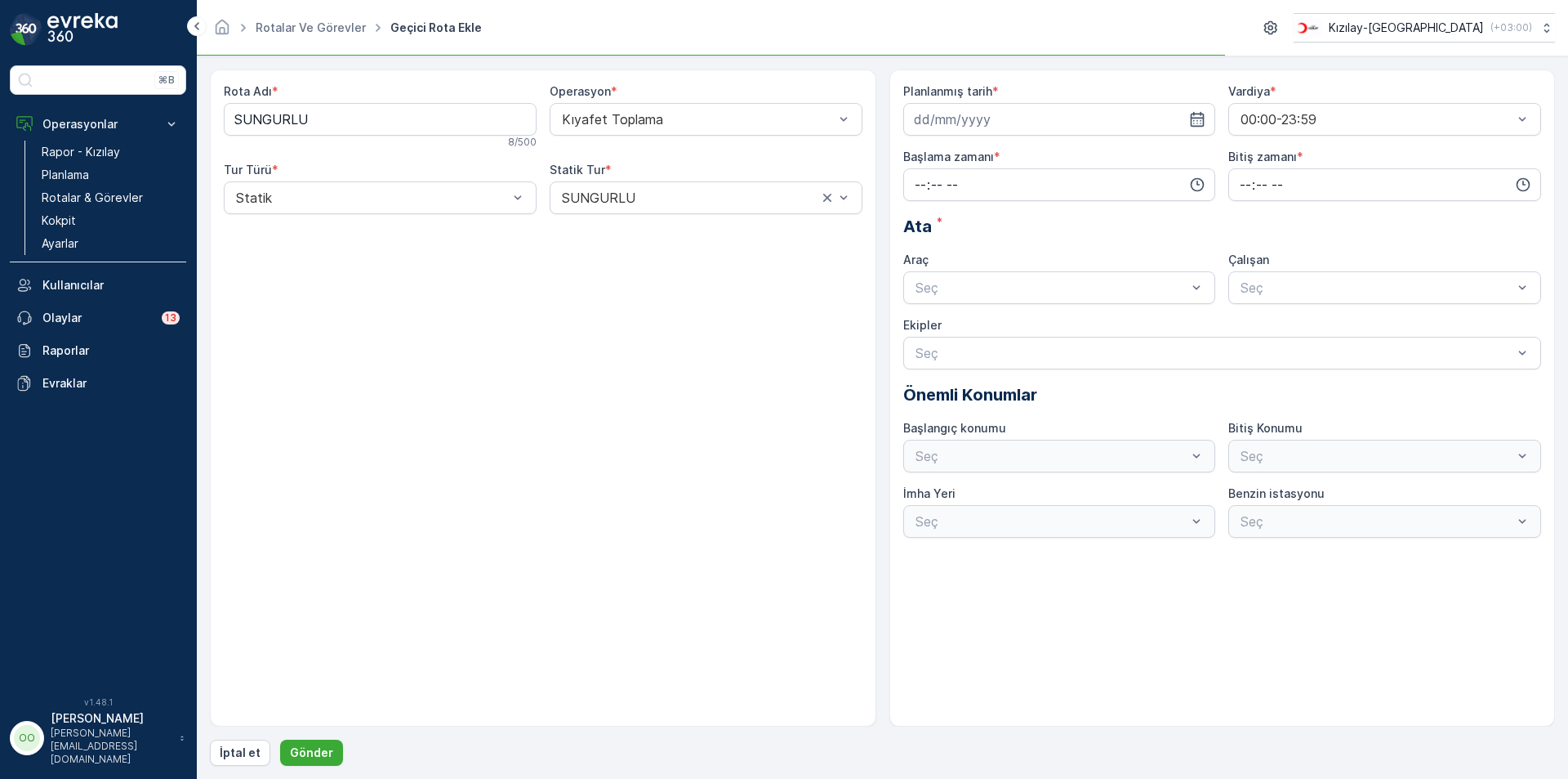
click at [1050, 102] on div "Planlanmış tarih *" at bounding box center [1059, 109] width 312 height 53
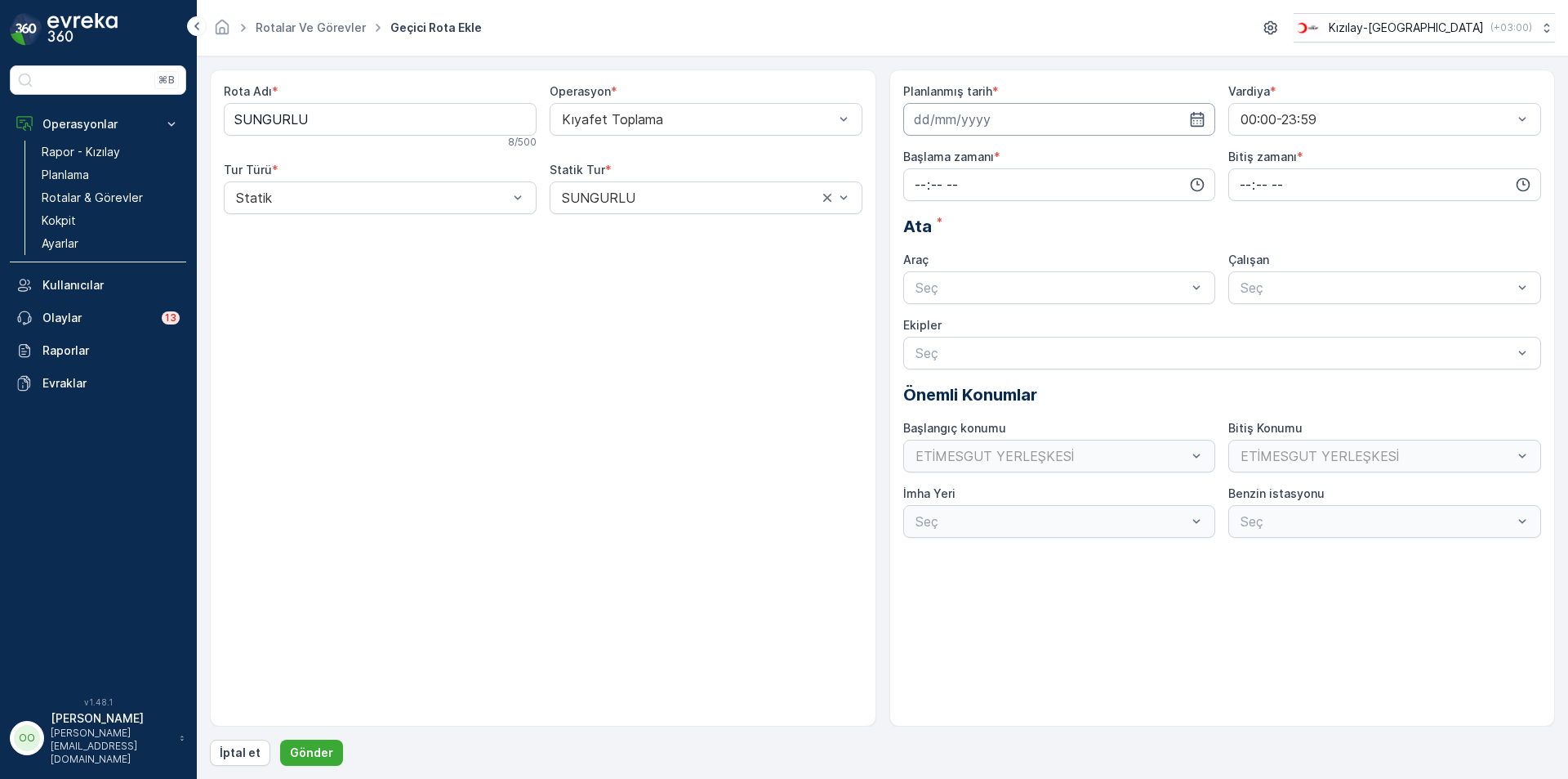
click at [1058, 125] on input at bounding box center [1059, 119] width 312 height 33
click at [1011, 332] on div "21" at bounding box center [1018, 321] width 26 height 26
type input "21.08.2025"
click at [917, 185] on input "time" at bounding box center [1059, 184] width 312 height 33
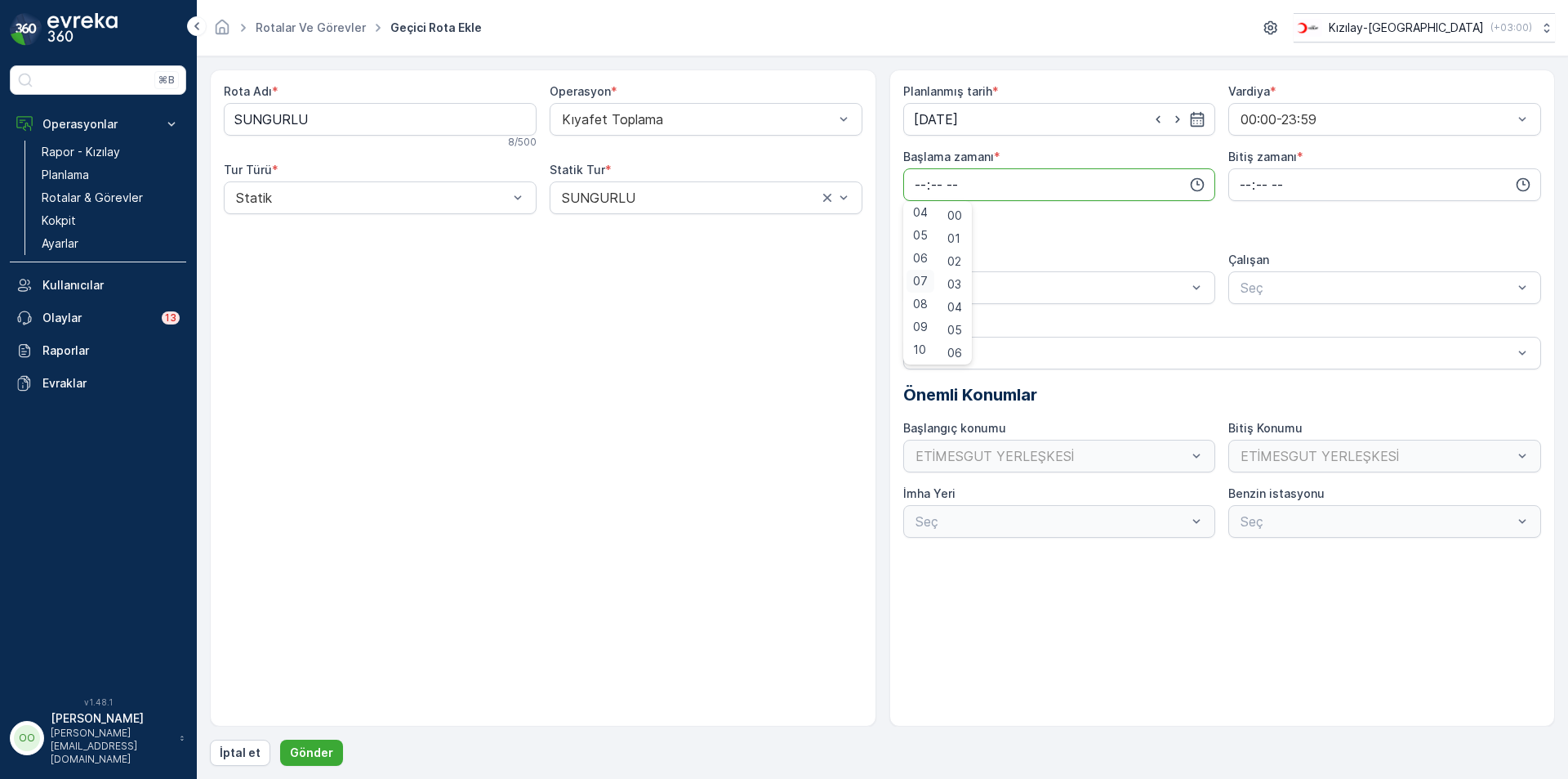
click at [920, 275] on span "07" at bounding box center [921, 282] width 15 height 17
type input "07:00"
click at [1240, 186] on input "time" at bounding box center [1384, 184] width 312 height 33
click at [1245, 277] on span "17" at bounding box center [1245, 278] width 13 height 17
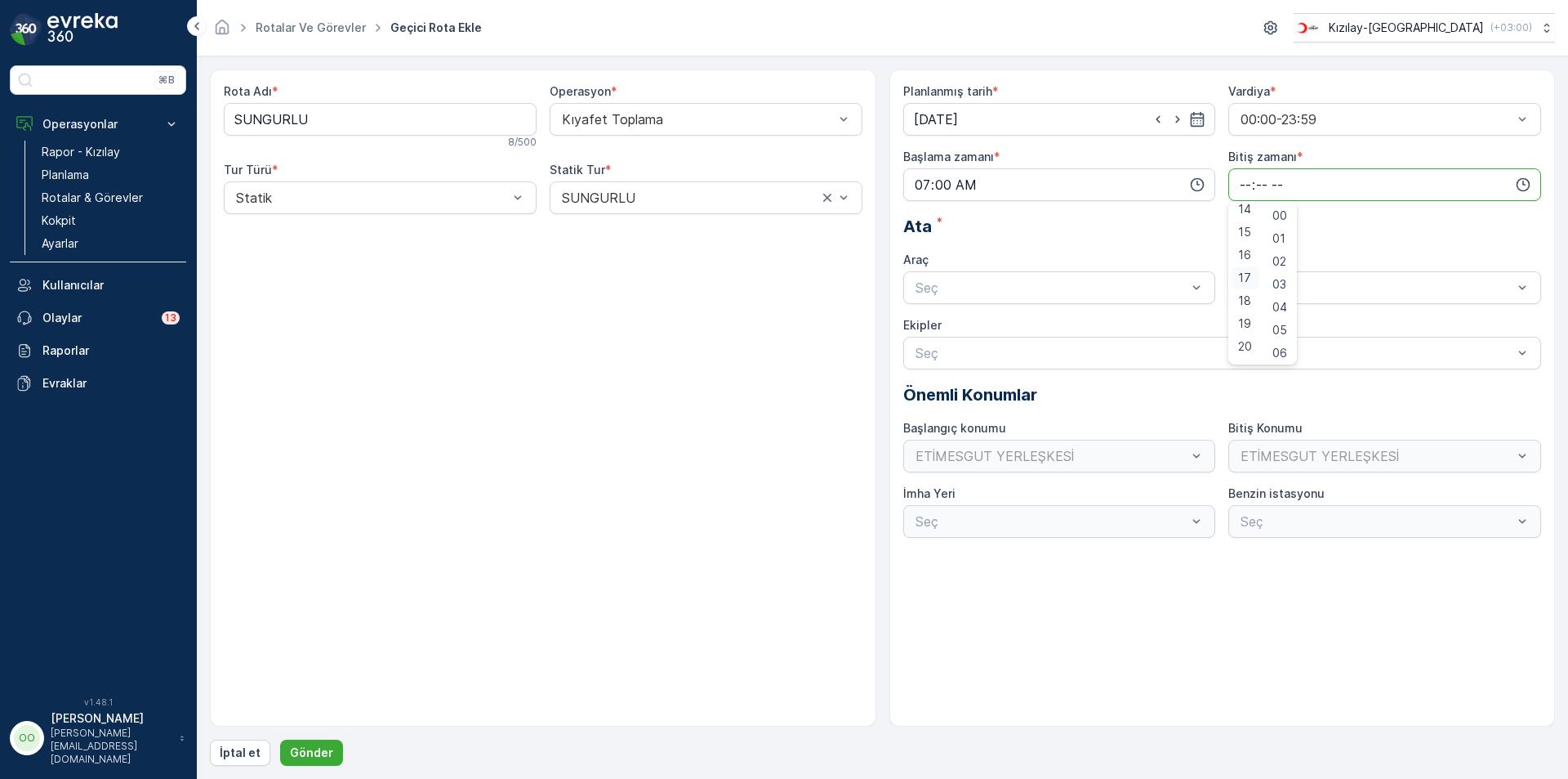
type input "17:00"
click at [1041, 304] on div "Planlanmış tarih * 21.08.2025 Vardiya * 00:00-23:59 Başlama zamanı * 07:00 Biti…" at bounding box center [1222, 311] width 639 height 455
click at [1023, 290] on div at bounding box center [1051, 288] width 275 height 15
drag, startPoint x: 1032, startPoint y: 316, endPoint x: 530, endPoint y: 523, distance: 543.0
click at [1031, 316] on div "TABLET-1" at bounding box center [1059, 327] width 312 height 28
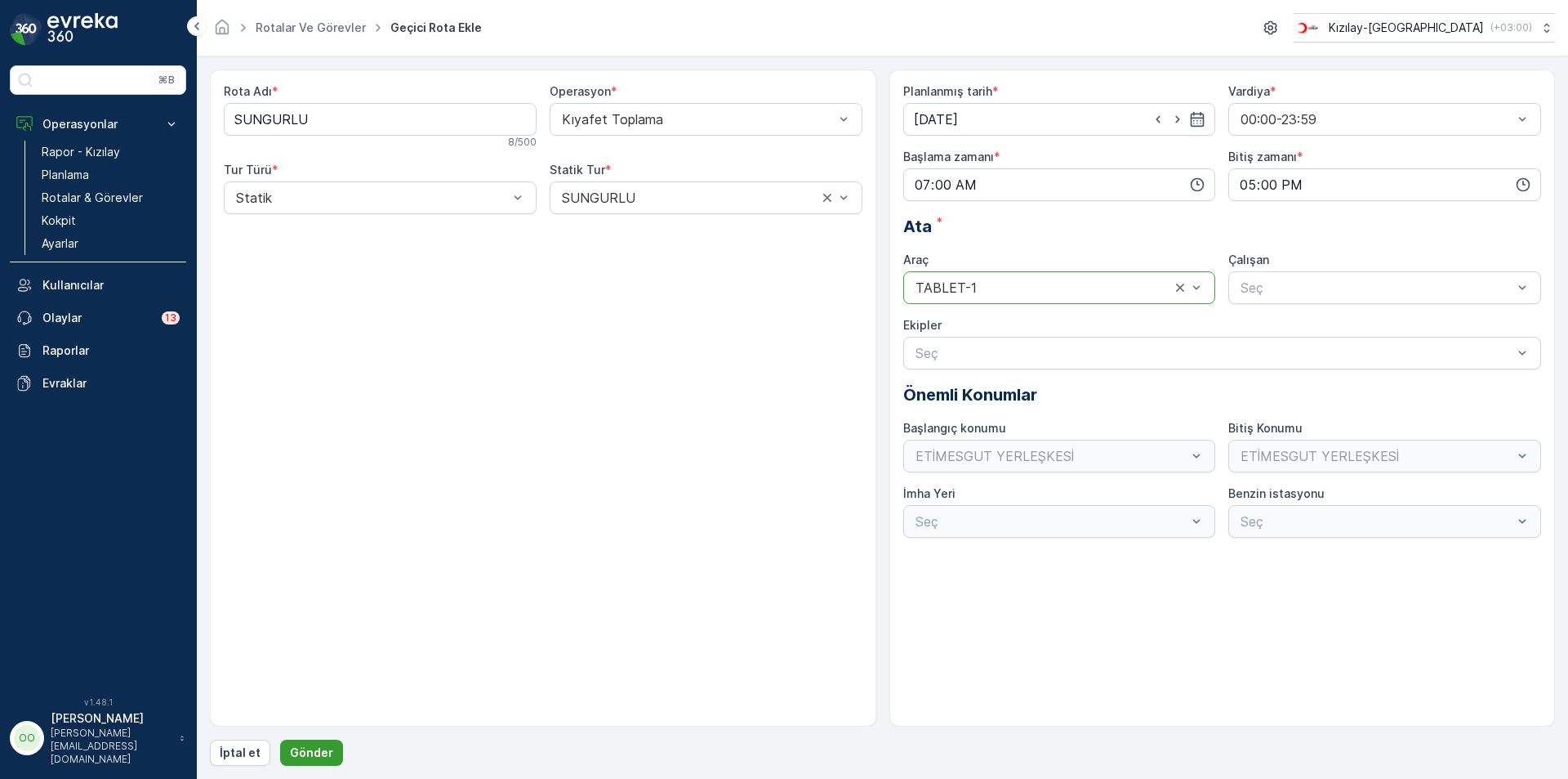
click at [311, 750] on p "Gönder" at bounding box center [312, 753] width 43 height 17
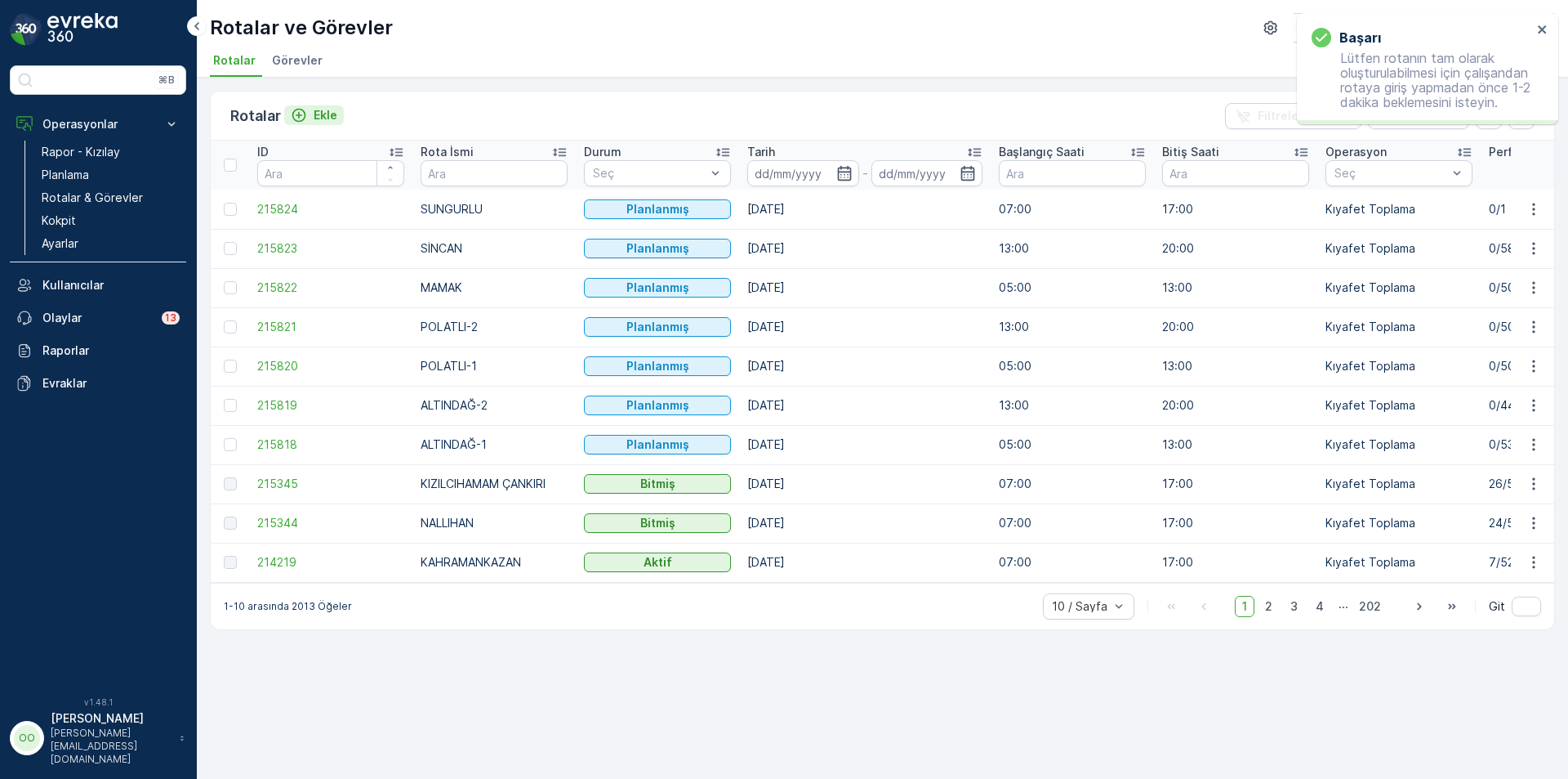
click at [312, 109] on div "Ekle" at bounding box center [314, 115] width 47 height 17
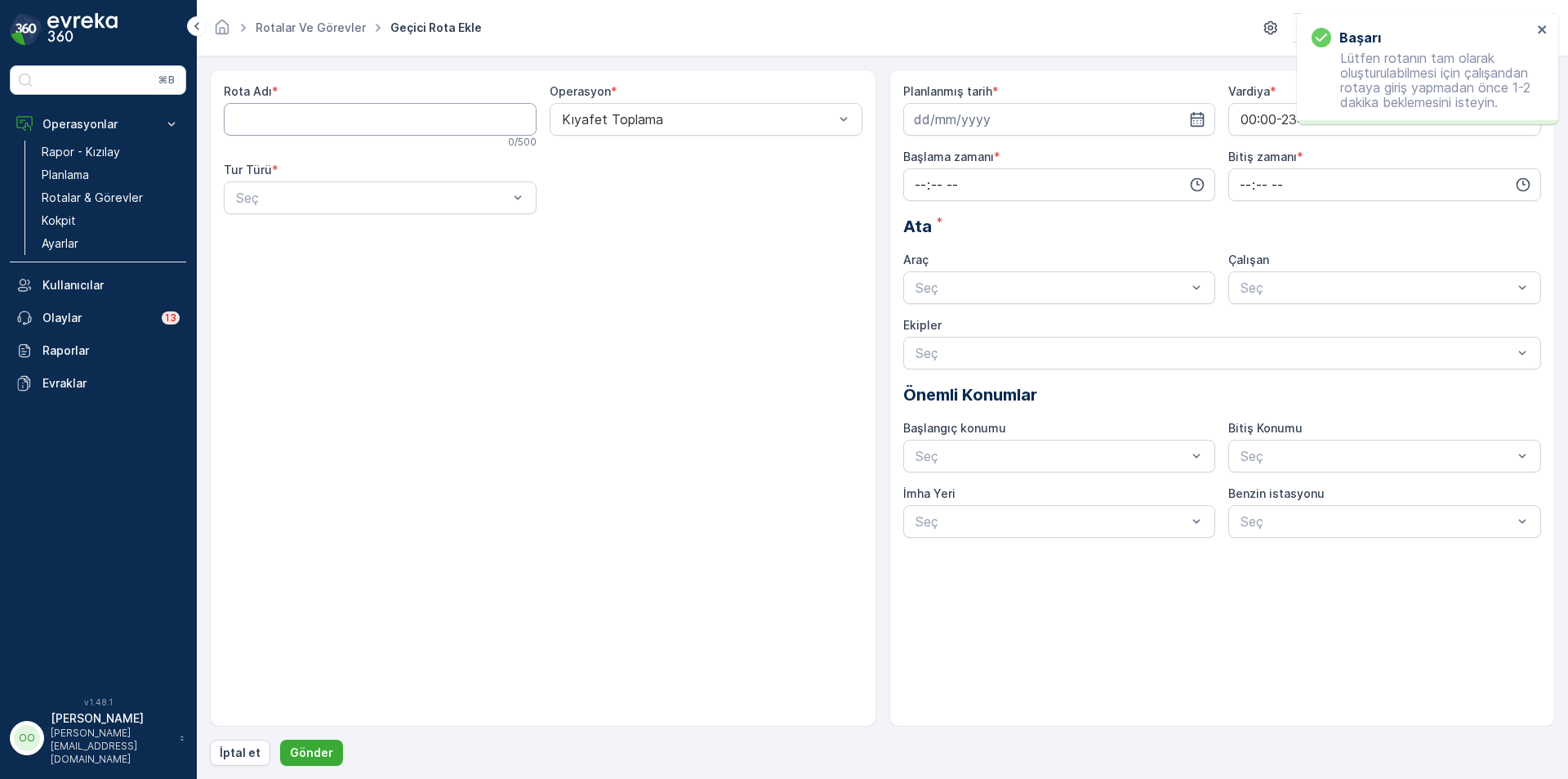
click at [347, 129] on Adı "Rota Adı" at bounding box center [380, 119] width 312 height 33
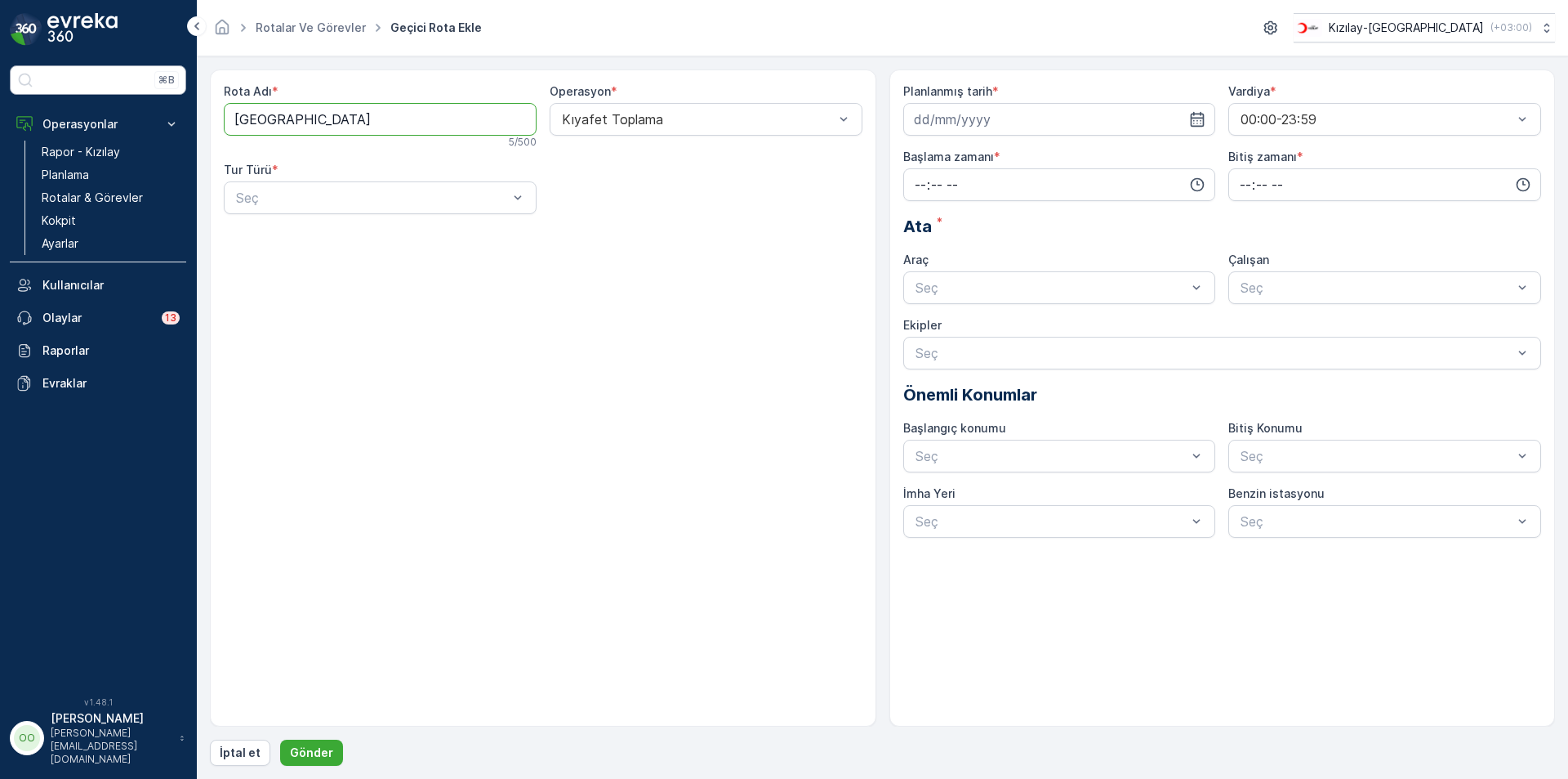
drag, startPoint x: 322, startPoint y: 112, endPoint x: 87, endPoint y: 87, distance: 236.3
click at [92, 90] on div "⌘B Operasyonlar Rapor - Kızılay Planlama Rotalar & Görevler Kokpit Ayarlar Kull…" at bounding box center [784, 390] width 1568 height 779
type Adı "KONYA CİHANBEYLİ VE KULU"
click at [321, 198] on div at bounding box center [372, 198] width 275 height 15
click at [312, 231] on div "Statik" at bounding box center [380, 238] width 293 height 15
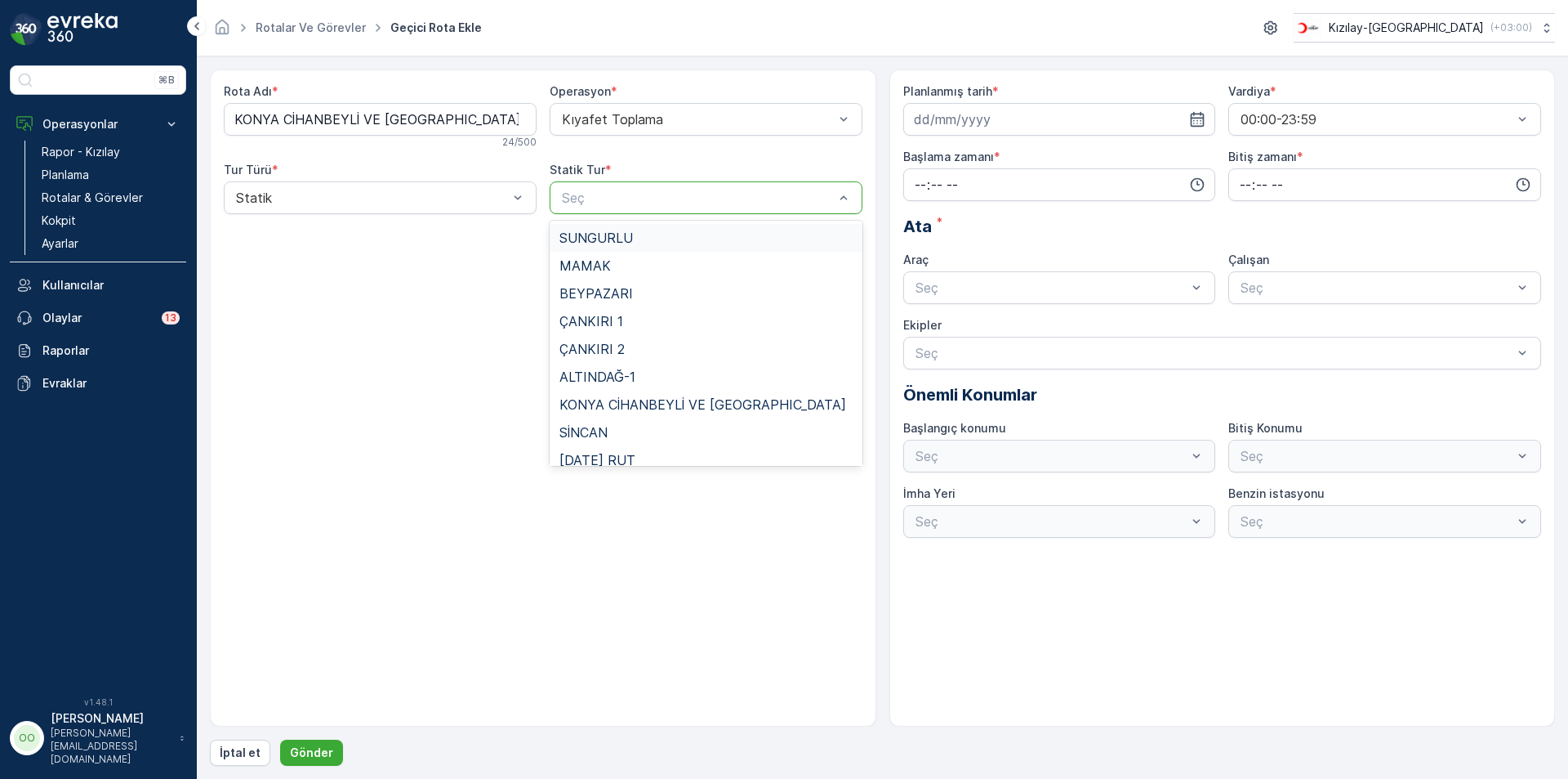
click at [675, 198] on div at bounding box center [698, 198] width 275 height 15
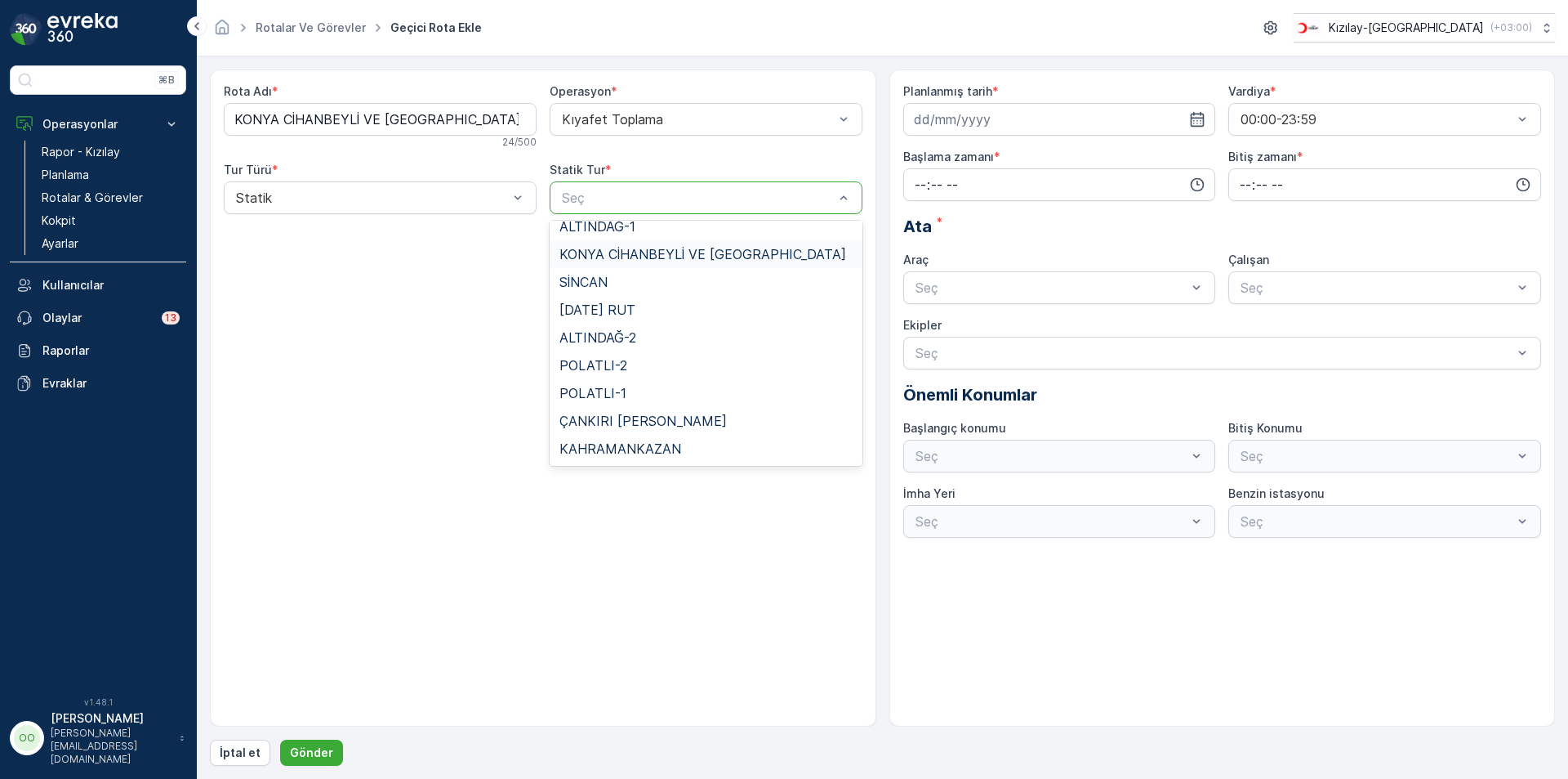
click at [662, 256] on span "KONYA CİHANBEYLİ VE KULU" at bounding box center [703, 254] width 287 height 15
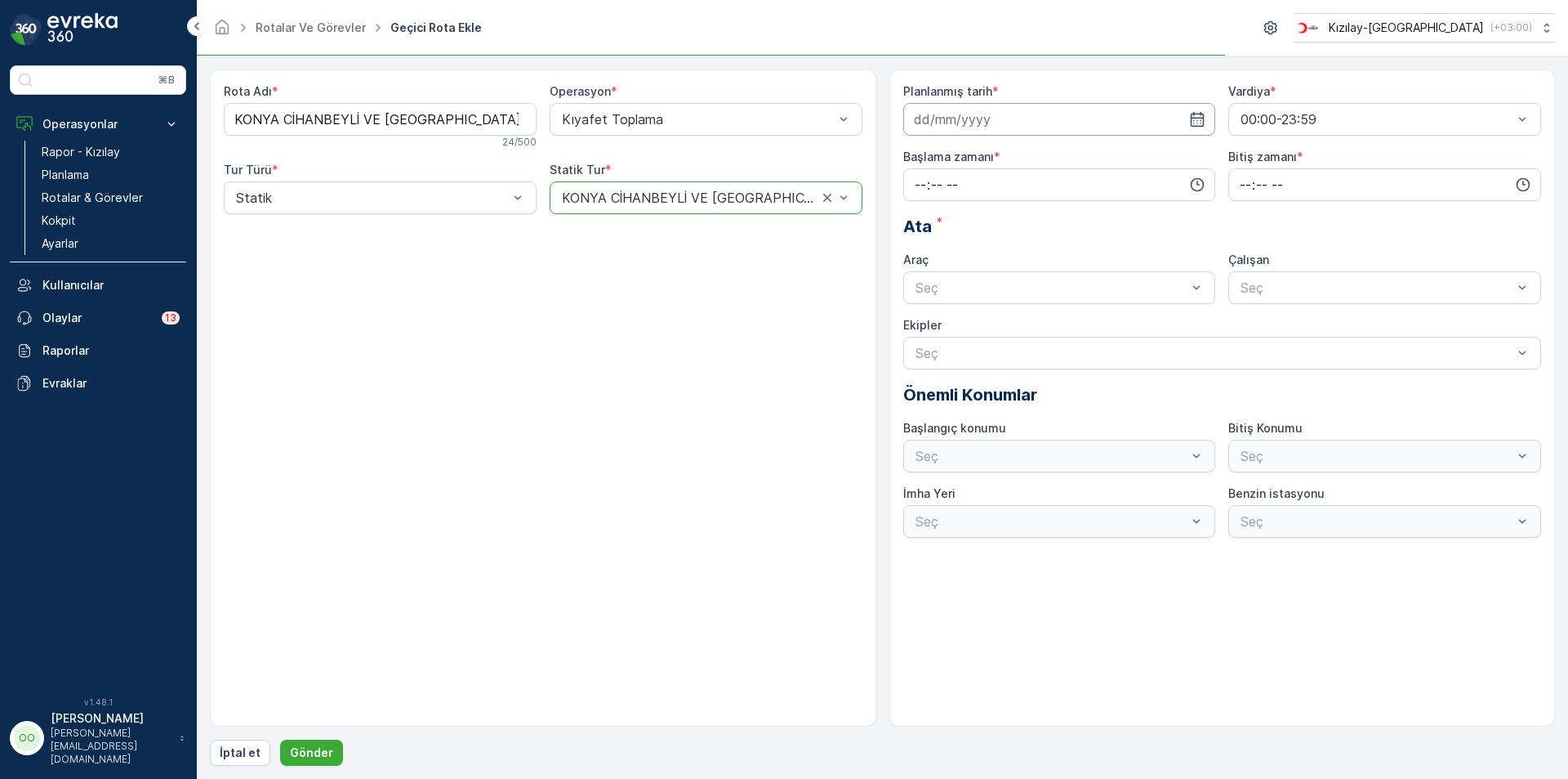
click at [1078, 132] on input at bounding box center [1059, 119] width 312 height 33
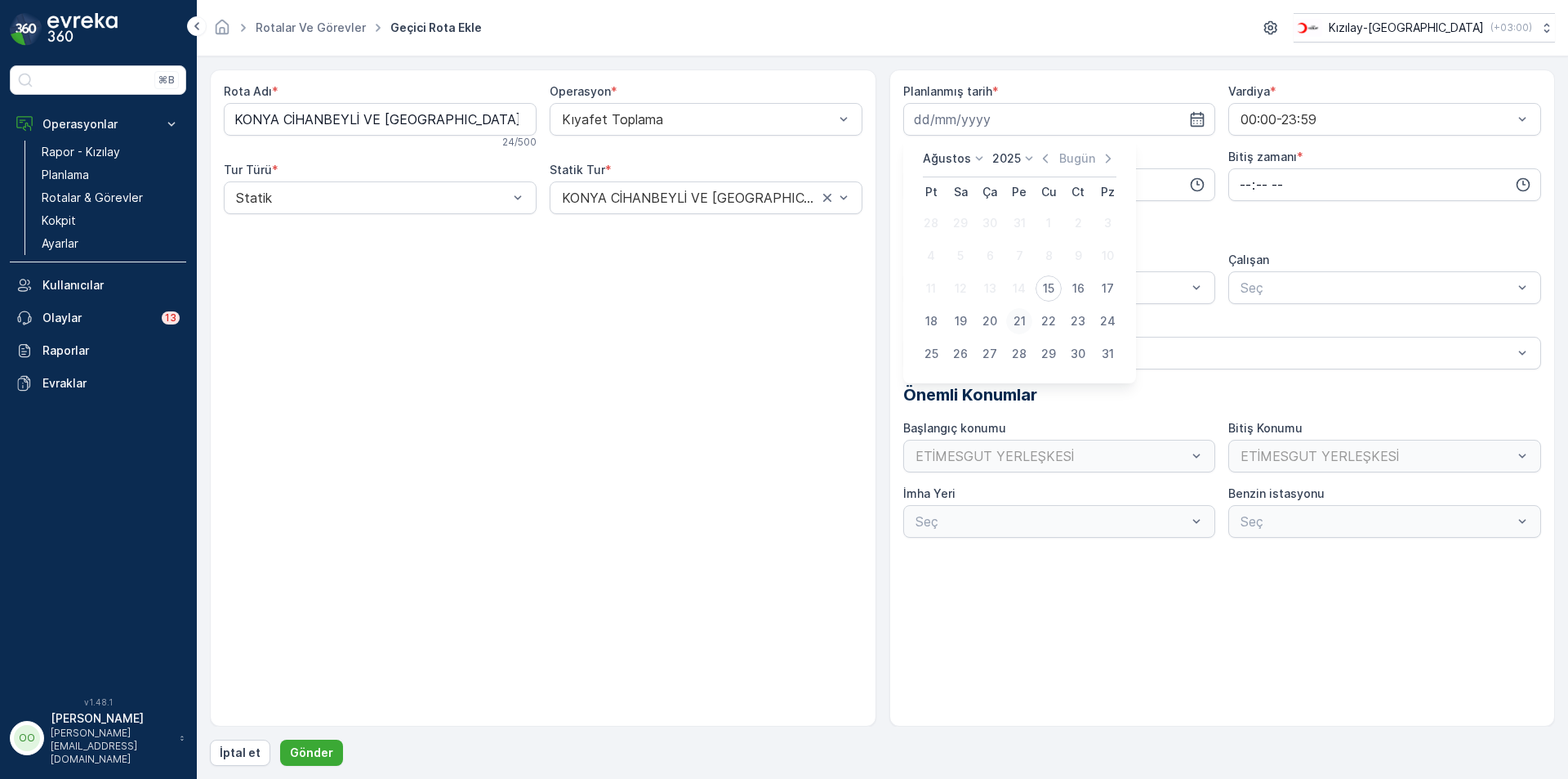
click at [1023, 313] on div "21" at bounding box center [1018, 321] width 26 height 26
type input "21.08.2025"
click at [911, 193] on input "time" at bounding box center [1059, 184] width 312 height 33
click at [916, 216] on span "07" at bounding box center [921, 216] width 15 height 17
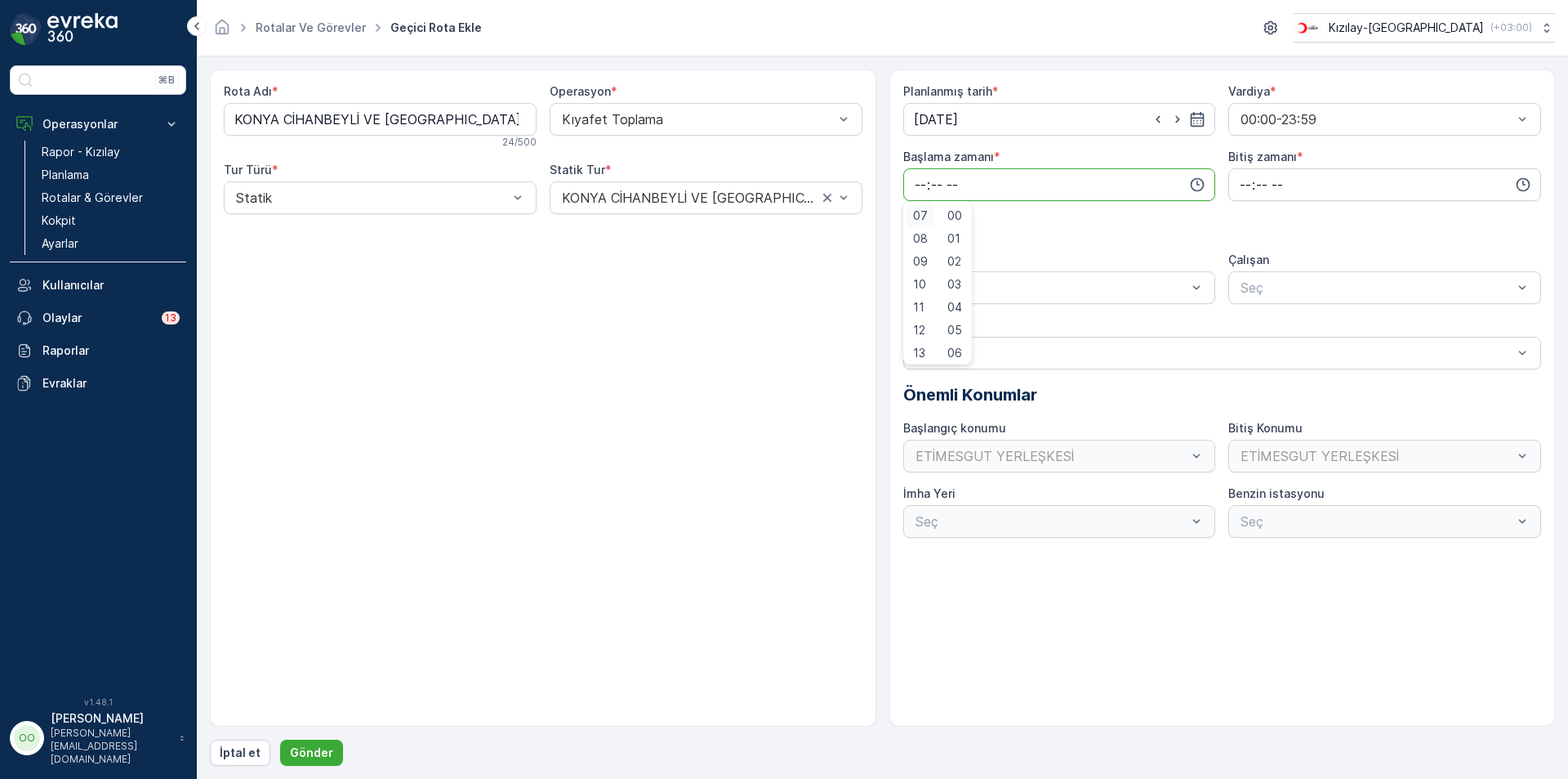
type input "07:00"
click at [1250, 187] on input "time" at bounding box center [1384, 184] width 312 height 33
click at [1247, 357] on span "17" at bounding box center [1245, 350] width 13 height 17
type input "17:00"
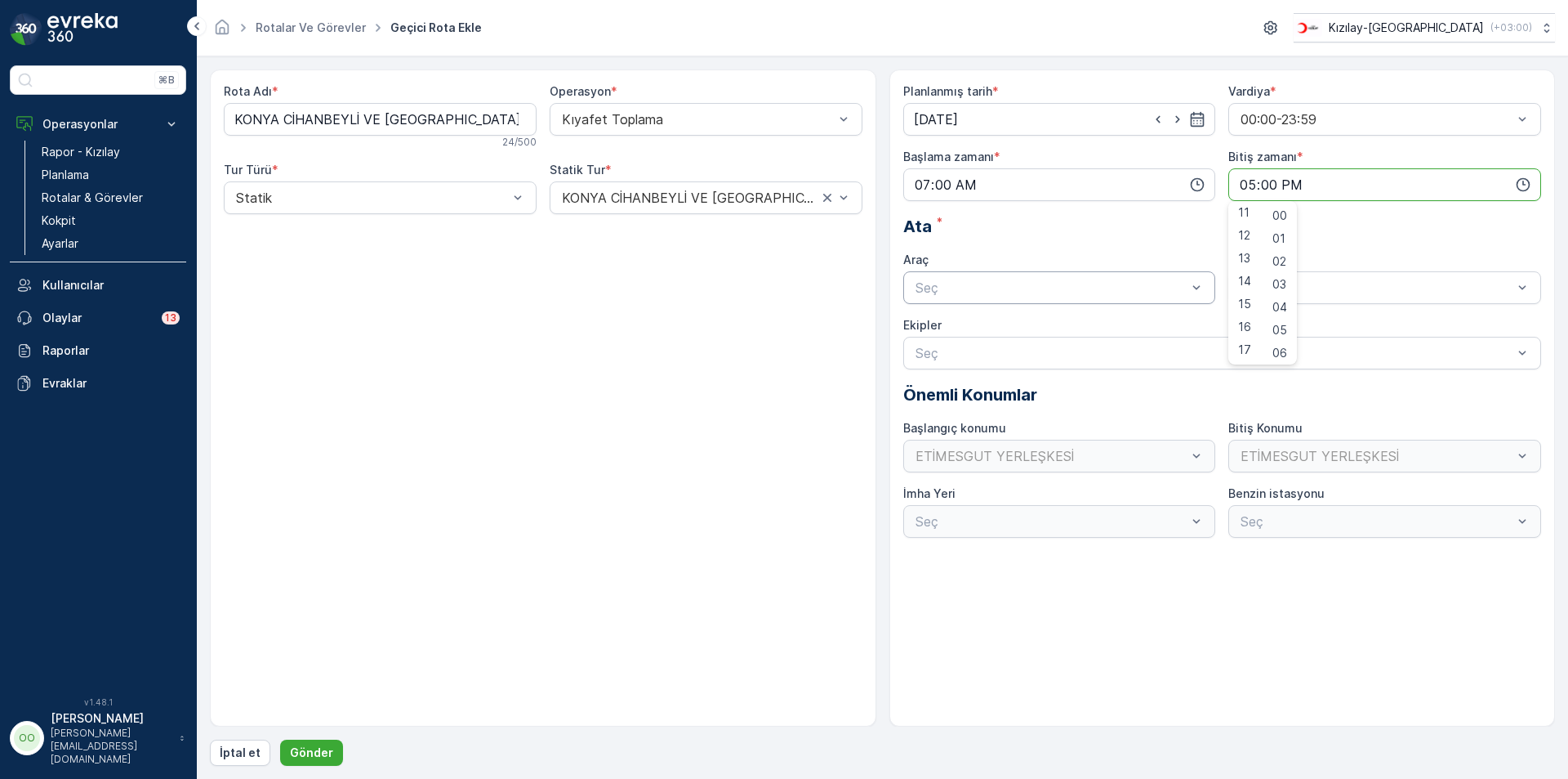
click at [1104, 299] on div "Seç" at bounding box center [1059, 288] width 312 height 33
click at [1000, 323] on div "TABLET-1" at bounding box center [1059, 328] width 293 height 15
click at [316, 750] on p "Gönder" at bounding box center [312, 753] width 43 height 17
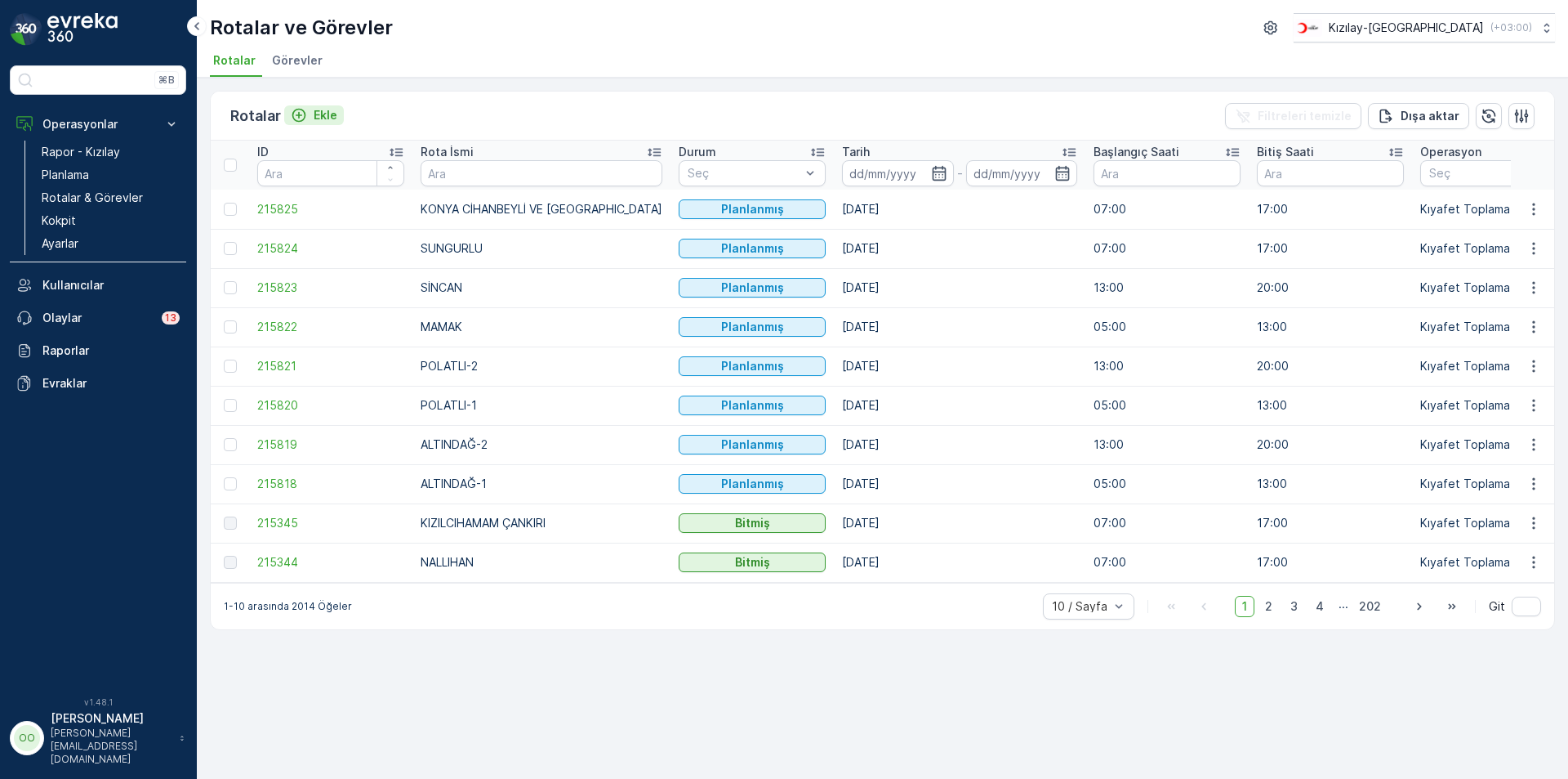
click at [310, 115] on div "Ekle" at bounding box center [314, 115] width 47 height 17
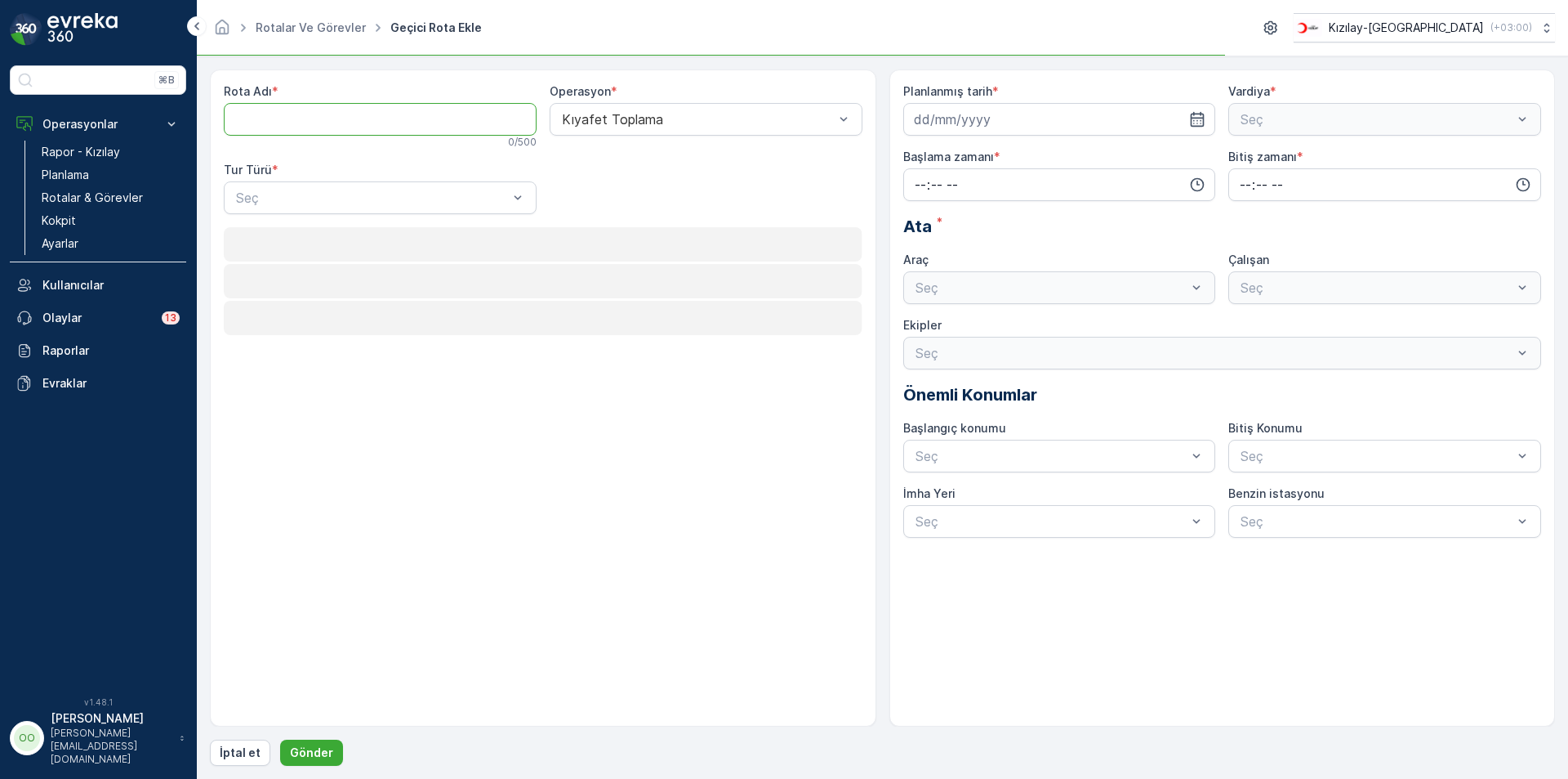
click at [357, 135] on Adı "Rota Adı" at bounding box center [380, 119] width 312 height 33
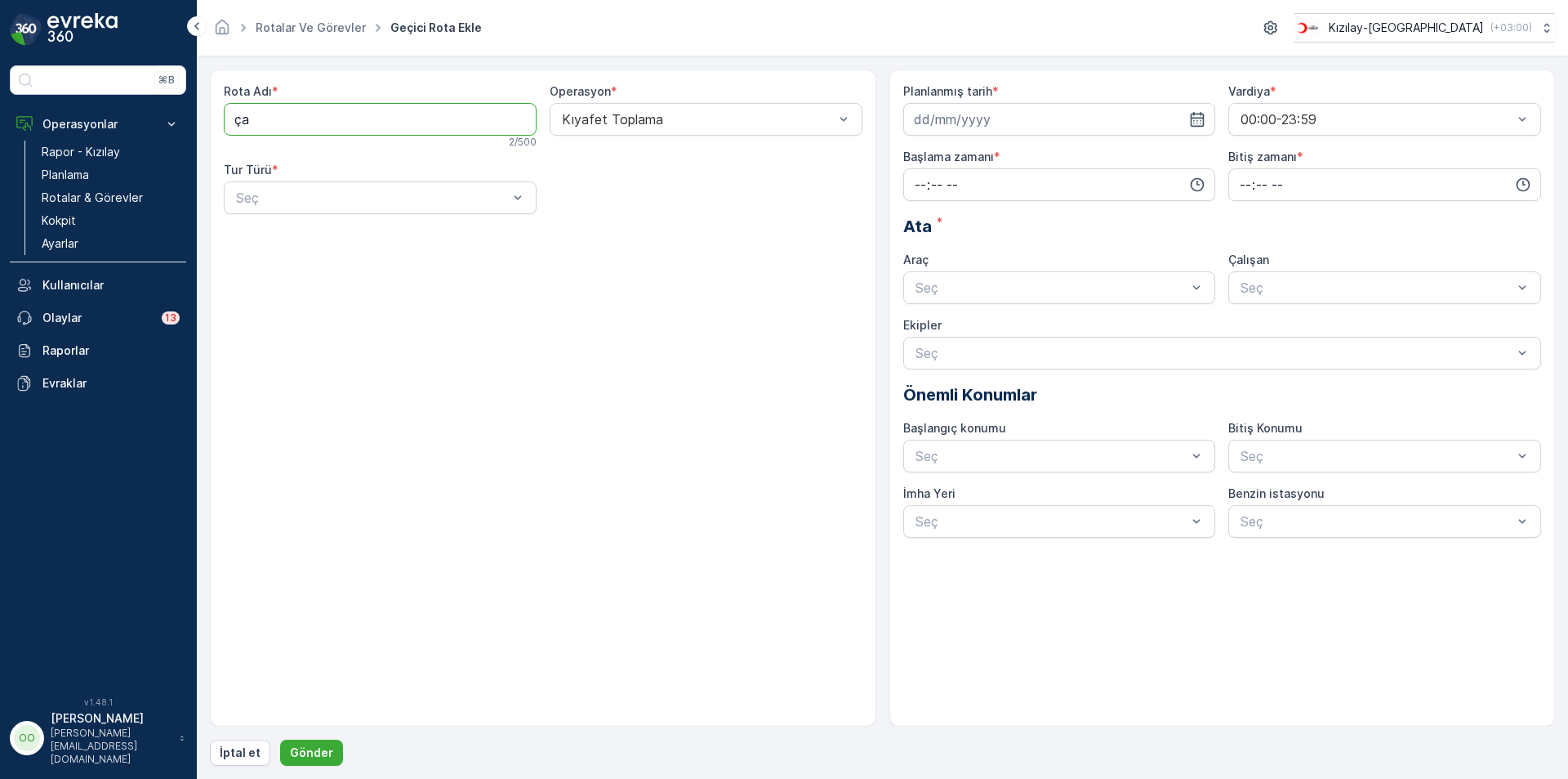
type Adı "ÇANKIRI 1"
click at [360, 199] on div at bounding box center [372, 198] width 275 height 15
click at [334, 227] on div "Statik" at bounding box center [380, 237] width 312 height 28
click at [593, 192] on div at bounding box center [698, 198] width 275 height 15
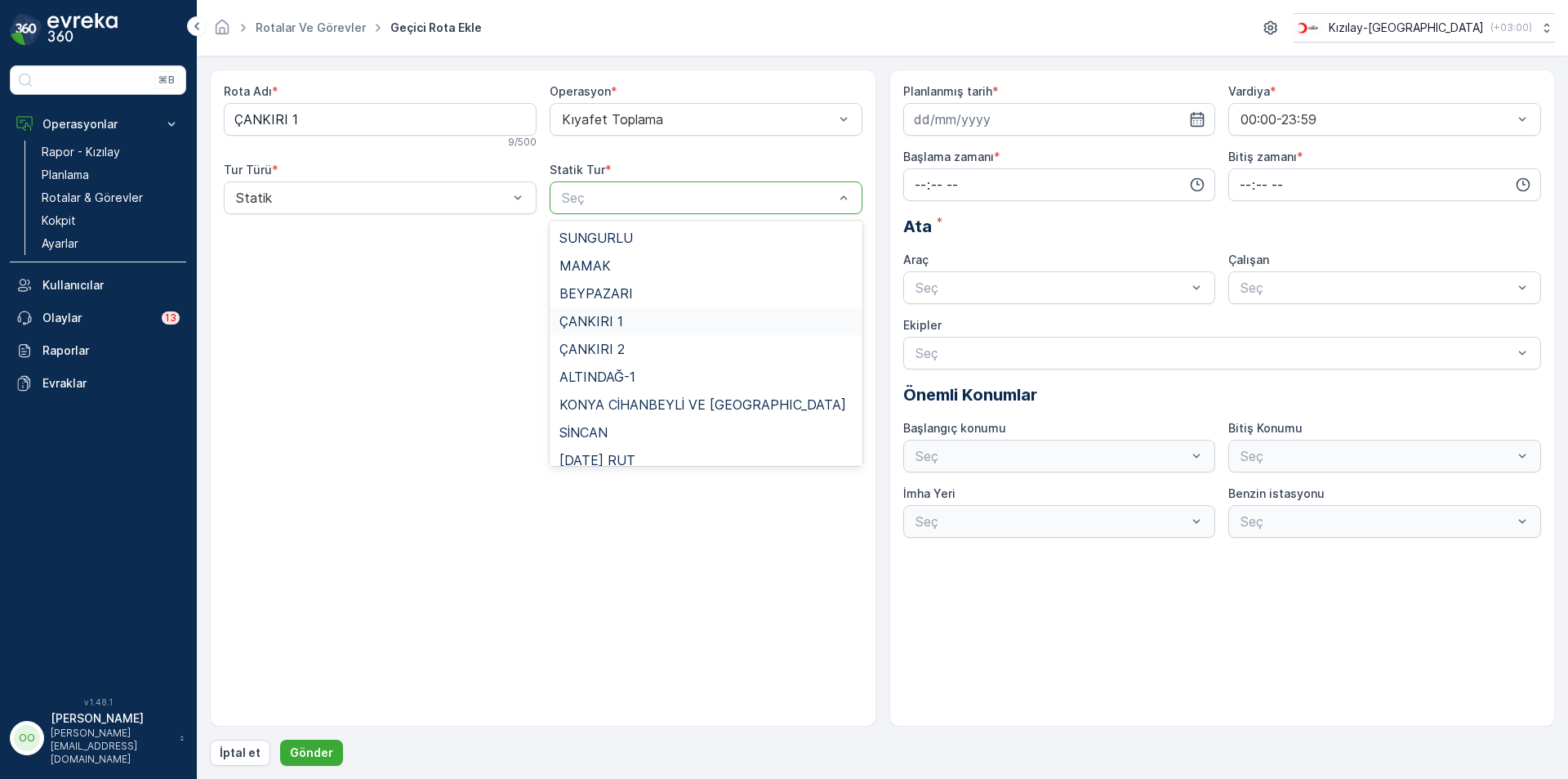
click at [657, 328] on div "ÇANKIRI 1" at bounding box center [706, 321] width 293 height 15
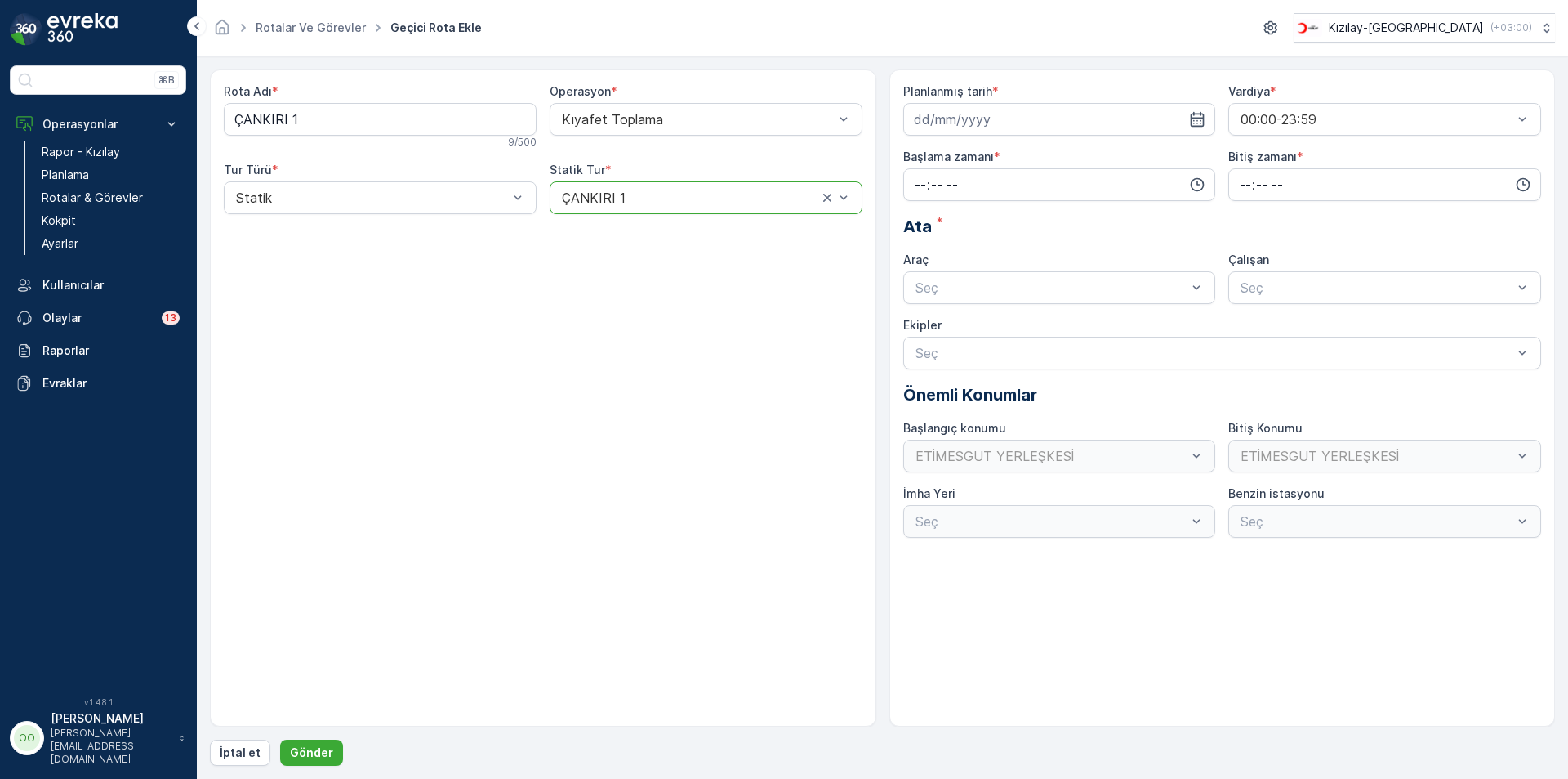
click at [987, 135] on div "Planlanmış tarih * Vardiya * 00:00-23:59 Başlama zamanı * Bitiş zamanı * Ata * …" at bounding box center [1222, 311] width 639 height 455
click at [1020, 122] on input at bounding box center [1059, 119] width 312 height 33
click at [1045, 326] on div "22" at bounding box center [1048, 321] width 26 height 26
type input "22.08.2025"
click at [918, 186] on input "time" at bounding box center [1059, 184] width 312 height 33
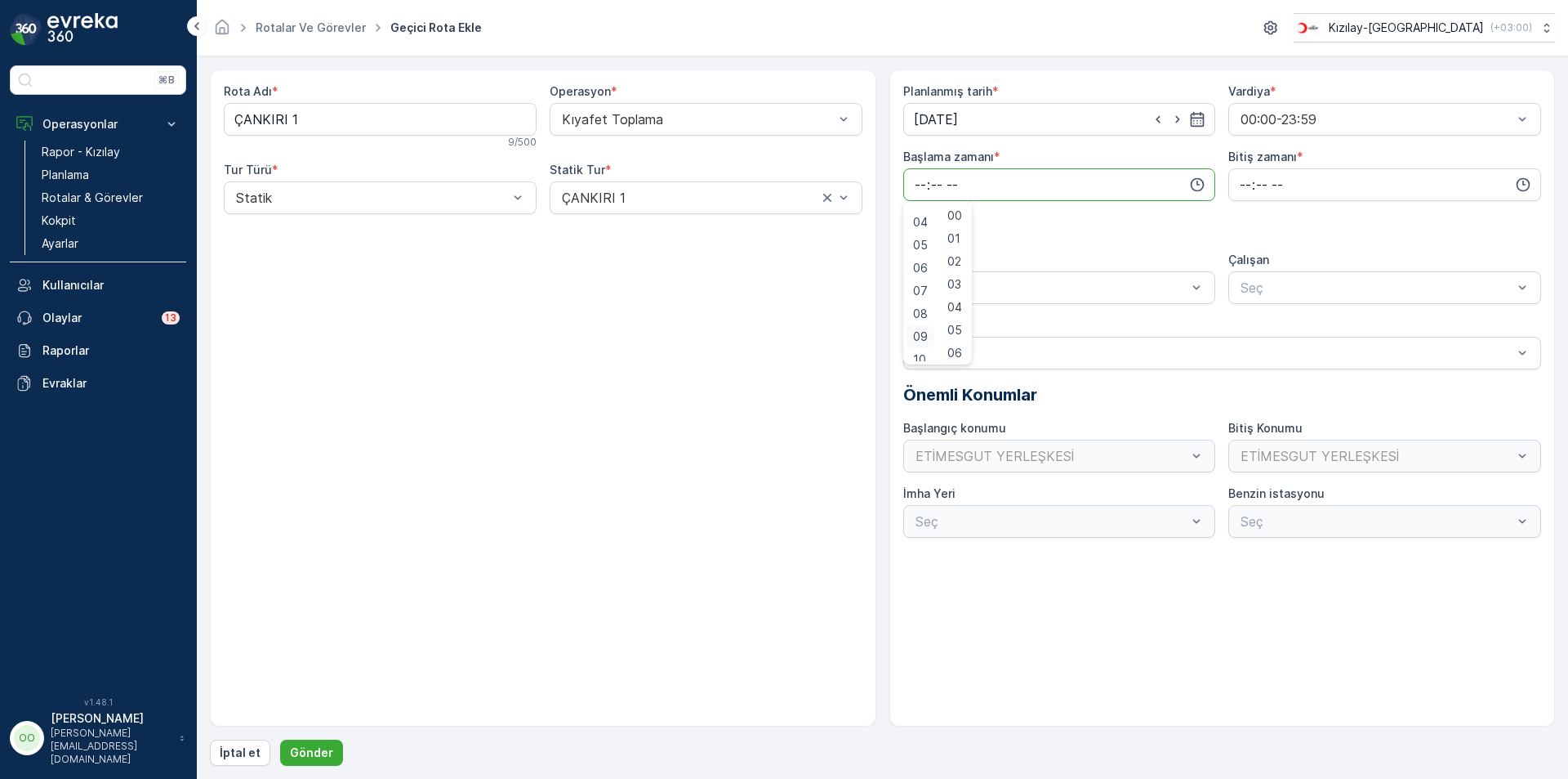
scroll to position [94, 0]
click at [922, 284] on span "07" at bounding box center [921, 282] width 15 height 17
type input "07:00"
click at [1235, 192] on input "time" at bounding box center [1384, 184] width 312 height 33
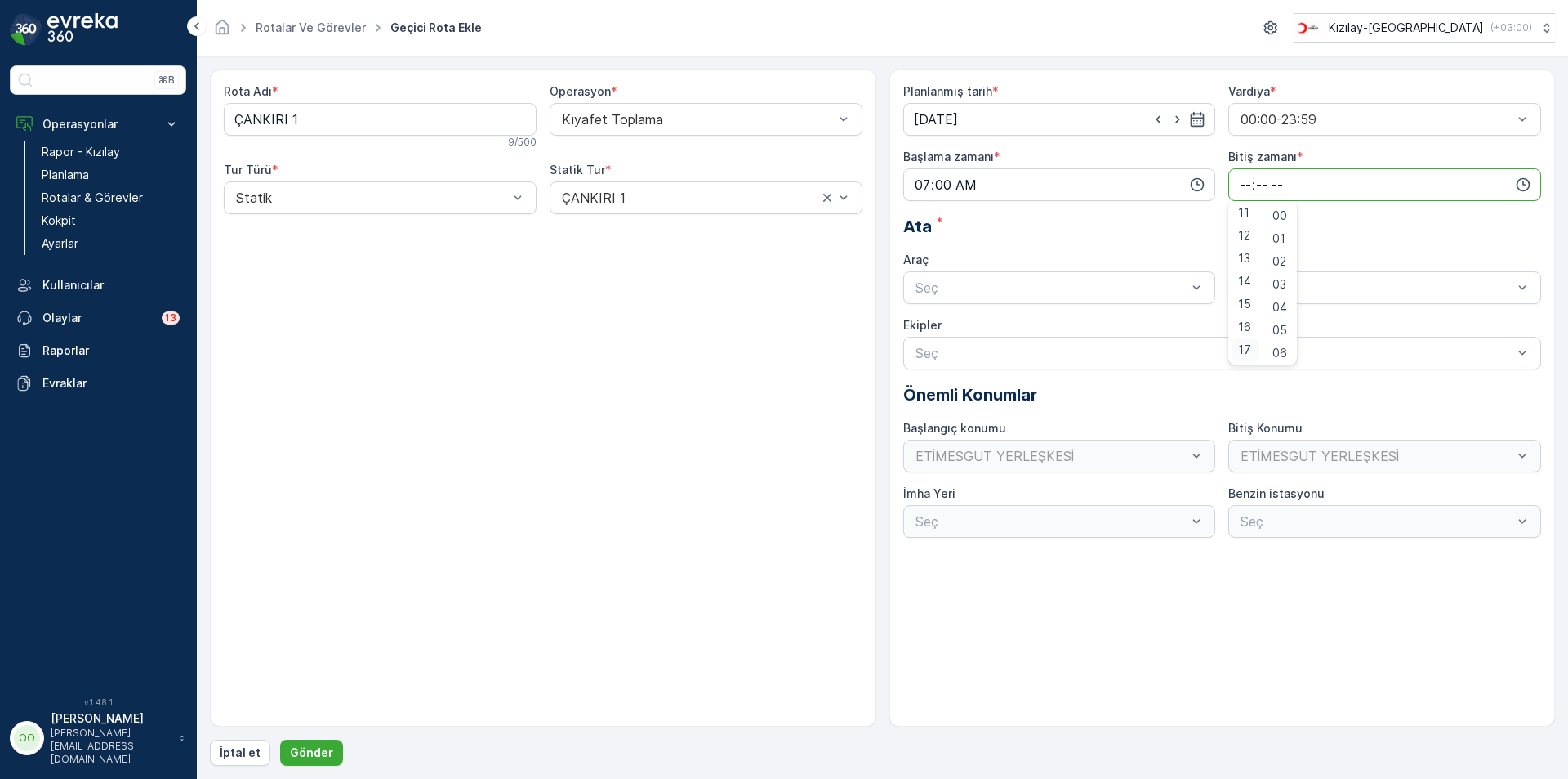
click at [1241, 339] on div "17" at bounding box center [1245, 349] width 28 height 23
type input "17:00"
click at [1051, 298] on div "Seç" at bounding box center [1059, 288] width 312 height 33
click at [998, 334] on div "TABLET-1" at bounding box center [1059, 328] width 293 height 15
click at [293, 749] on p "Gönder" at bounding box center [312, 753] width 43 height 17
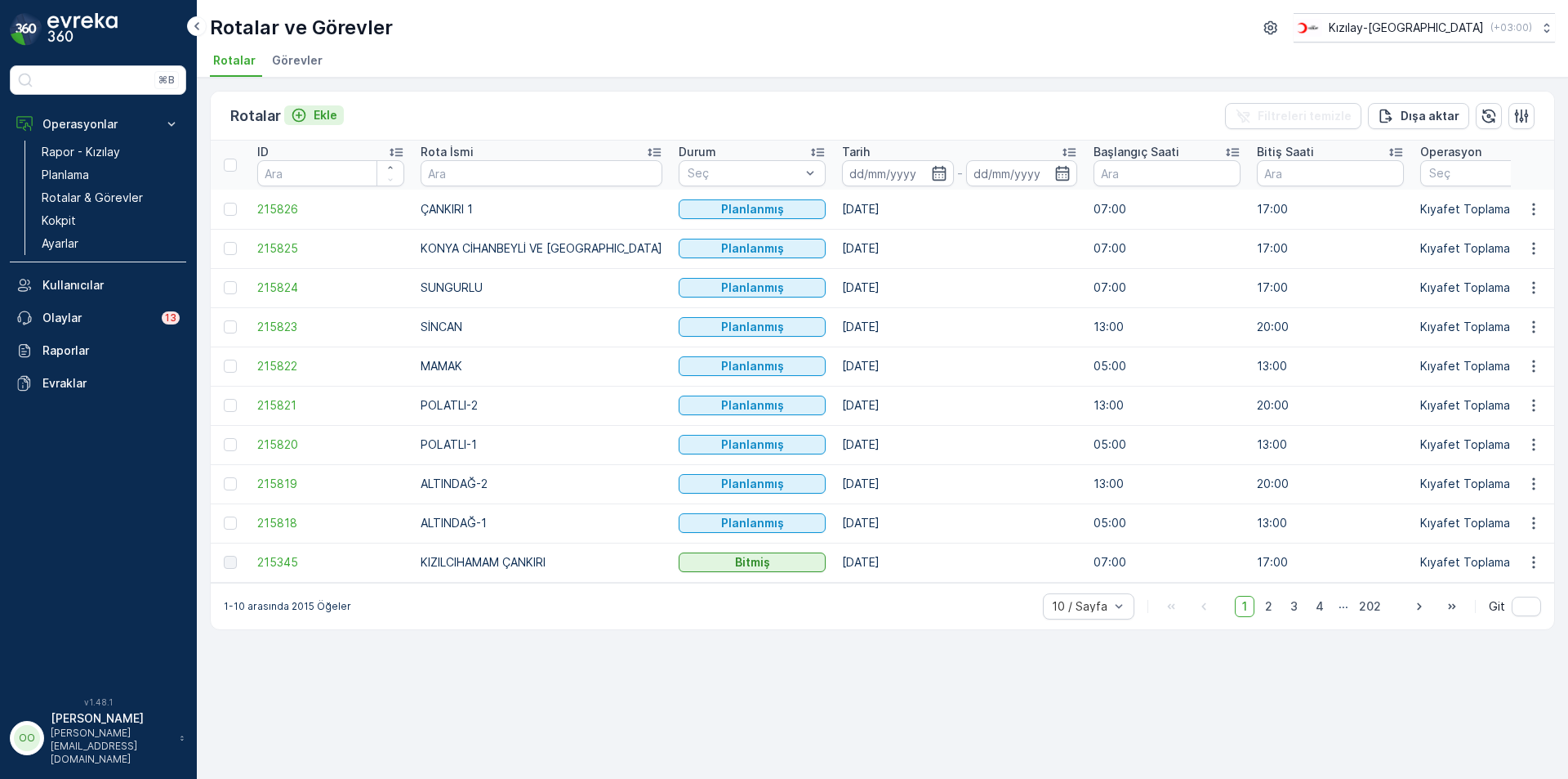
click at [297, 116] on icon "Ekle" at bounding box center [299, 115] width 17 height 17
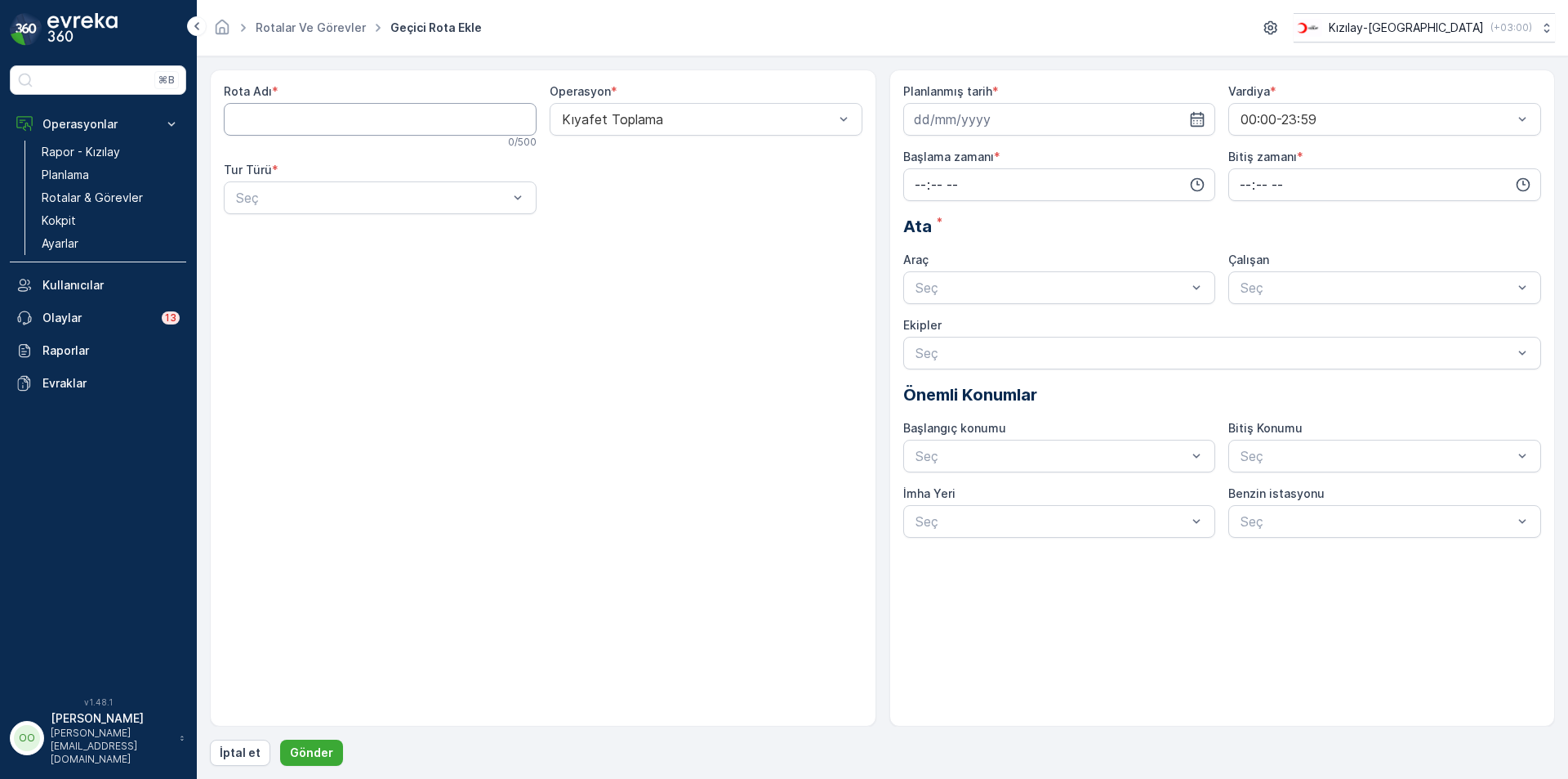
click at [332, 131] on Adı "Rota Adı" at bounding box center [380, 119] width 312 height 33
type Adı "ÇANKIRI 2"
click at [327, 194] on div at bounding box center [372, 198] width 275 height 15
click at [305, 249] on div "Statik" at bounding box center [380, 237] width 312 height 28
click at [612, 200] on div at bounding box center [698, 198] width 275 height 15
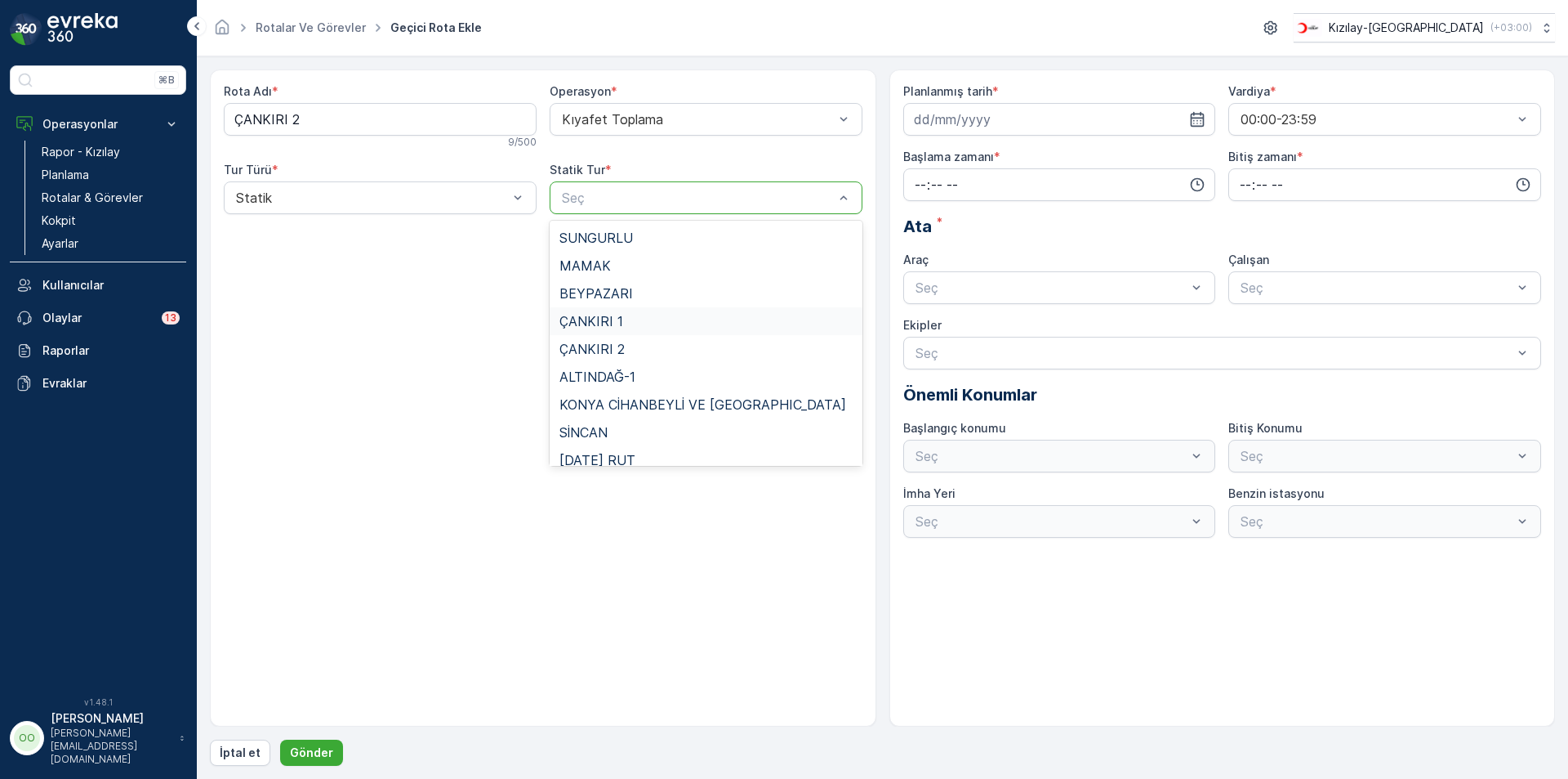
click at [633, 325] on div "ÇANKIRI 1" at bounding box center [706, 321] width 293 height 15
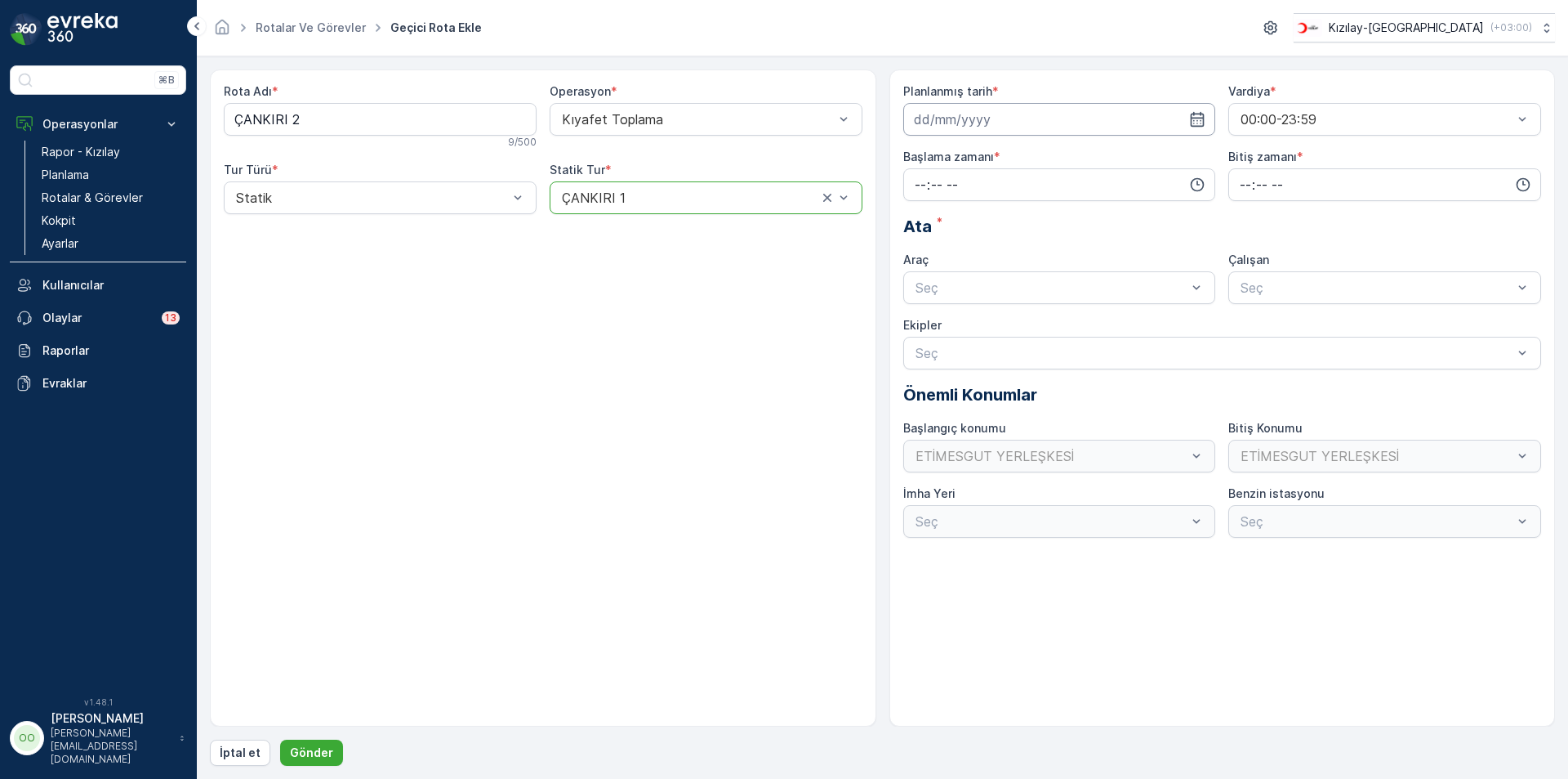
click at [1009, 118] on input at bounding box center [1059, 119] width 312 height 33
click at [1044, 323] on div "22" at bounding box center [1048, 321] width 26 height 26
type input "22.08.2025"
click at [913, 190] on input "time" at bounding box center [1059, 184] width 312 height 33
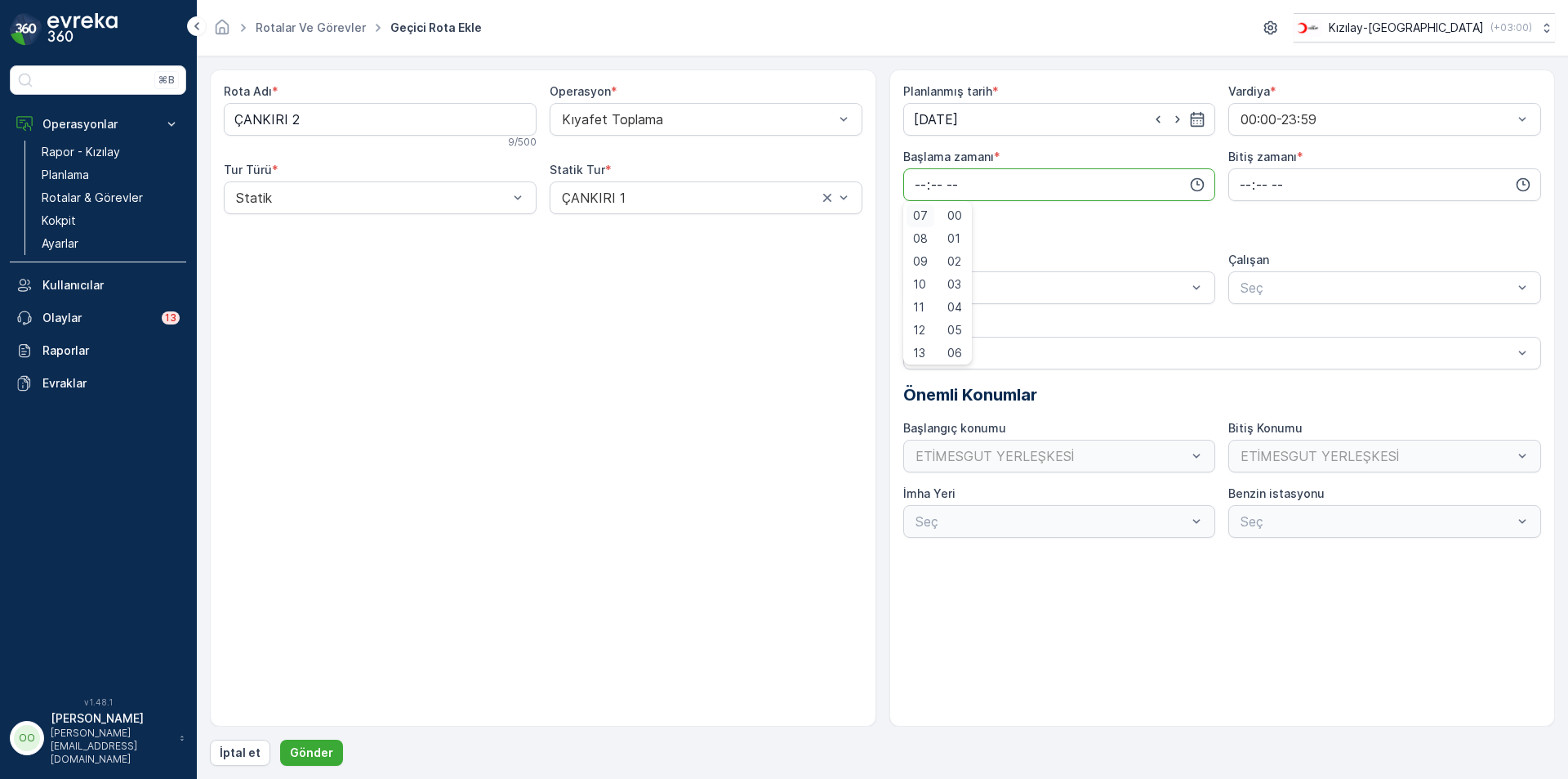
click at [923, 209] on span "07" at bounding box center [921, 216] width 15 height 17
type input "07:00"
click at [1236, 187] on input "time" at bounding box center [1384, 184] width 312 height 33
click at [1234, 286] on div "17" at bounding box center [1245, 277] width 28 height 23
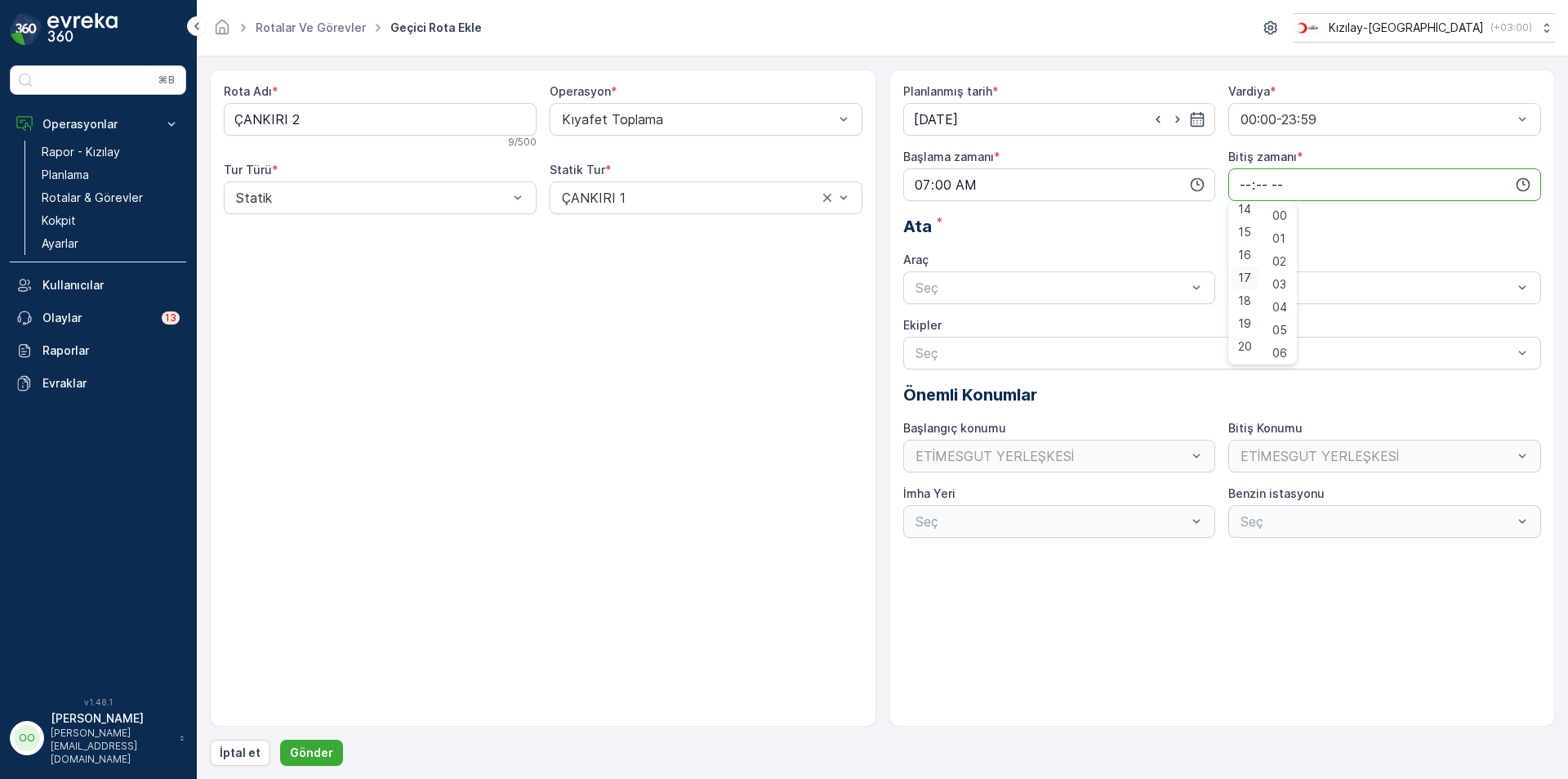
type input "17:00"
click at [983, 294] on div at bounding box center [1051, 288] width 275 height 15
click at [955, 328] on span "TABLET-1" at bounding box center [943, 328] width 61 height 15
click at [314, 746] on p "Gönder" at bounding box center [312, 753] width 43 height 17
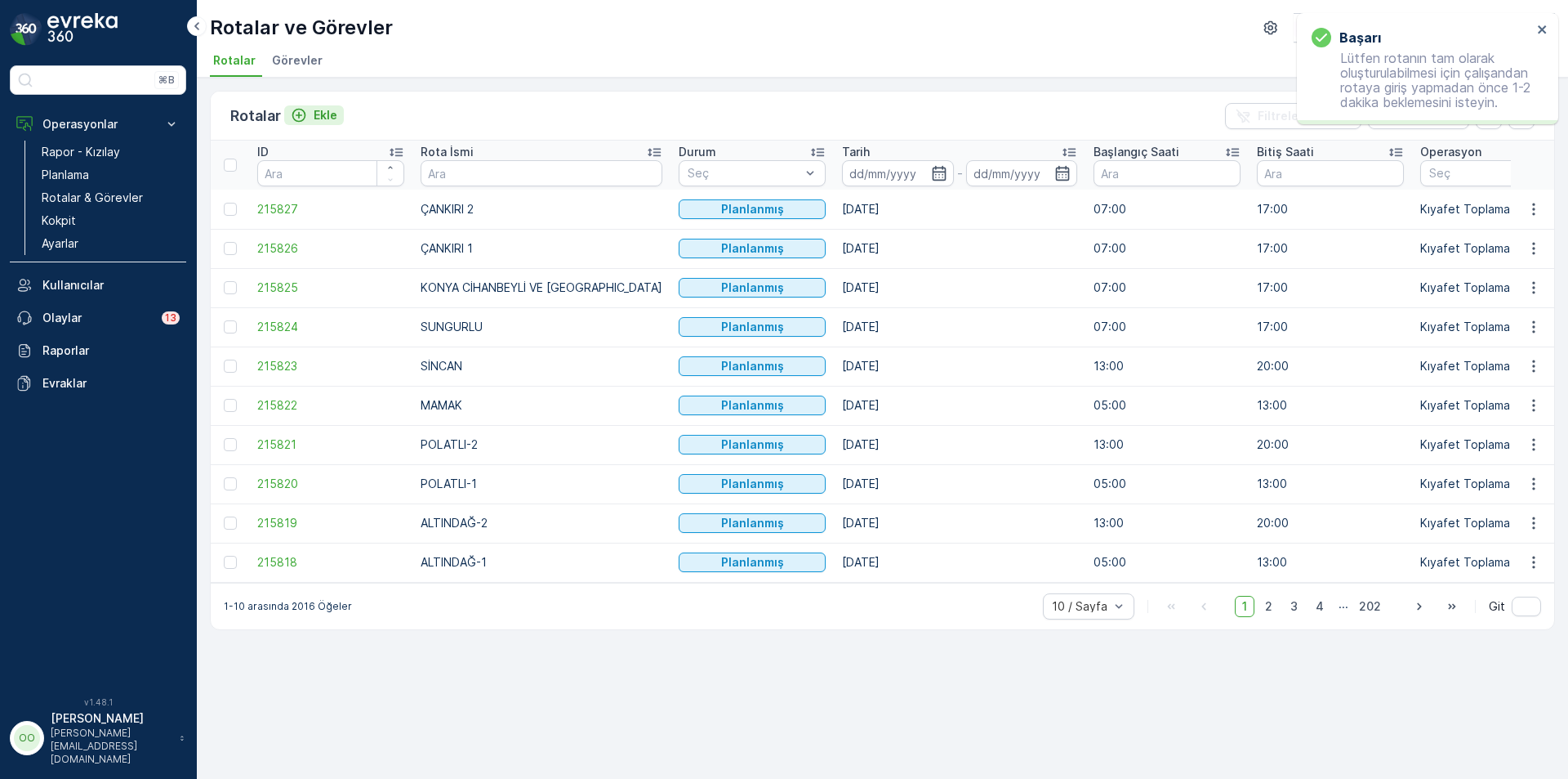
click at [287, 122] on button "Ekle" at bounding box center [313, 115] width 59 height 19
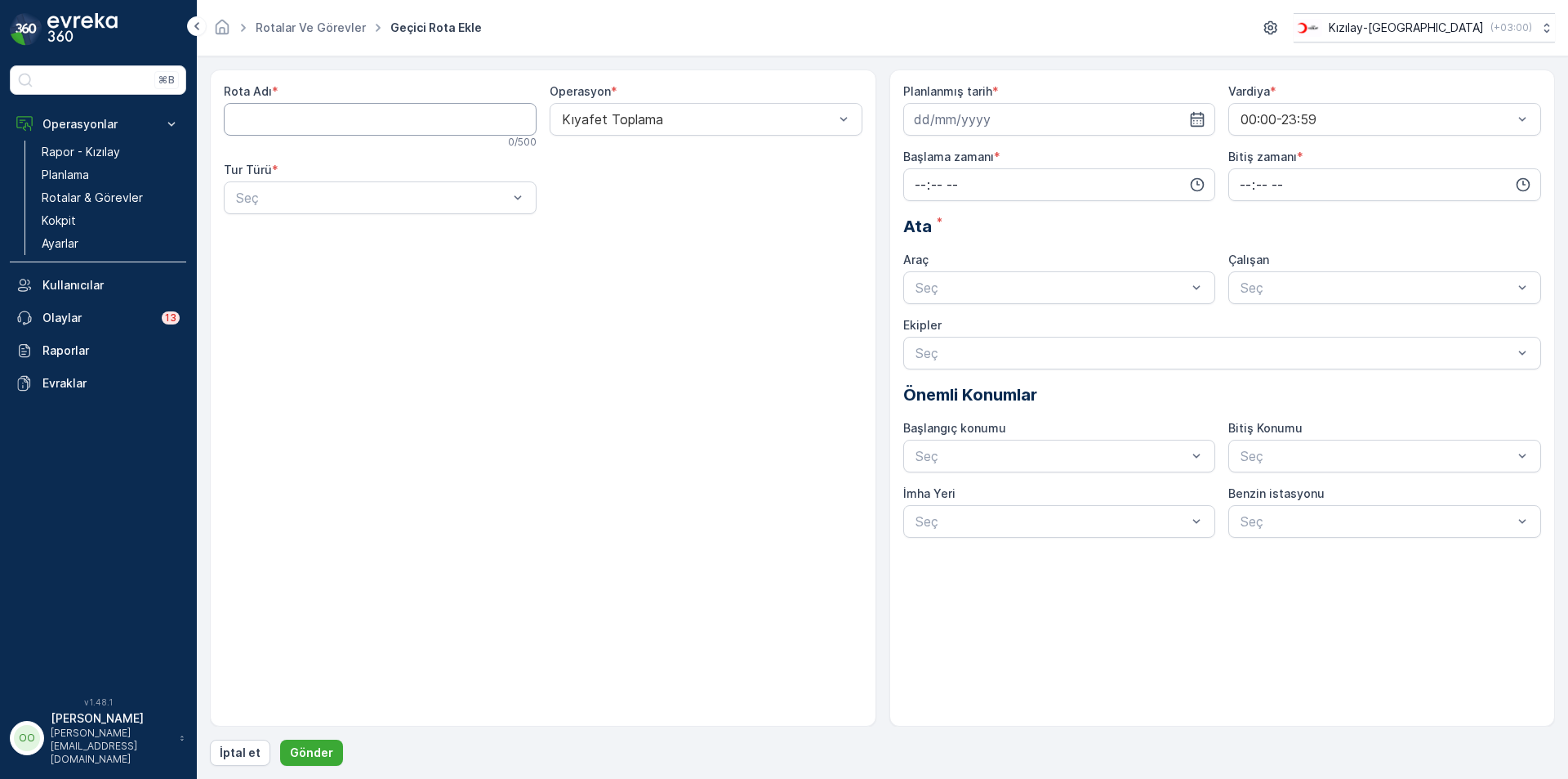
click at [300, 129] on Adı "Rota Adı" at bounding box center [380, 119] width 312 height 33
type Adı "BEYPAZARI"
click at [287, 204] on div at bounding box center [372, 198] width 275 height 15
click at [282, 228] on div "Statik" at bounding box center [380, 237] width 312 height 28
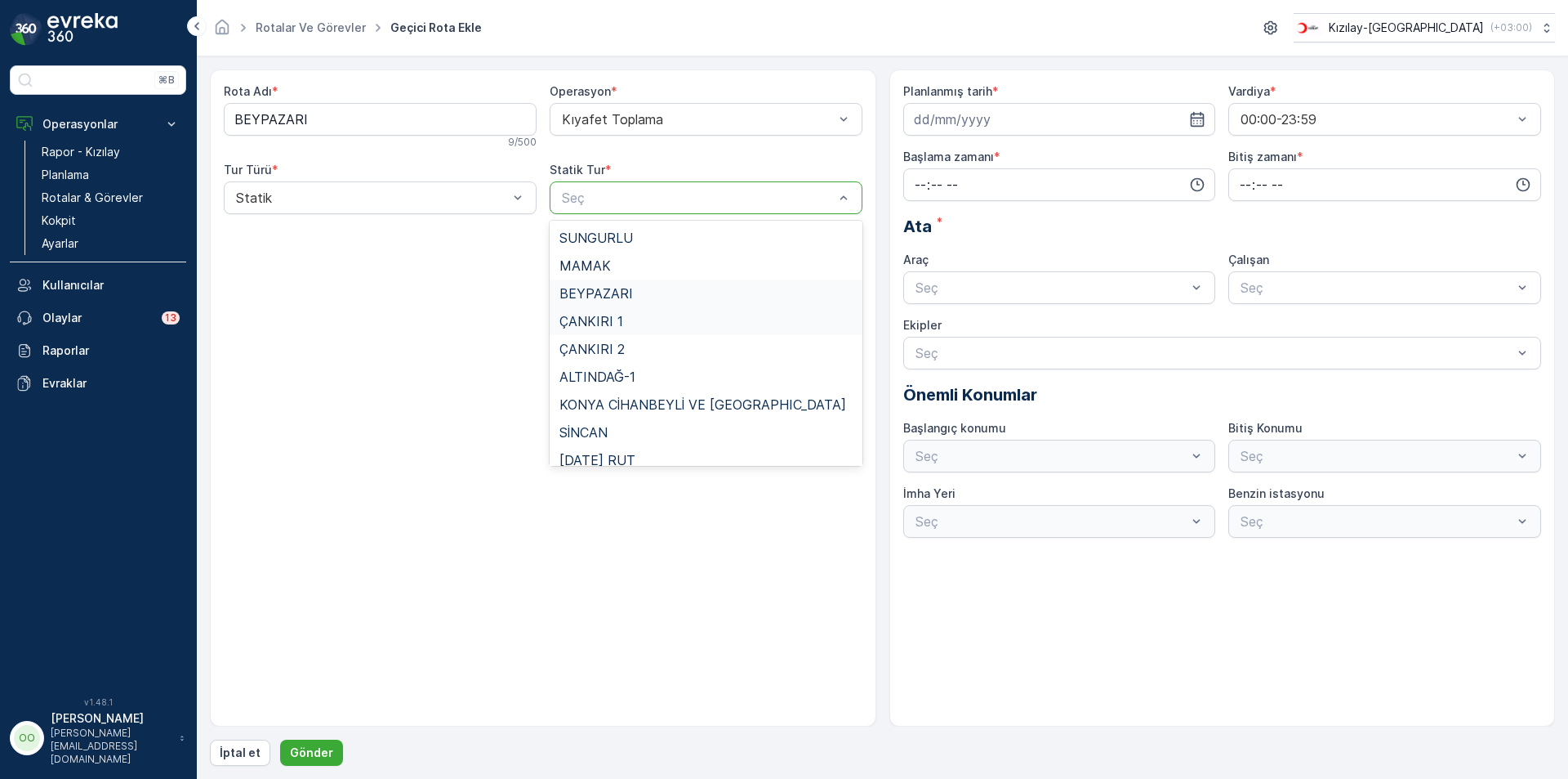
click at [620, 308] on div "ÇANKIRI 1" at bounding box center [706, 321] width 312 height 28
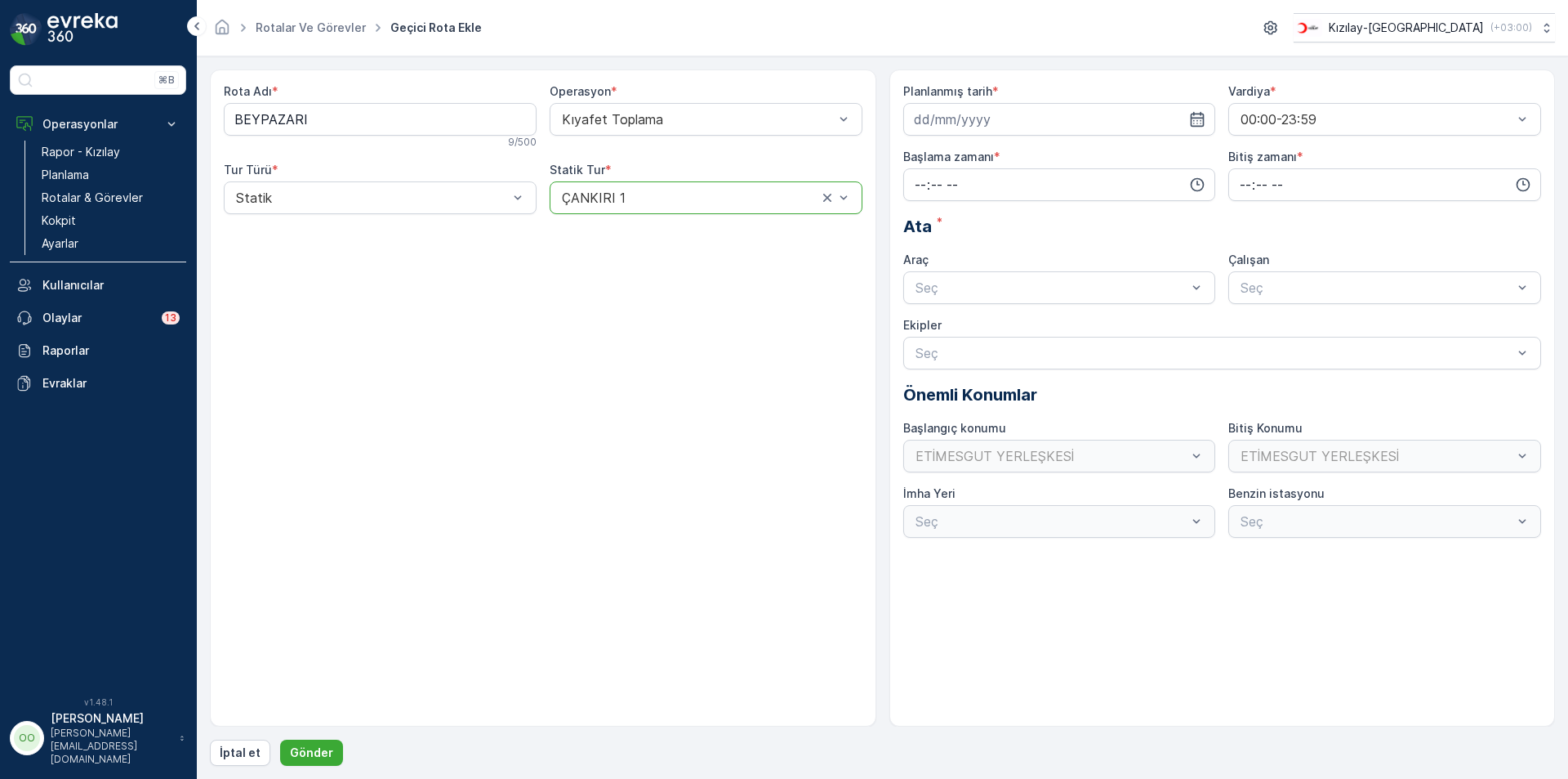
click at [605, 215] on div "Rota Adı * BEYPAZARI 9 / 500 Operasyon * Kıyafet Toplama Tur Türü * Statik Stat…" at bounding box center [543, 155] width 639 height 144
click at [784, 196] on div at bounding box center [698, 198] width 275 height 15
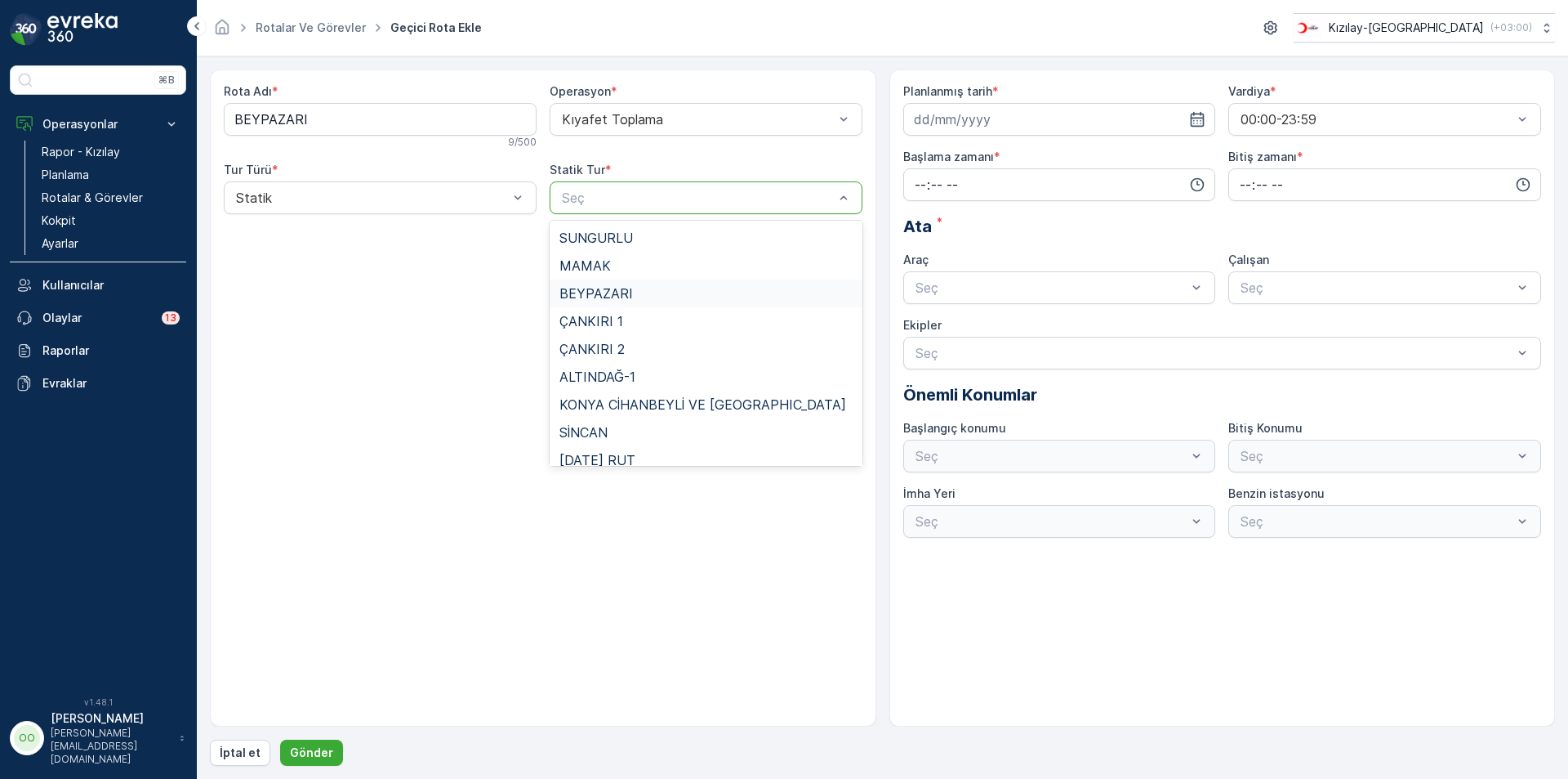
click at [640, 299] on div "BEYPAZARI" at bounding box center [706, 293] width 293 height 15
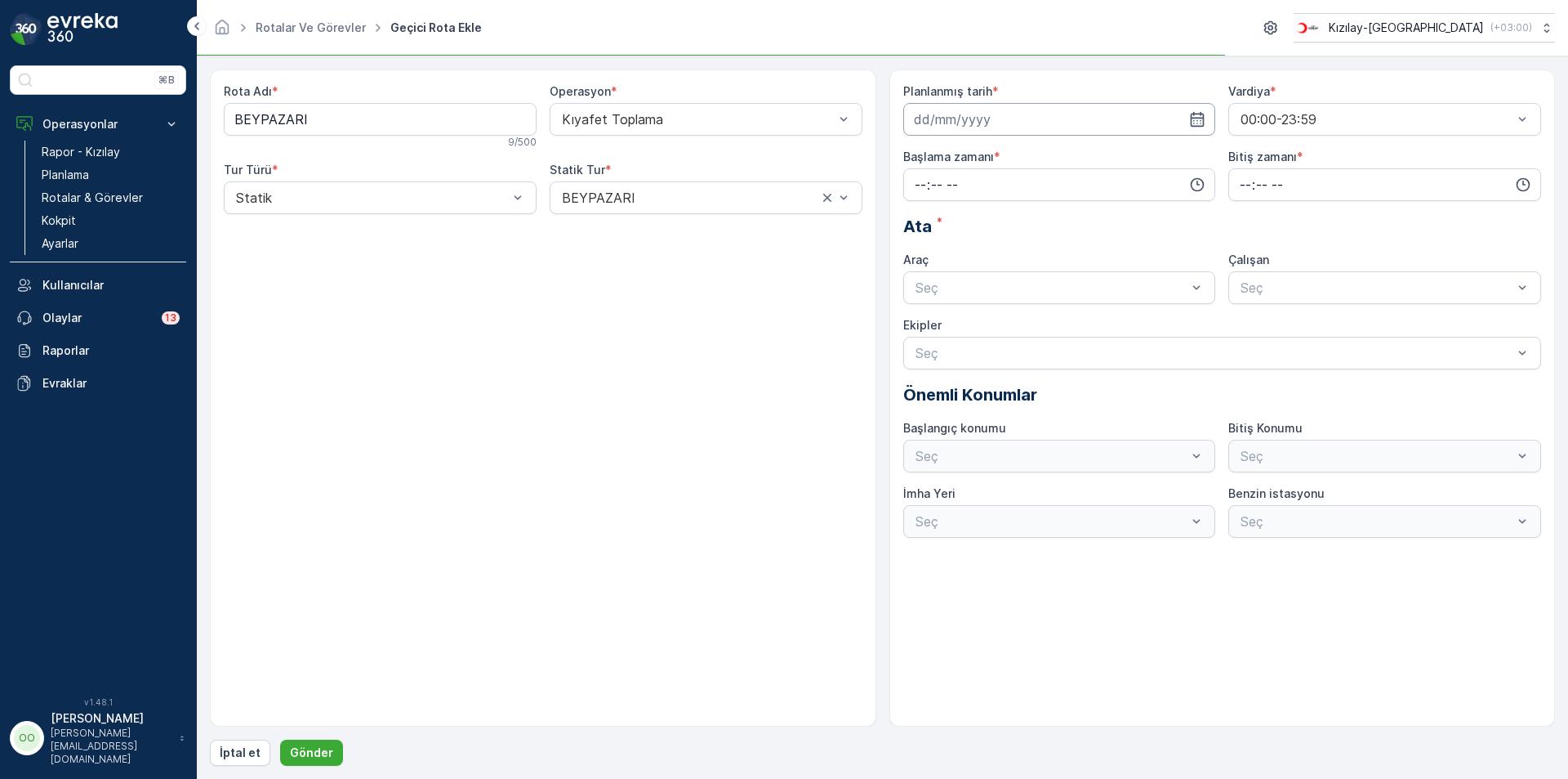
click at [1043, 122] on input at bounding box center [1059, 119] width 312 height 33
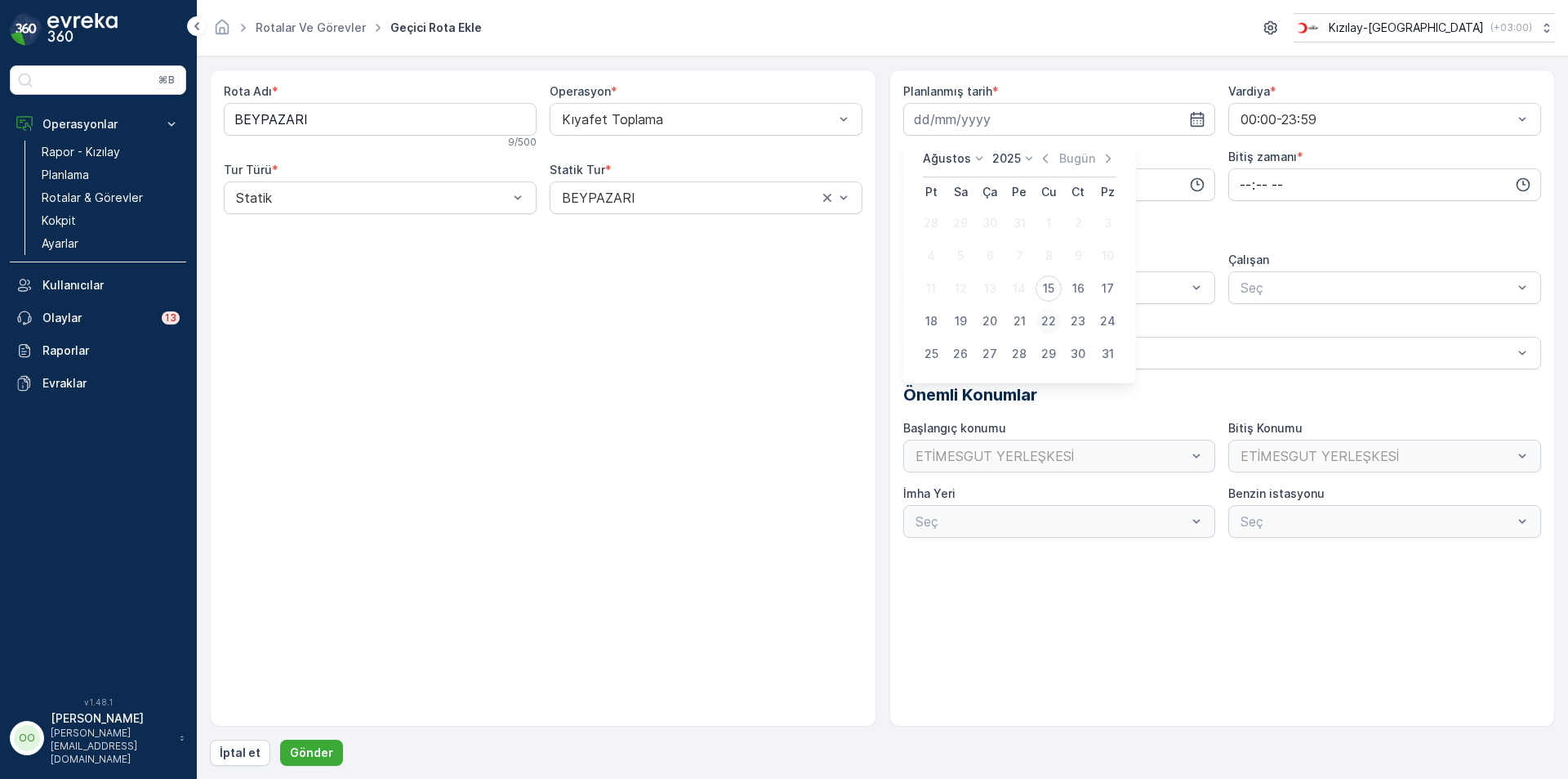
click at [1057, 318] on div "22" at bounding box center [1048, 321] width 26 height 26
type input "22.08.2025"
click at [909, 180] on input "time" at bounding box center [1059, 184] width 312 height 33
click at [922, 290] on span "07" at bounding box center [921, 291] width 15 height 17
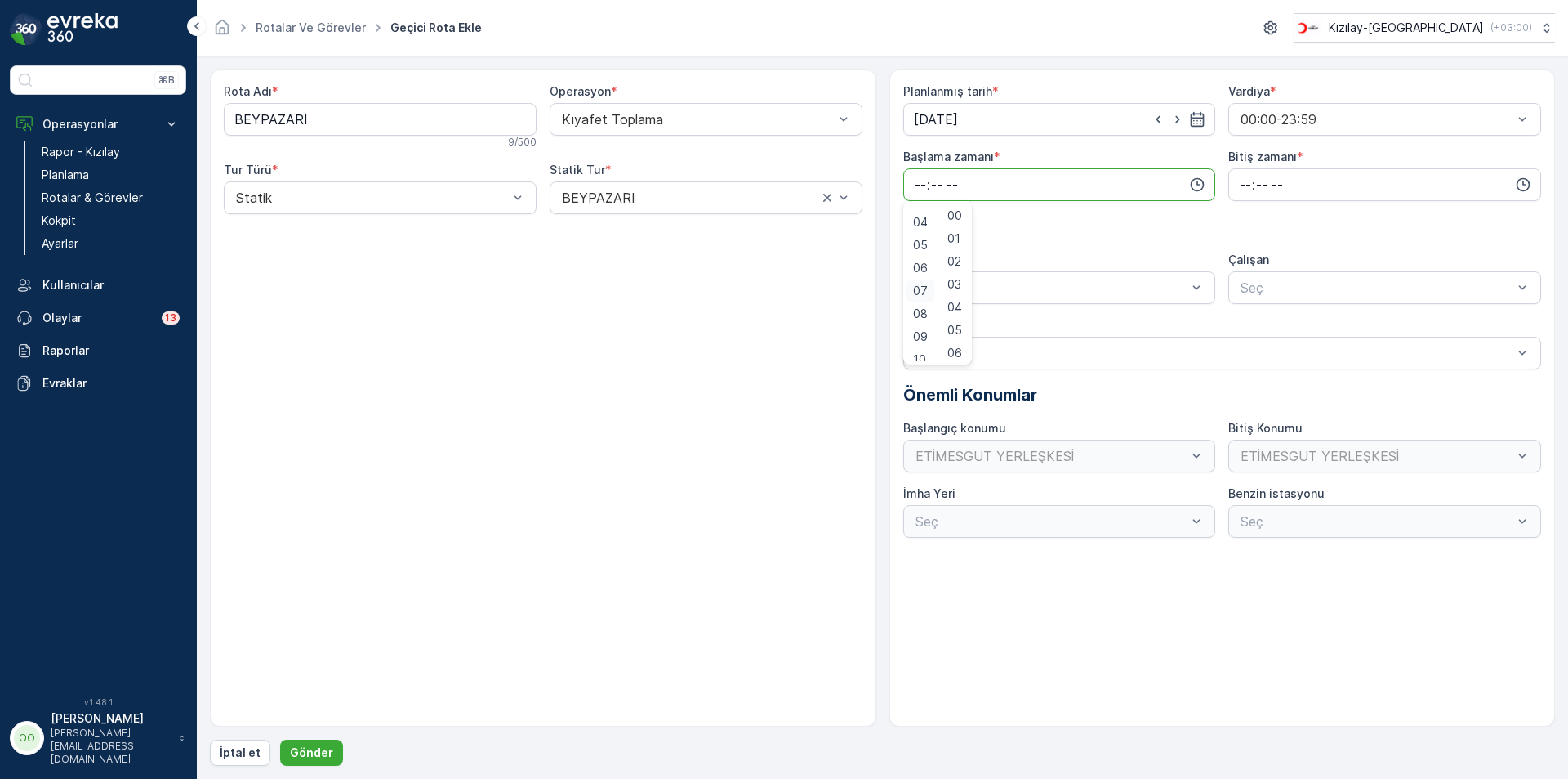
type input "07:00"
click at [1249, 187] on input "time" at bounding box center [1384, 184] width 312 height 33
click at [1245, 277] on span "17" at bounding box center [1245, 278] width 13 height 17
type input "17:00"
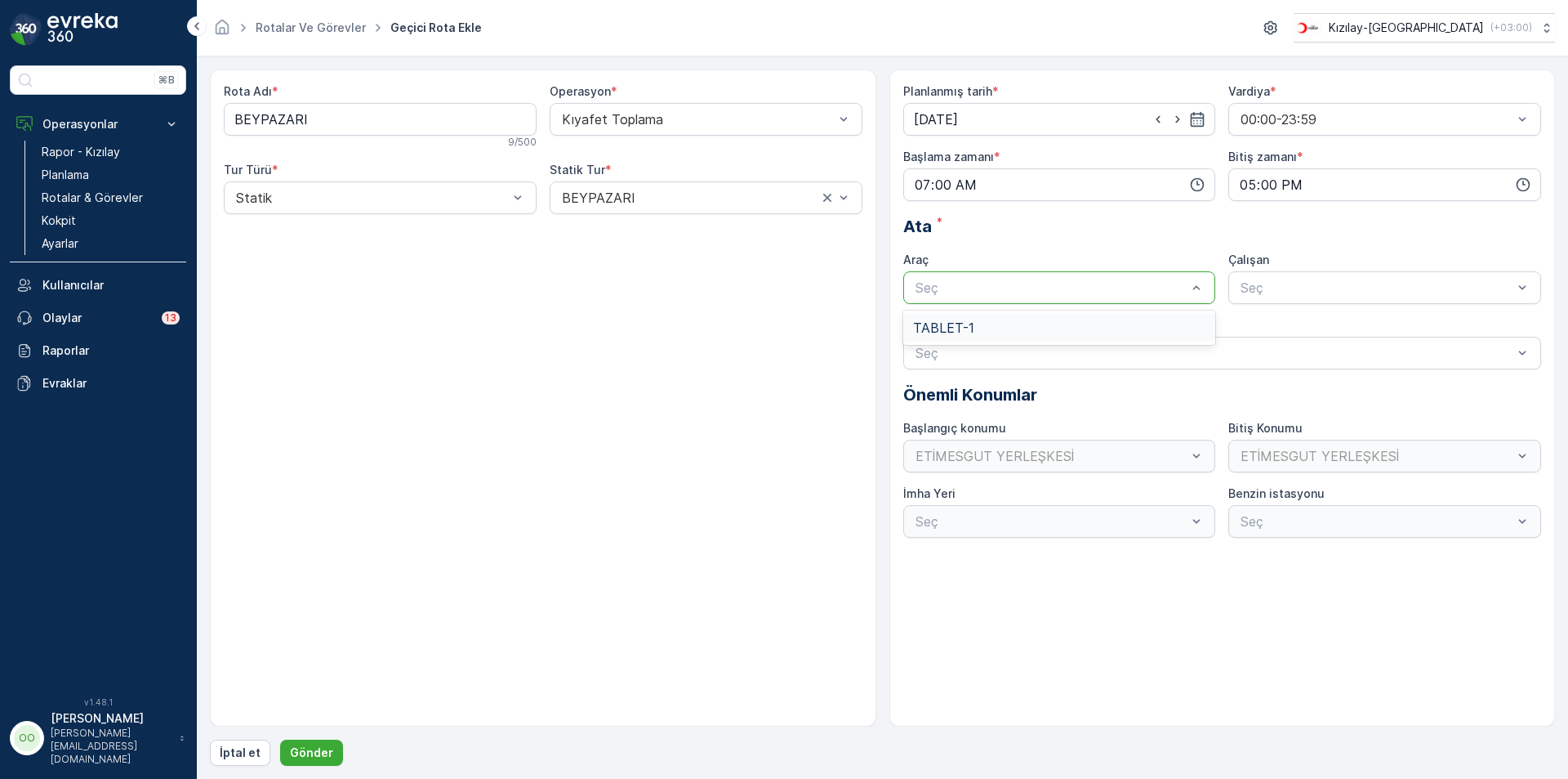
click at [1052, 286] on div at bounding box center [1051, 288] width 275 height 15
click at [990, 332] on div "TABLET-1" at bounding box center [1059, 328] width 293 height 15
click at [312, 750] on form "Rota Adı * BEYPAZARI 9 / 500 Operasyon * Kıyafet Toplama Tur Türü * Statik Stat…" at bounding box center [882, 417] width 1371 height 722
click at [311, 749] on p "Gönder" at bounding box center [312, 753] width 43 height 17
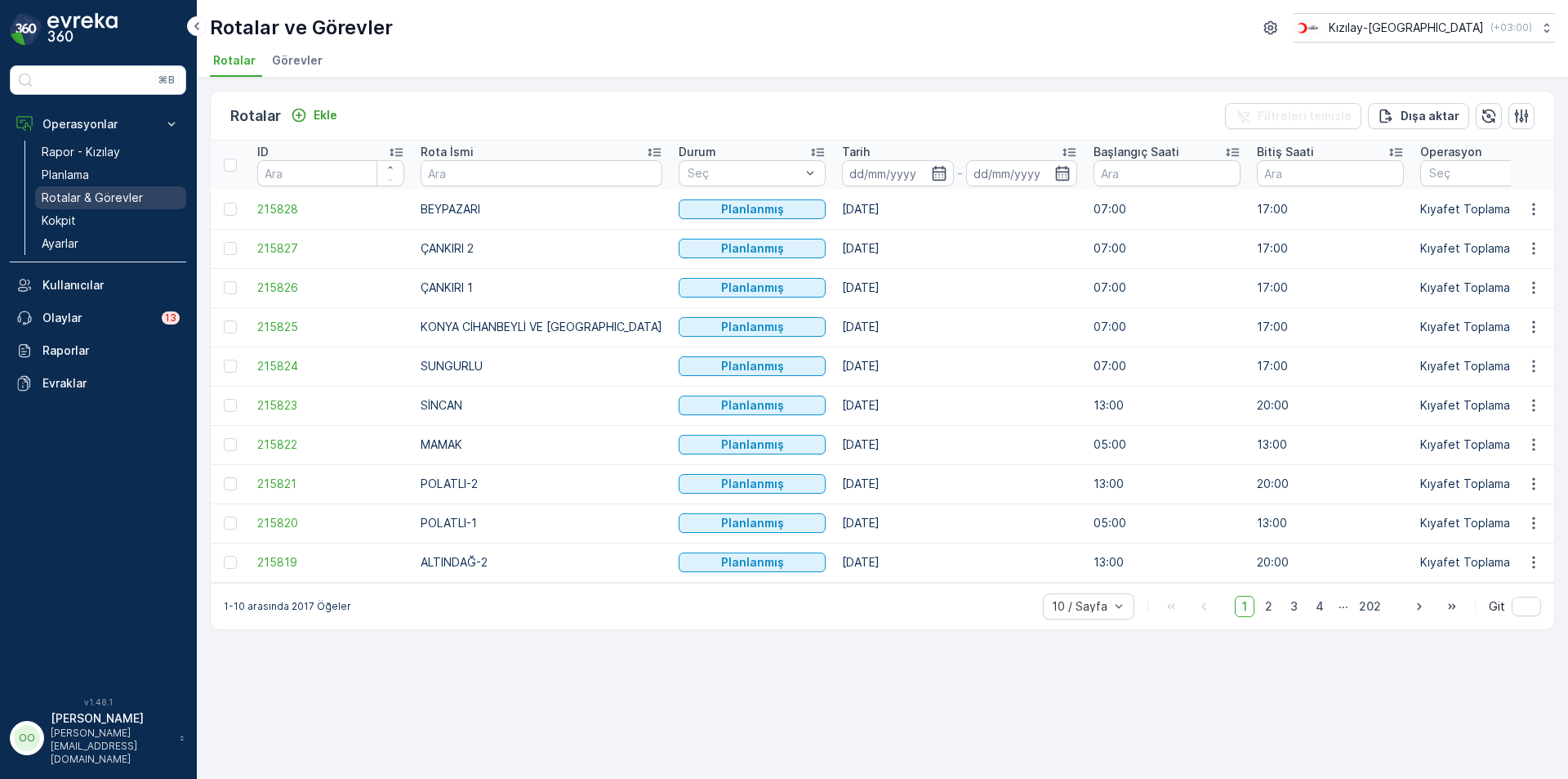
click at [101, 191] on p "Rotalar & Görevler" at bounding box center [92, 198] width 101 height 17
click at [1170, 734] on div "Rotalar Ekle Filtreleri temizle Dışa aktar ID Rota İsmi Durum Seç Tarih - Başla…" at bounding box center [882, 428] width 1371 height 701
click at [1275, 617] on span "2" at bounding box center [1269, 606] width 22 height 21
